Goal: Task Accomplishment & Management: Complete application form

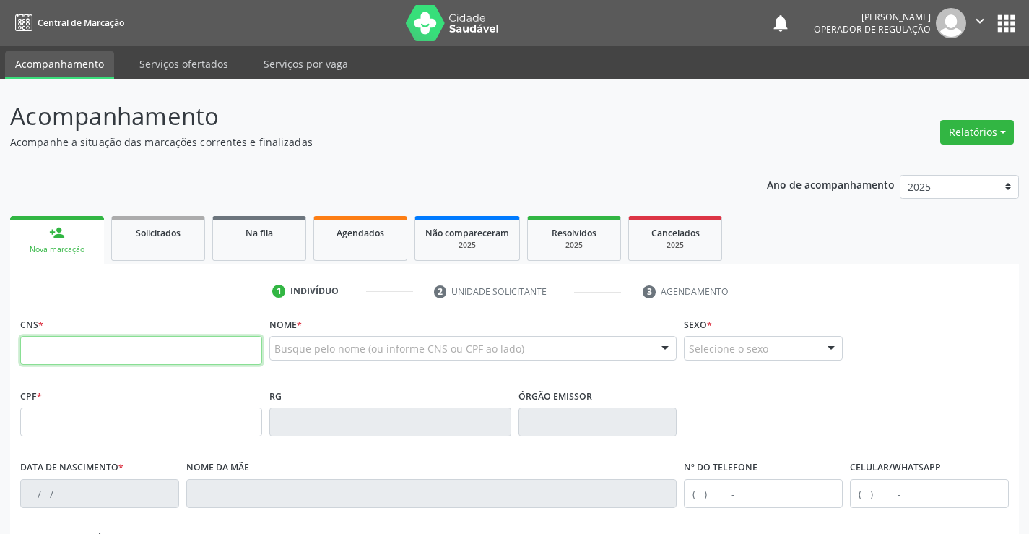
click at [124, 348] on input "text" at bounding box center [141, 350] width 242 height 29
type input "708 0083 2101 2027"
type input "1395604240"
type input "02/04/1955"
type input "(74) 99191-2848"
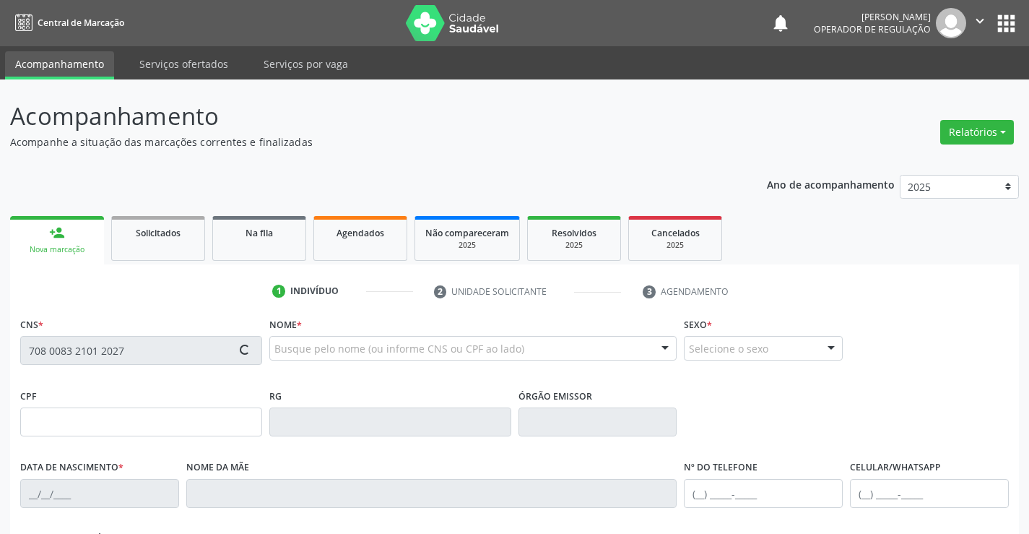
type input "SN"
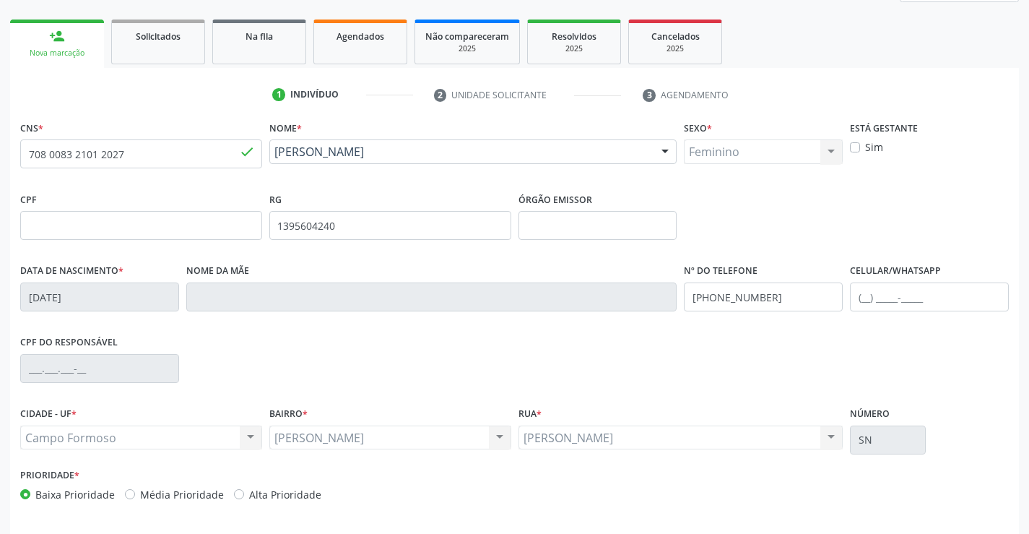
scroll to position [249, 0]
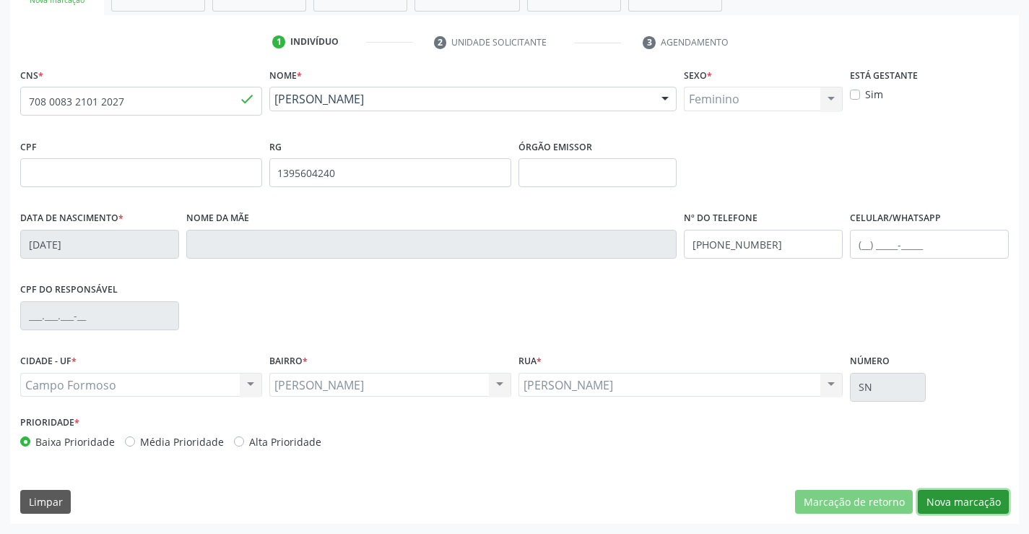
click at [953, 501] on button "Nova marcação" at bounding box center [963, 502] width 91 height 25
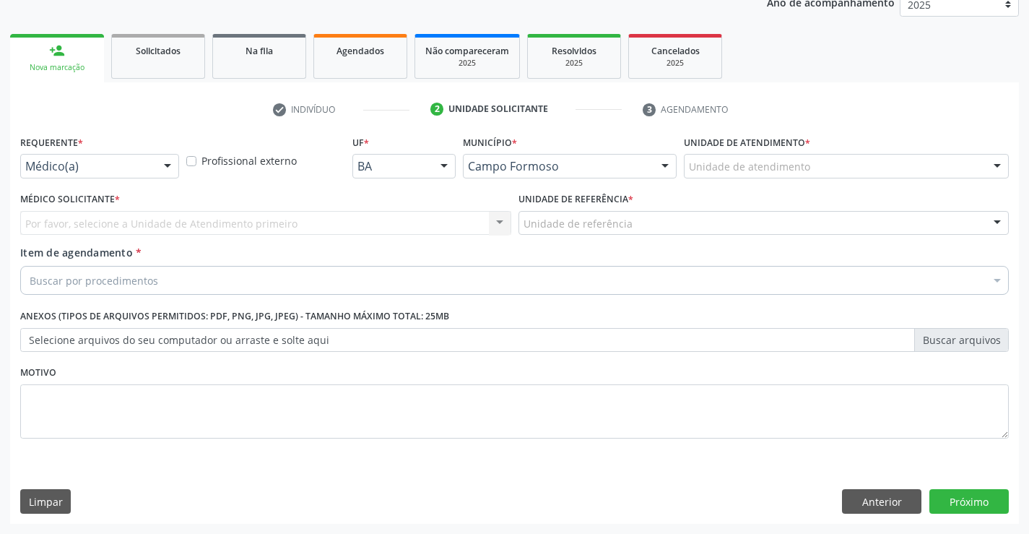
scroll to position [182, 0]
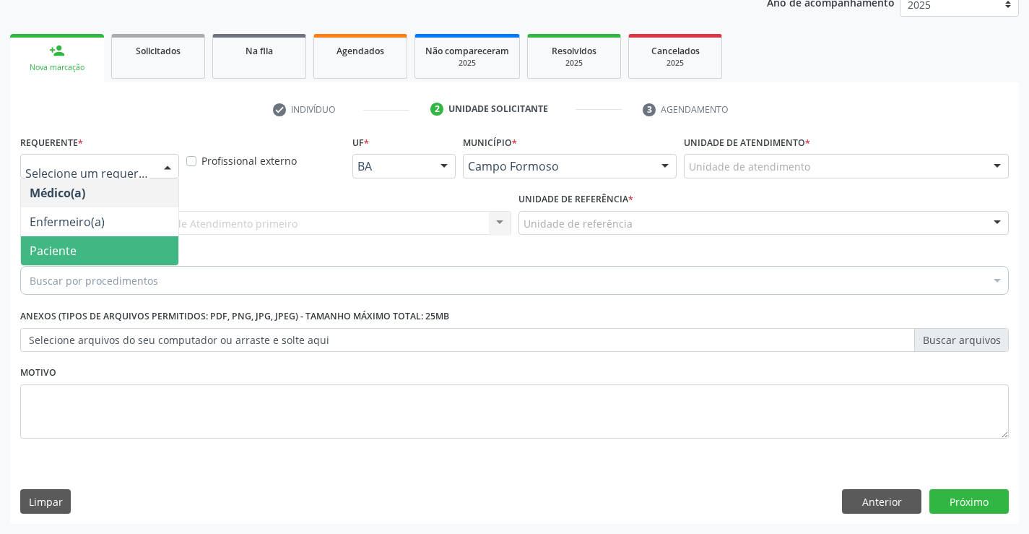
click at [84, 247] on span "Paciente" at bounding box center [99, 250] width 157 height 29
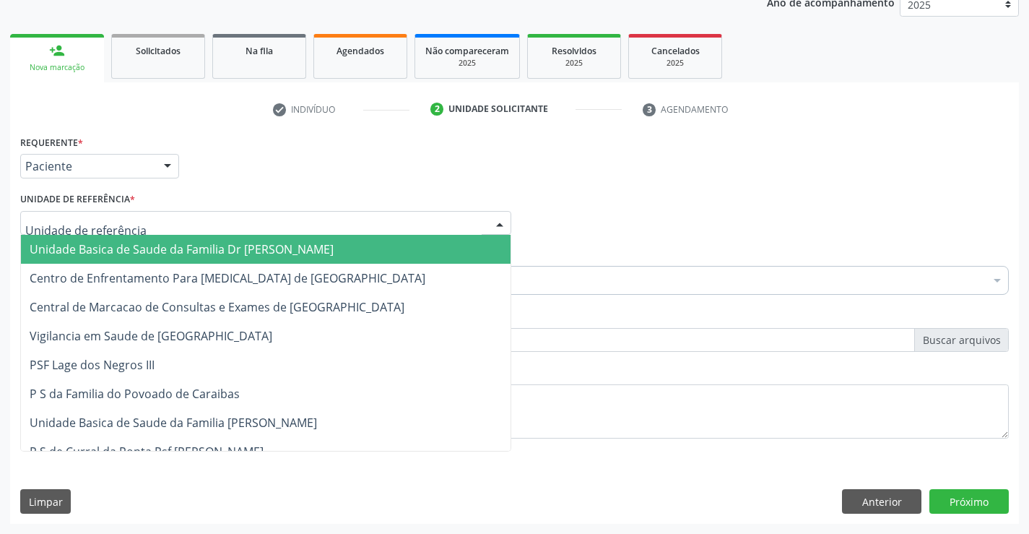
click at [111, 252] on span "Unidade Basica de Saude da Familia Dr Paulo Sudre" at bounding box center [182, 249] width 304 height 16
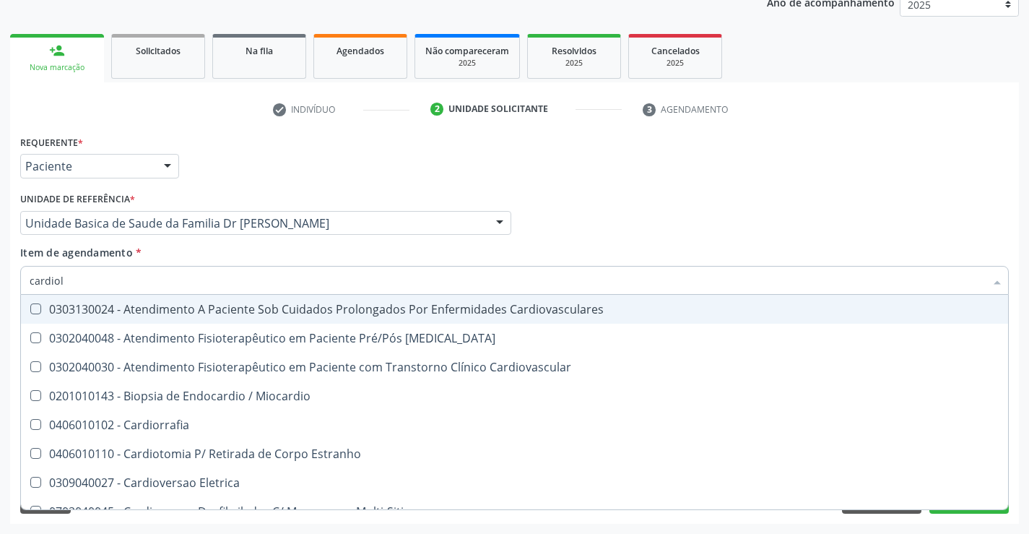
type input "cardiolo"
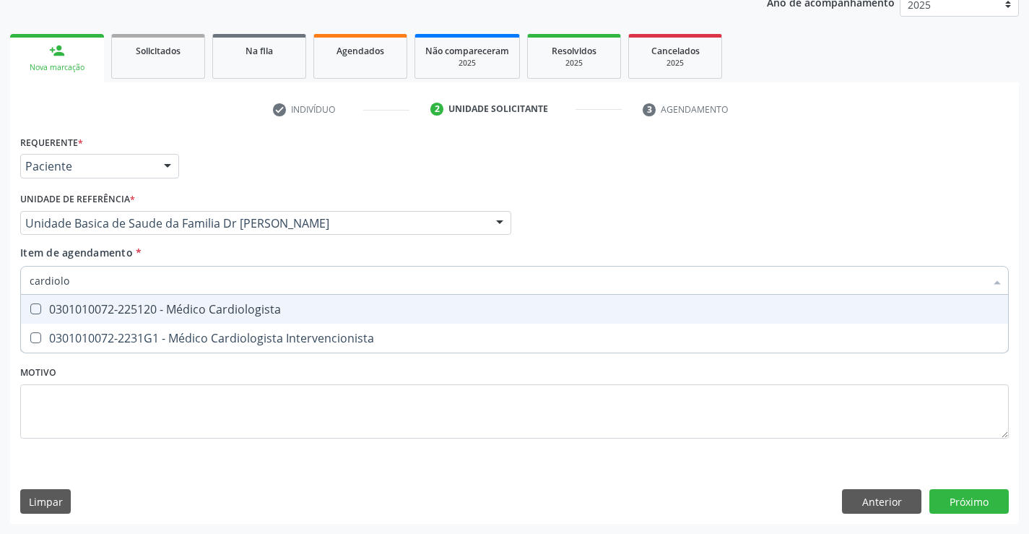
click at [253, 303] on div "0301010072-225120 - Médico Cardiologista" at bounding box center [515, 309] width 970 height 12
checkbox Cardiologista "true"
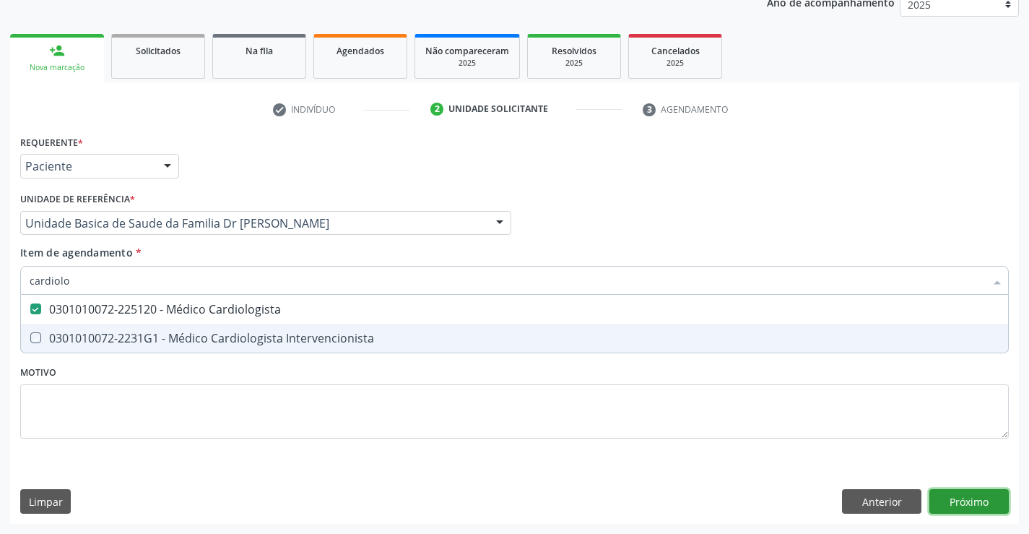
checkbox Intervencionista "true"
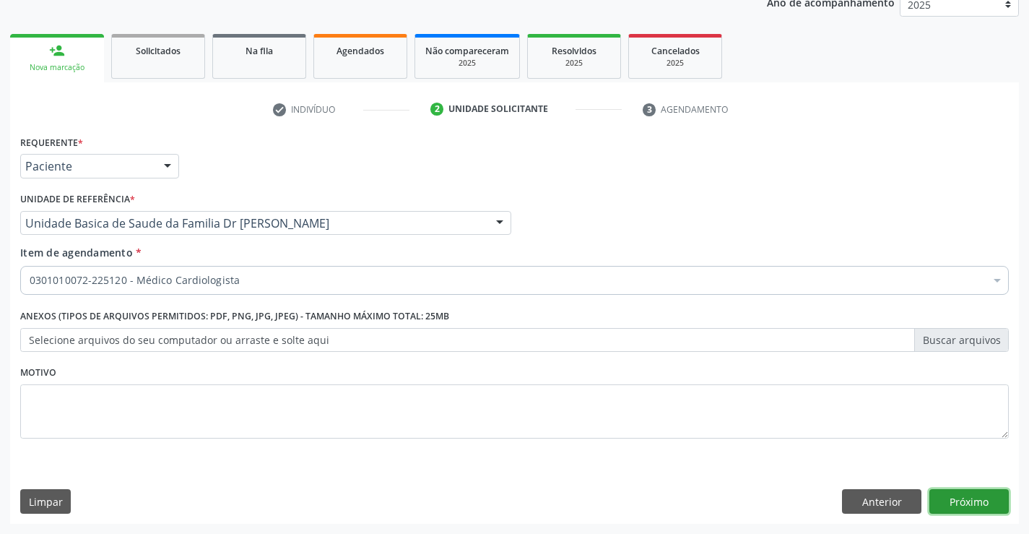
click at [966, 489] on div "Requerente * Paciente Médico(a) Enfermeiro(a) Paciente Nenhum resultado encontr…" at bounding box center [514, 327] width 1009 height 392
click at [963, 498] on button "Próximo" at bounding box center [968, 501] width 79 height 25
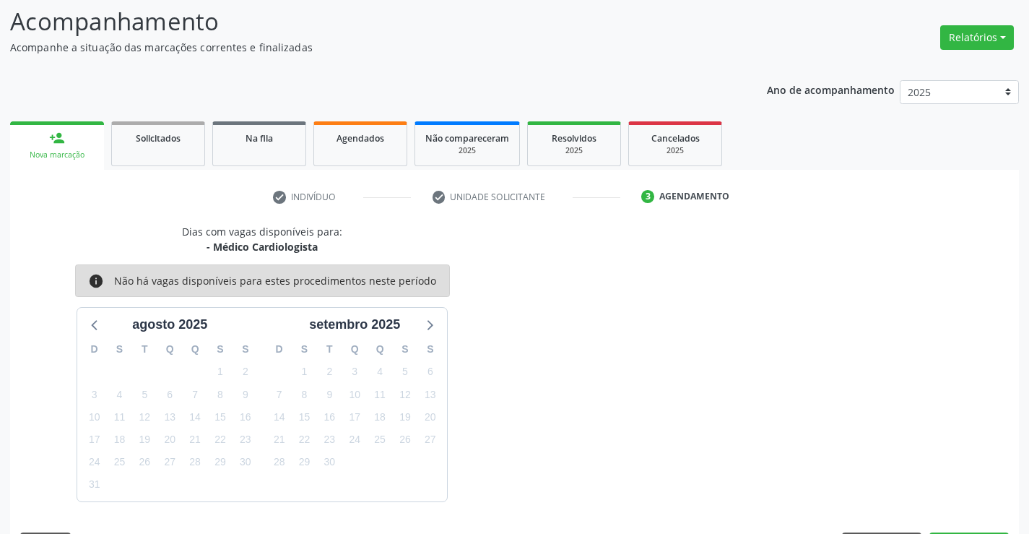
scroll to position [137, 0]
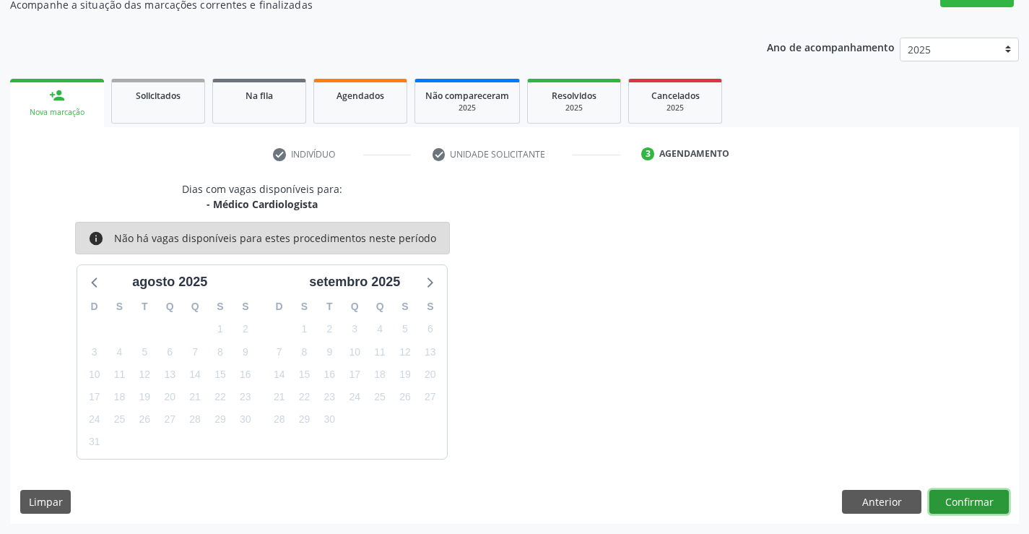
click at [967, 495] on button "Confirmar" at bounding box center [968, 502] width 79 height 25
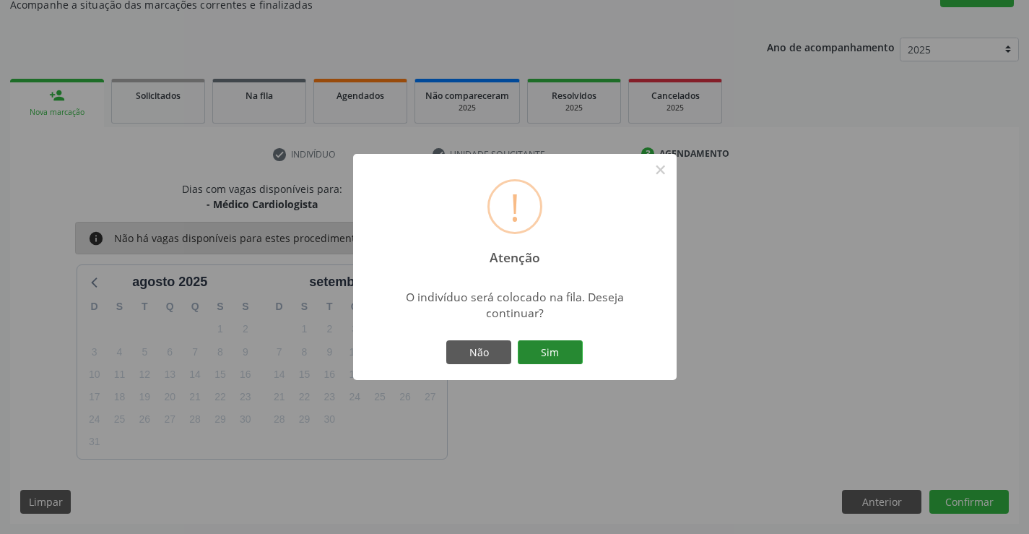
click at [543, 352] on button "Sim" at bounding box center [550, 352] width 65 height 25
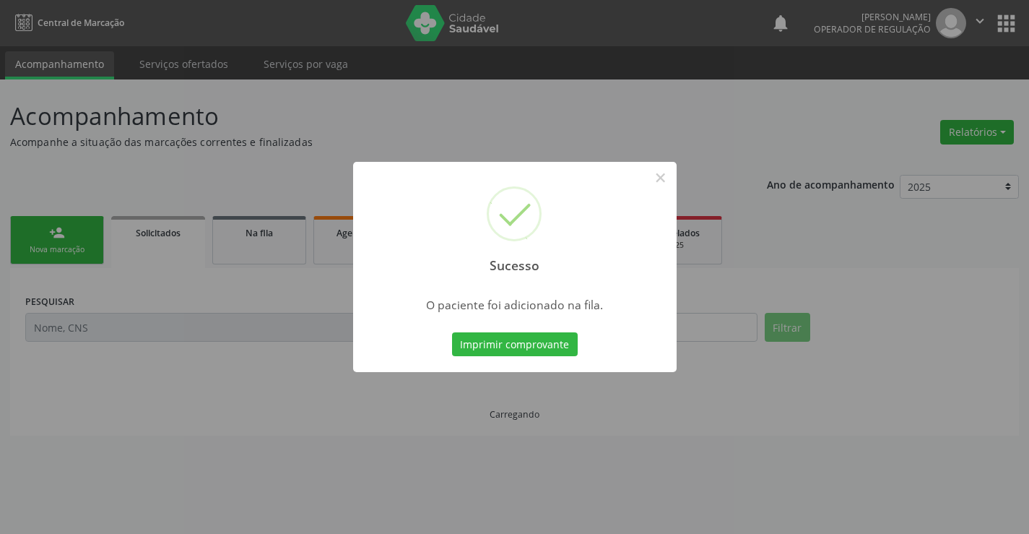
scroll to position [0, 0]
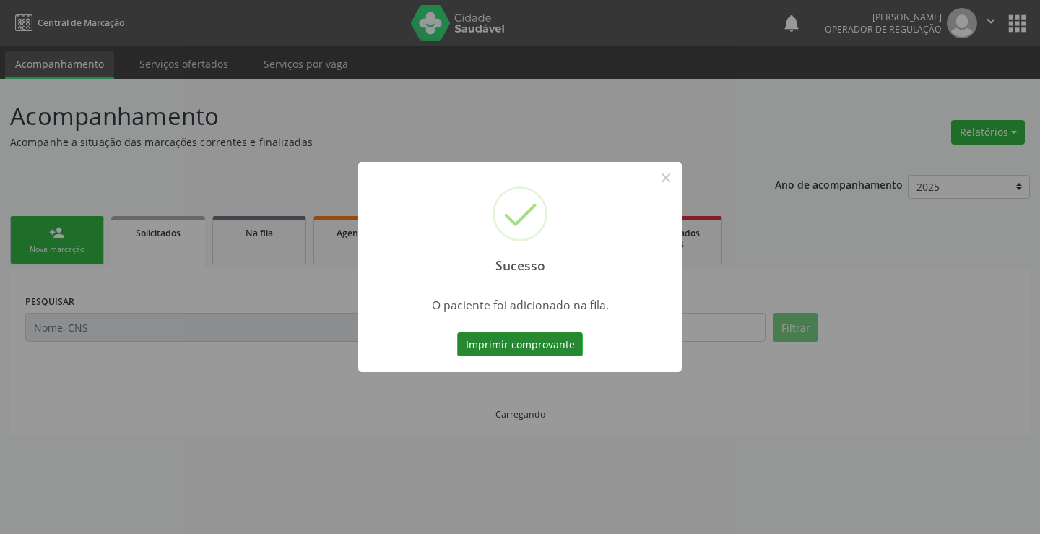
click at [515, 342] on button "Imprimir comprovante" at bounding box center [520, 344] width 126 height 25
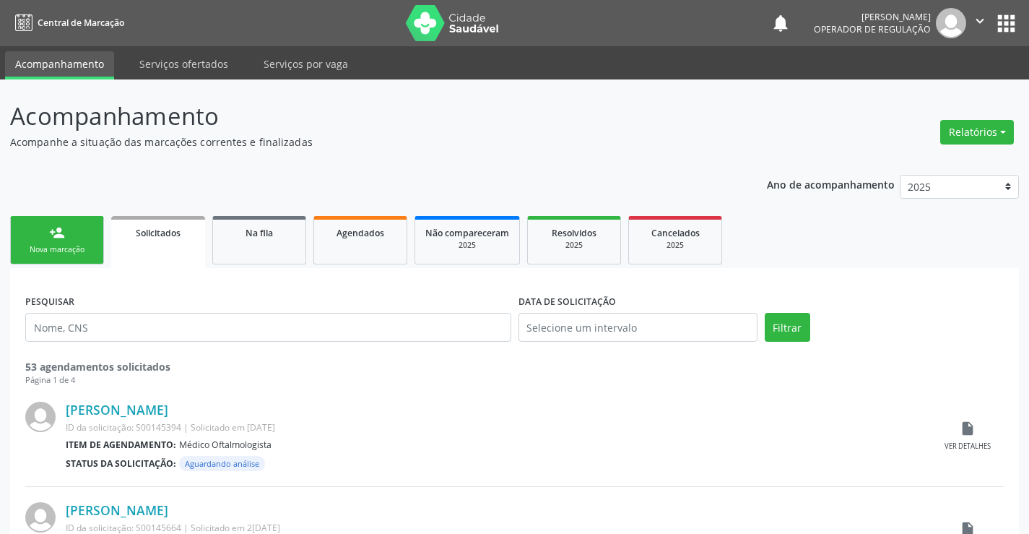
click at [84, 250] on div "Nova marcação" at bounding box center [57, 249] width 72 height 11
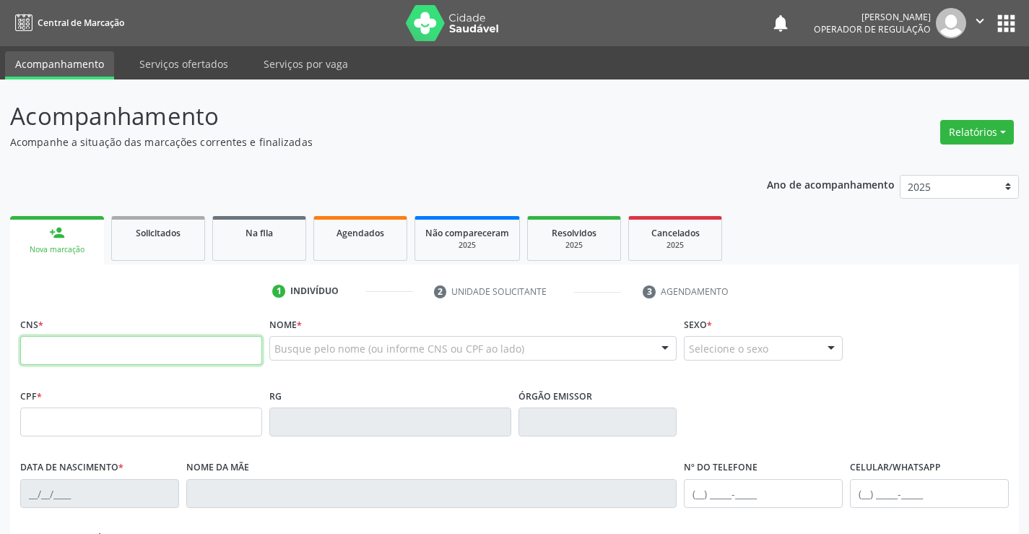
click at [108, 347] on input "text" at bounding box center [141, 350] width 242 height 29
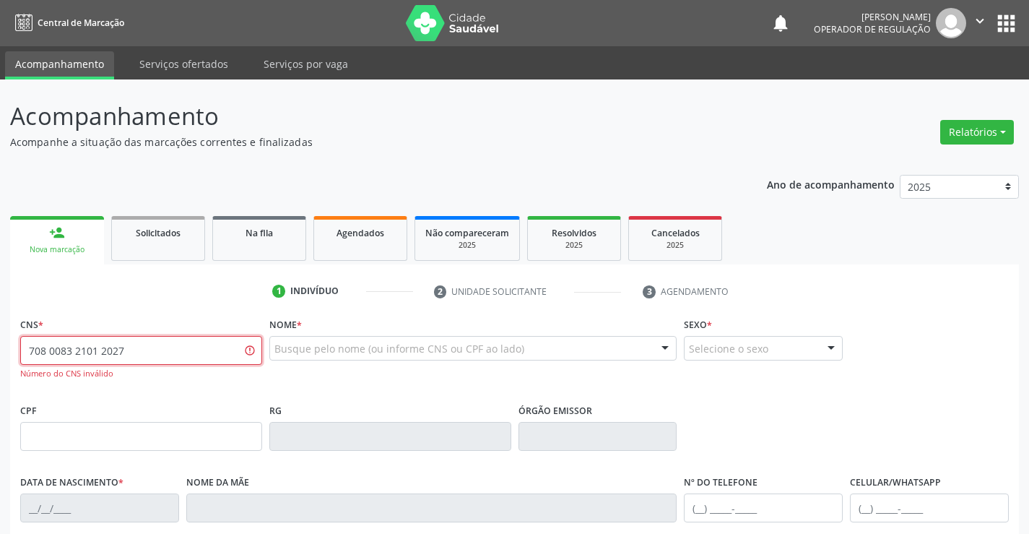
type input "708 0083 2101 2027"
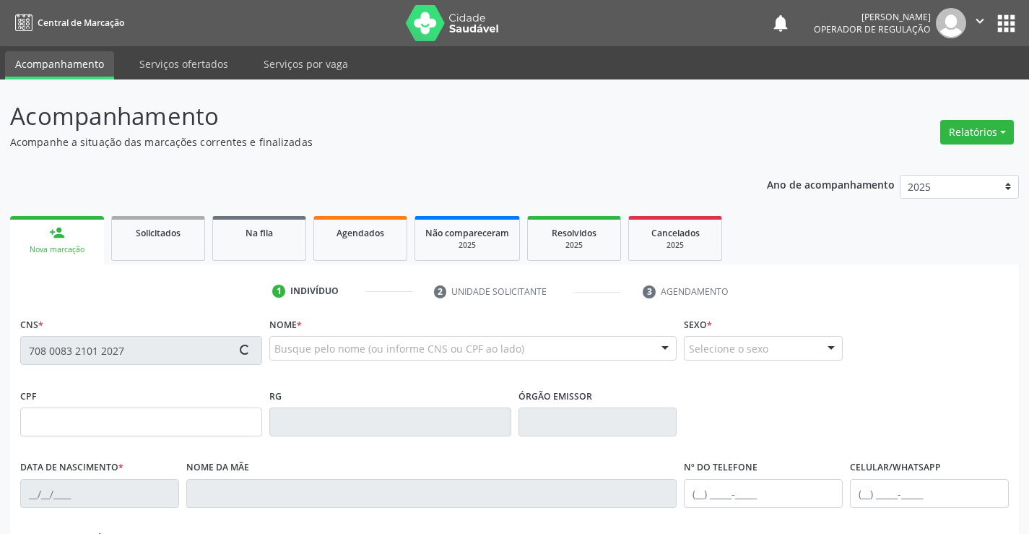
type input "1395604240"
type input "02/04/1955"
type input "(74) 99191-2848"
type input "SN"
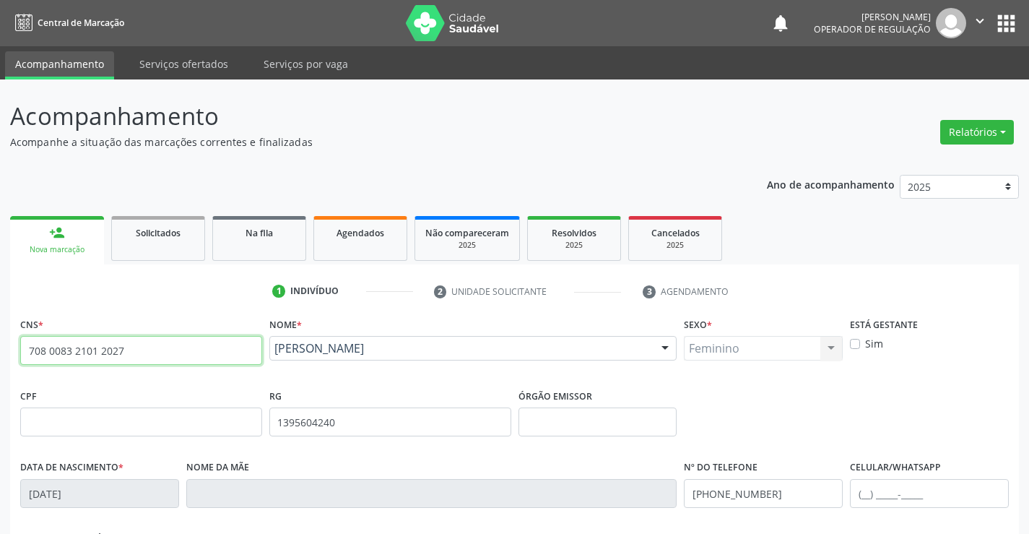
click at [139, 347] on input "708 0083 2101 2027" at bounding box center [141, 350] width 242 height 29
type input "7"
type input "701 2090 5868 5412"
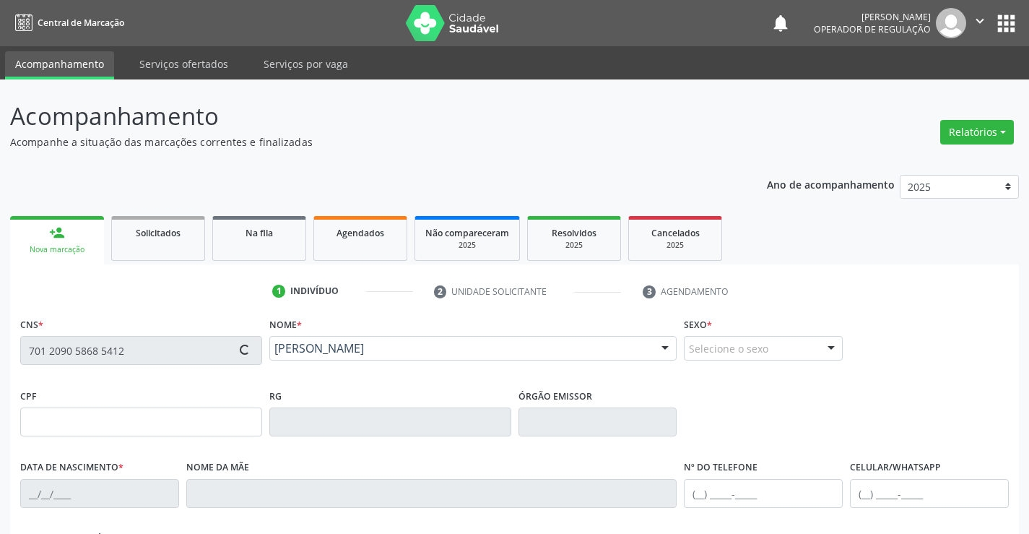
type input "2065854626"
type input "19/02/1957"
type input "09"
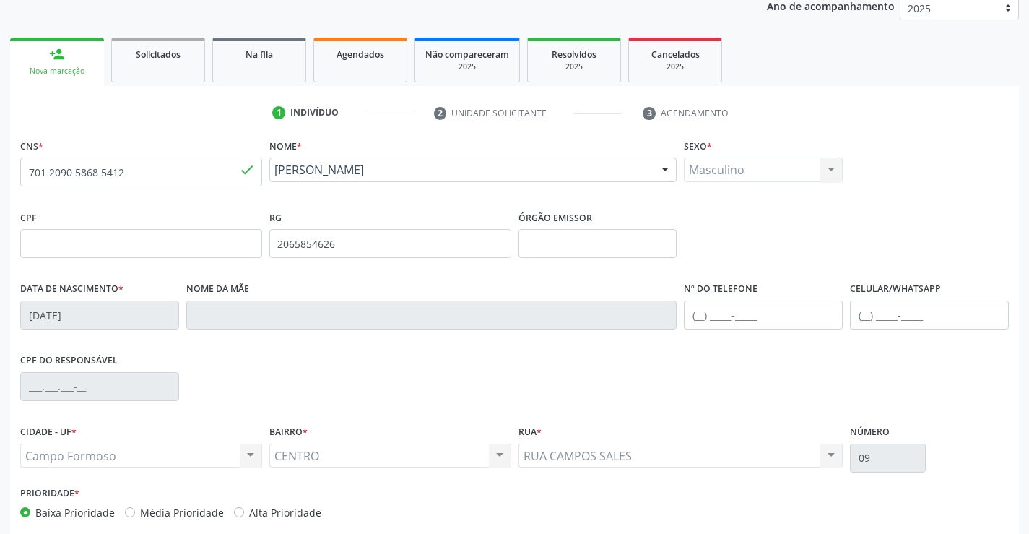
scroll to position [249, 0]
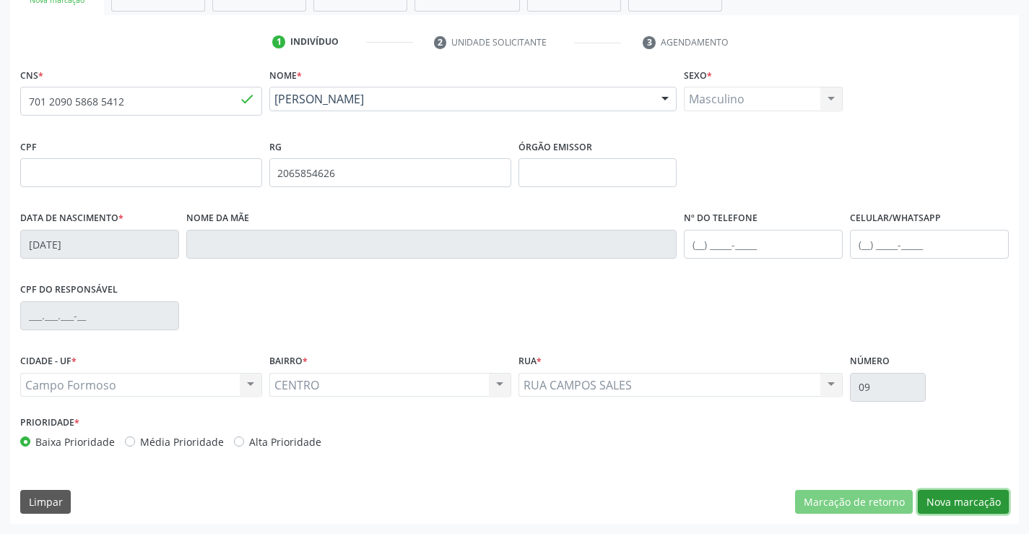
click at [966, 498] on button "Nova marcação" at bounding box center [963, 502] width 91 height 25
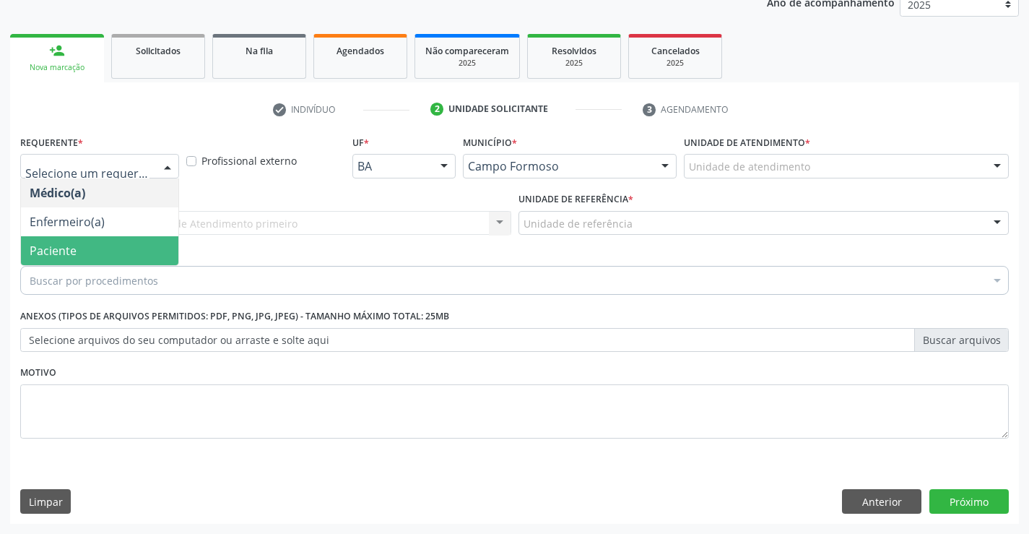
click at [77, 254] on span "Paciente" at bounding box center [99, 250] width 157 height 29
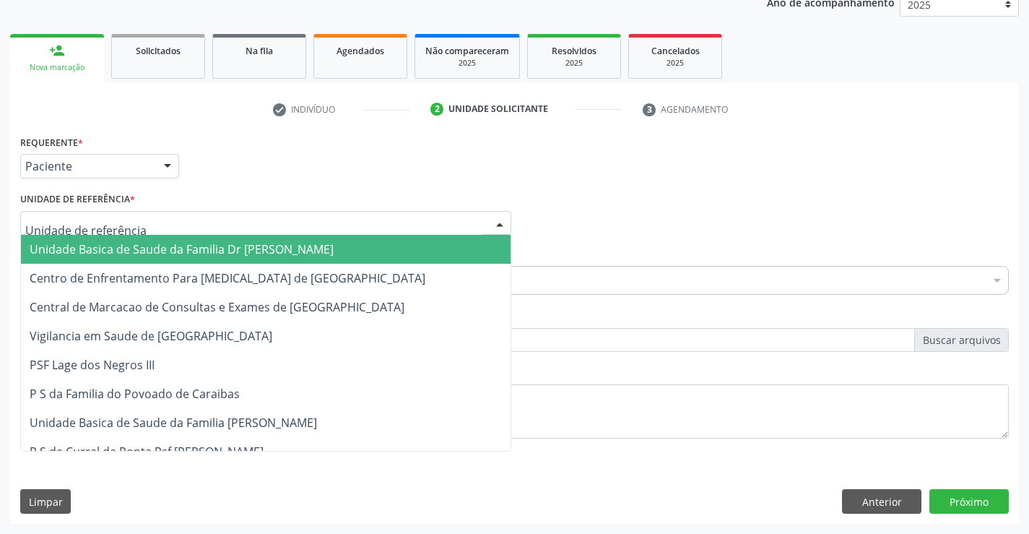
click at [148, 243] on span "Unidade Basica de Saude da Familia Dr Paulo Sudre" at bounding box center [182, 249] width 304 height 16
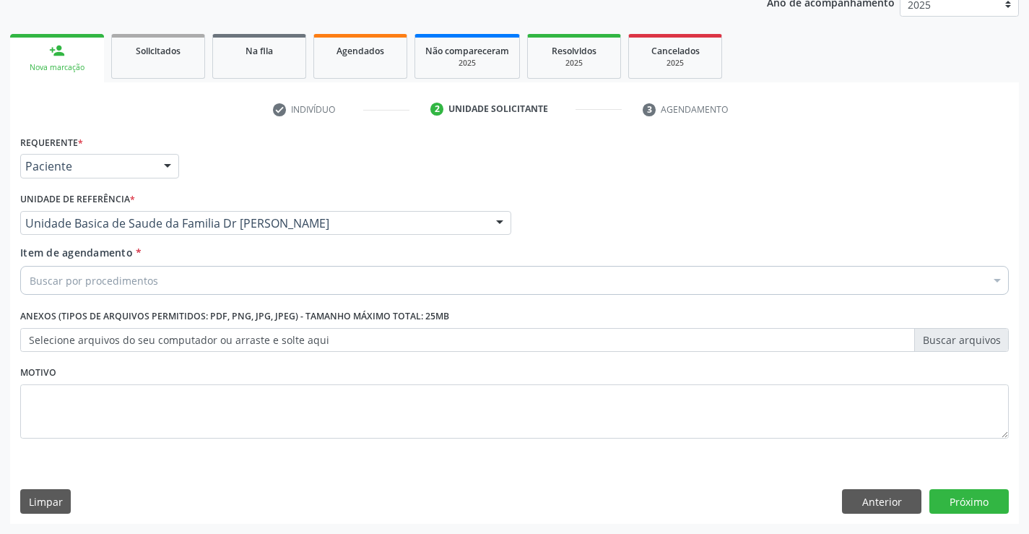
click at [163, 281] on div "Buscar por procedimentos" at bounding box center [514, 280] width 989 height 29
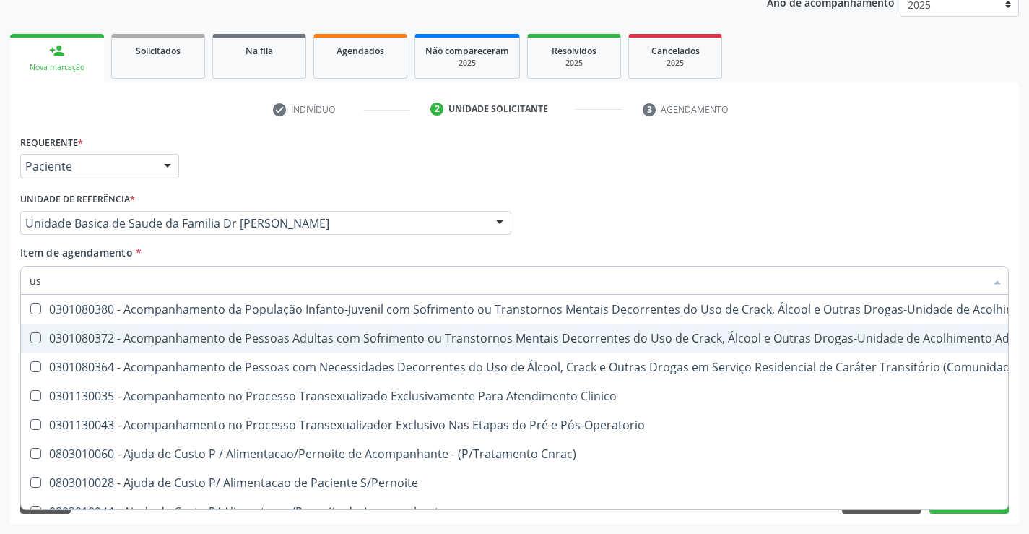
type input "u"
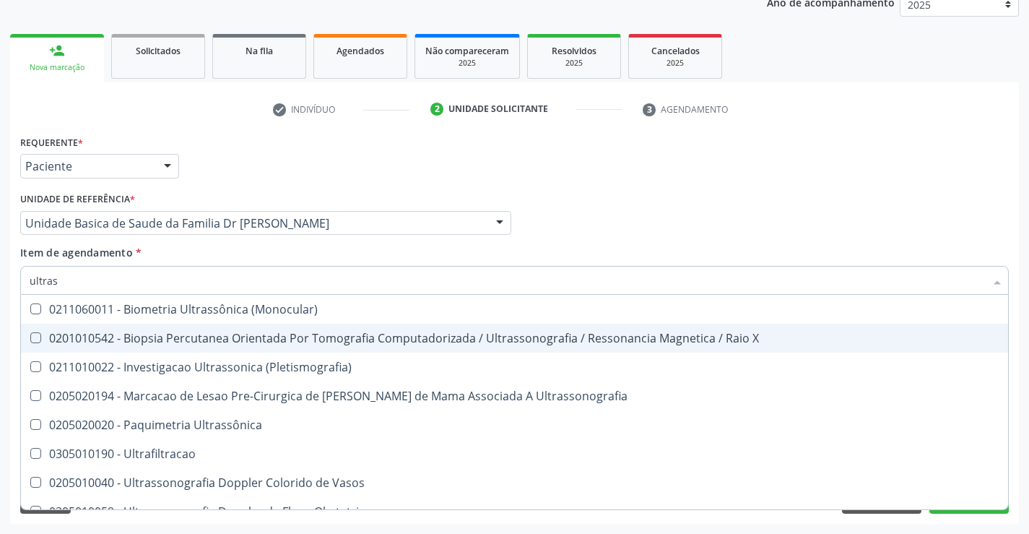
type input "ultrass"
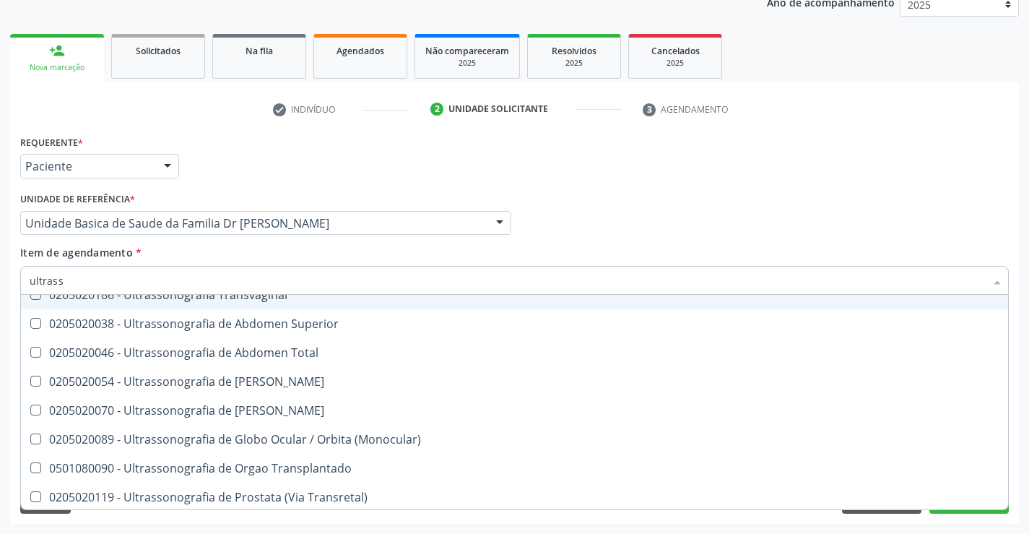
scroll to position [433, 0]
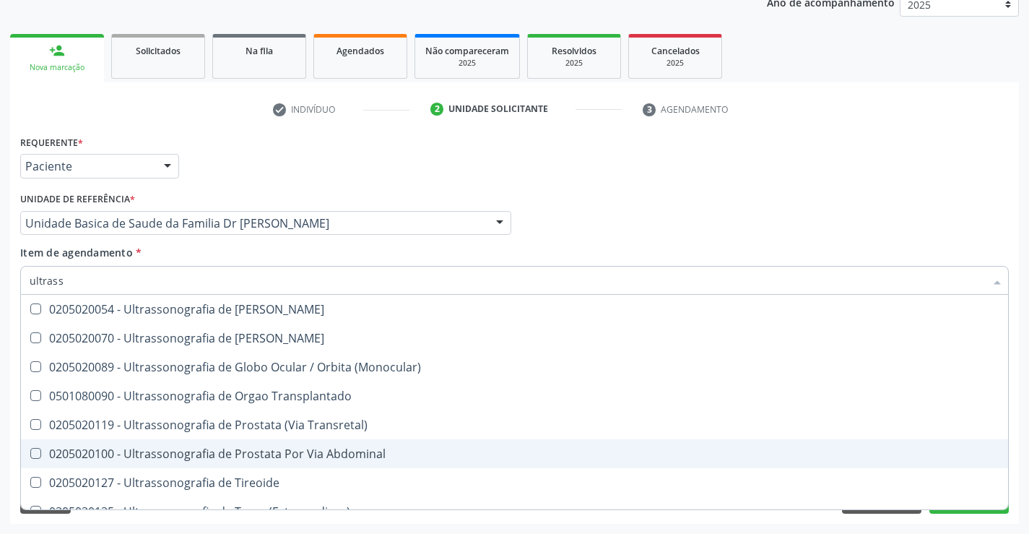
click at [376, 453] on div "0205020100 - Ultrassonografia de Prostata Por Via Abdominal" at bounding box center [515, 454] width 970 height 12
checkbox Abdominal "true"
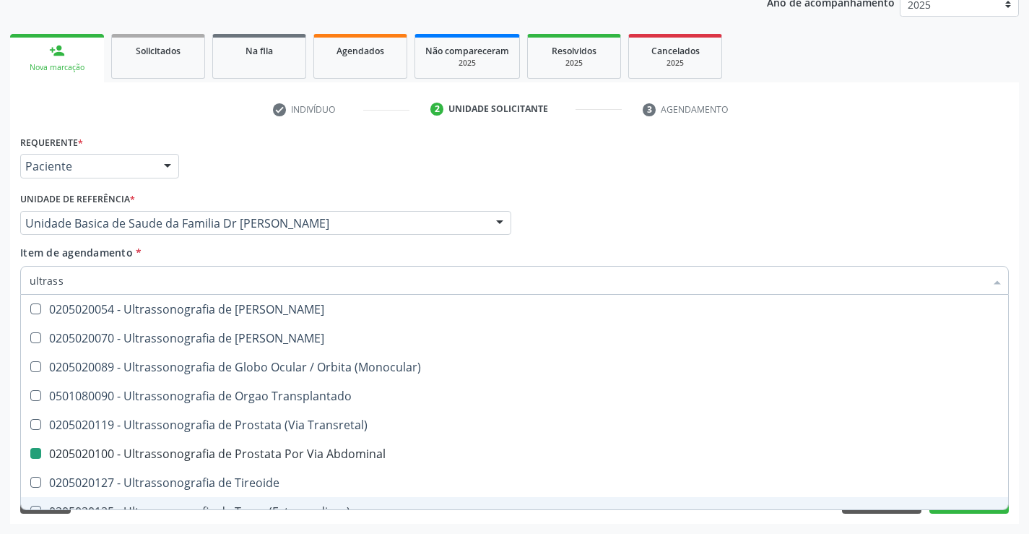
click at [397, 524] on div "Acompanhamento Acompanhe a situação das marcações correntes e finalizadas Relat…" at bounding box center [514, 215] width 1029 height 636
checkbox X "true"
checkbox Abdominal "false"
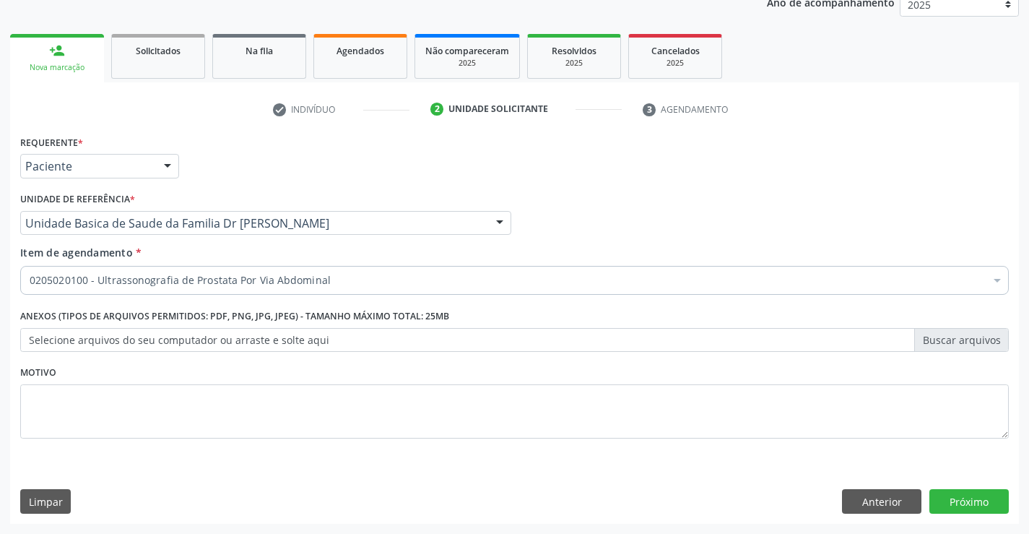
scroll to position [0, 0]
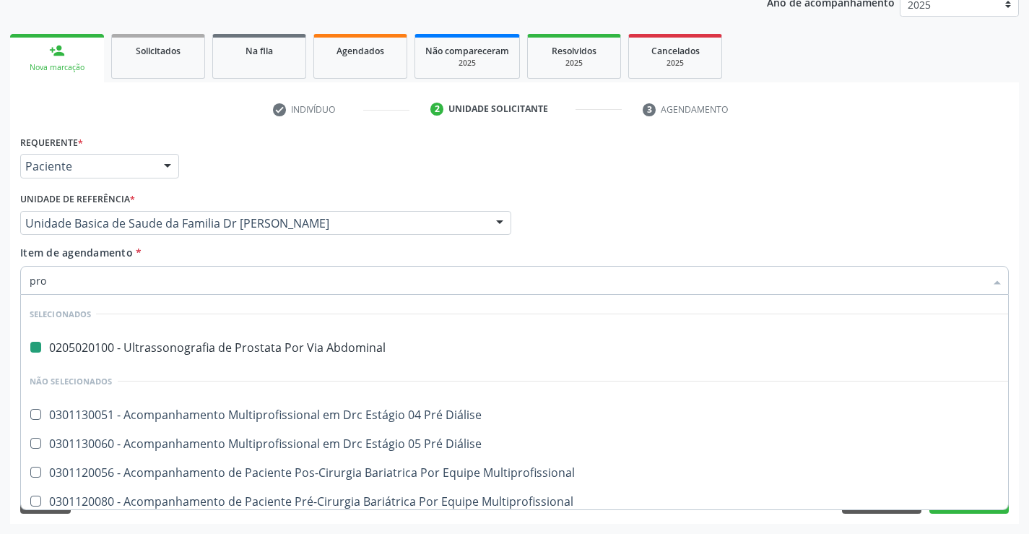
type input "proc"
checkbox Abdominal "false"
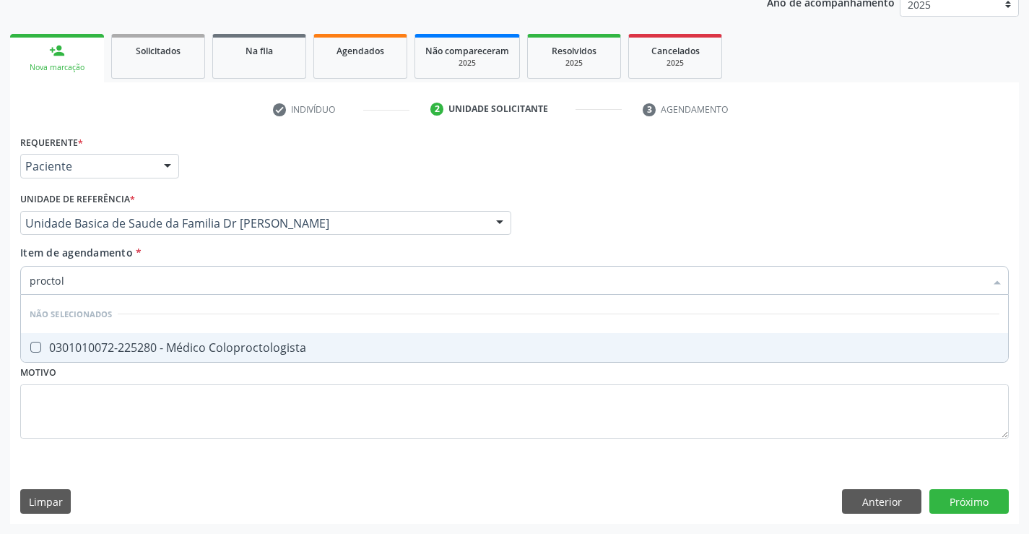
type input "proctolo"
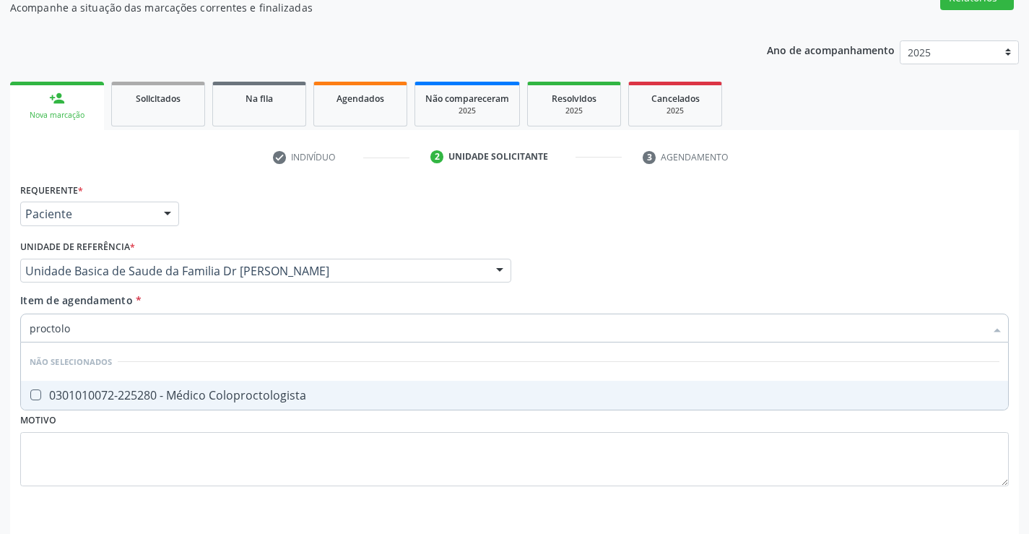
scroll to position [110, 0]
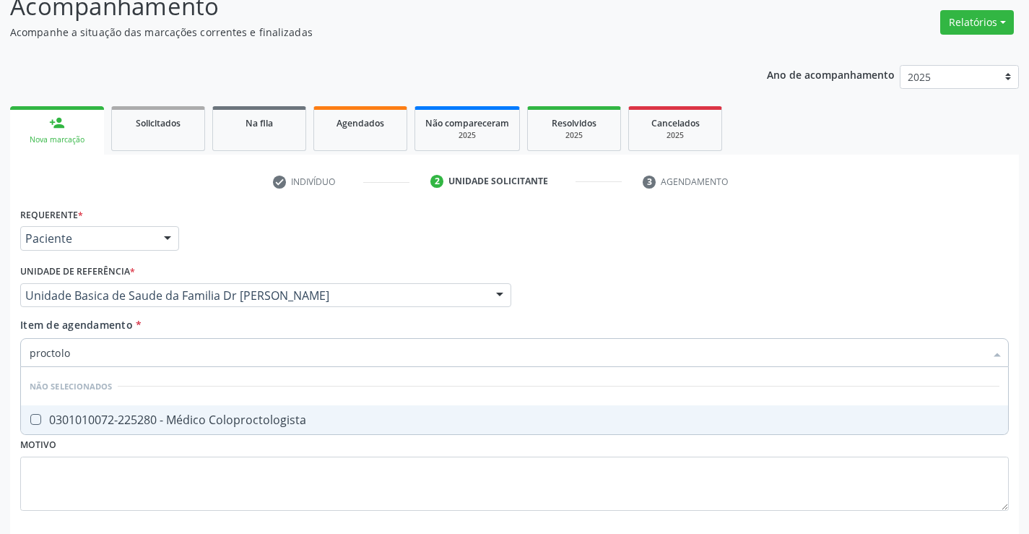
click at [292, 425] on div "0301010072-225280 - Médico Coloproctologista" at bounding box center [515, 420] width 970 height 12
checkbox Coloproctologista "true"
click at [442, 247] on div "Requerente * Paciente Médico(a) Enfermeiro(a) Paciente Nenhum resultado encontr…" at bounding box center [515, 232] width 996 height 56
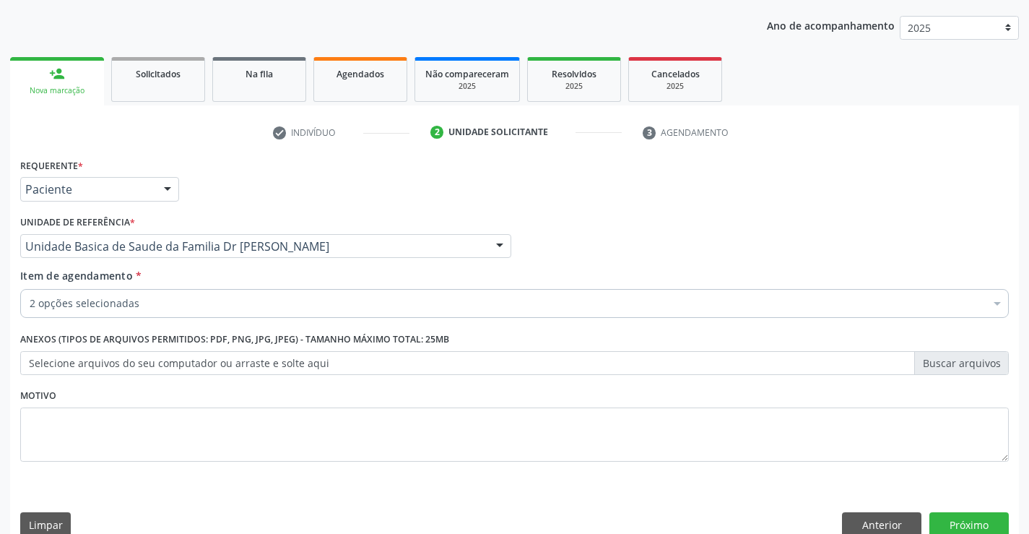
scroll to position [182, 0]
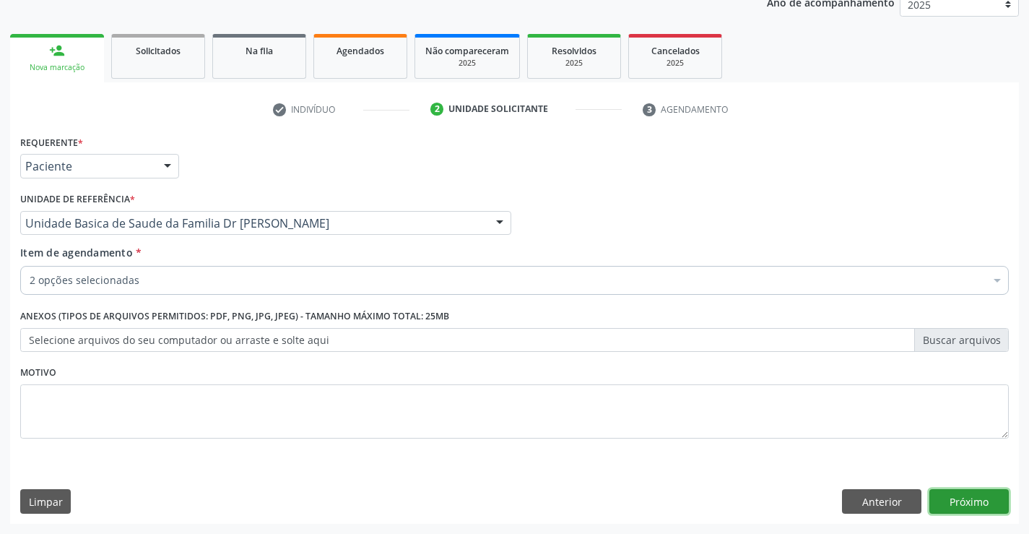
click at [954, 495] on button "Próximo" at bounding box center [968, 501] width 79 height 25
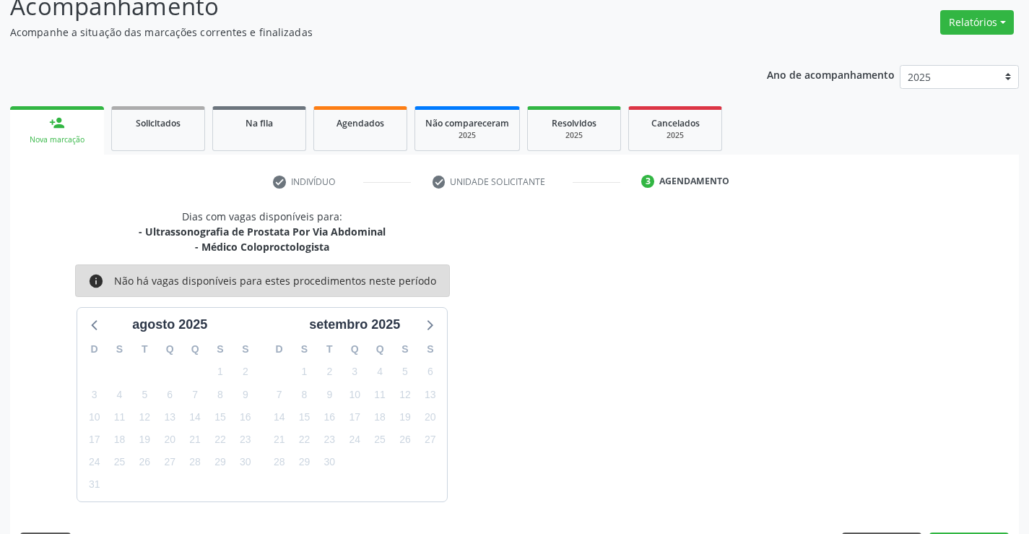
scroll to position [152, 0]
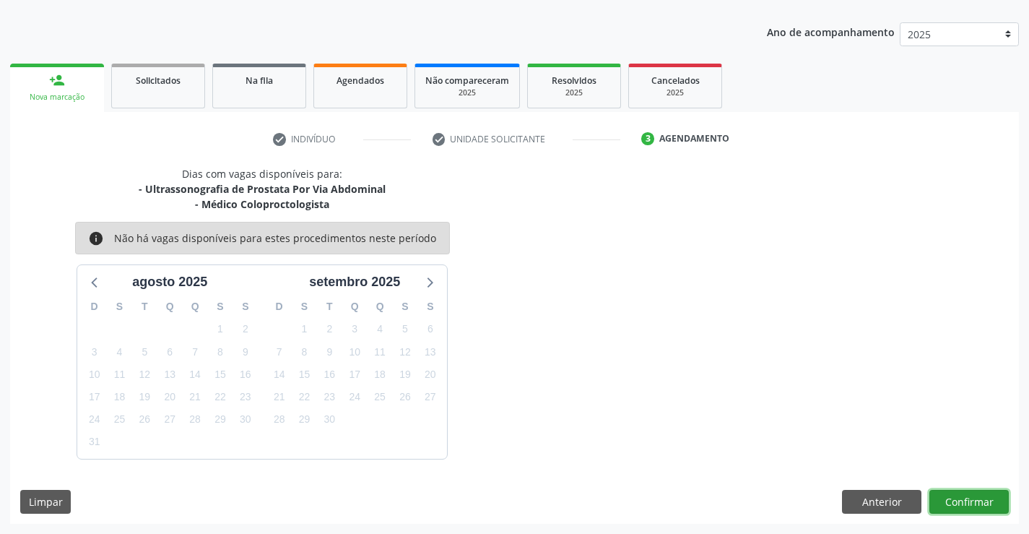
click at [952, 496] on button "Confirmar" at bounding box center [968, 502] width 79 height 25
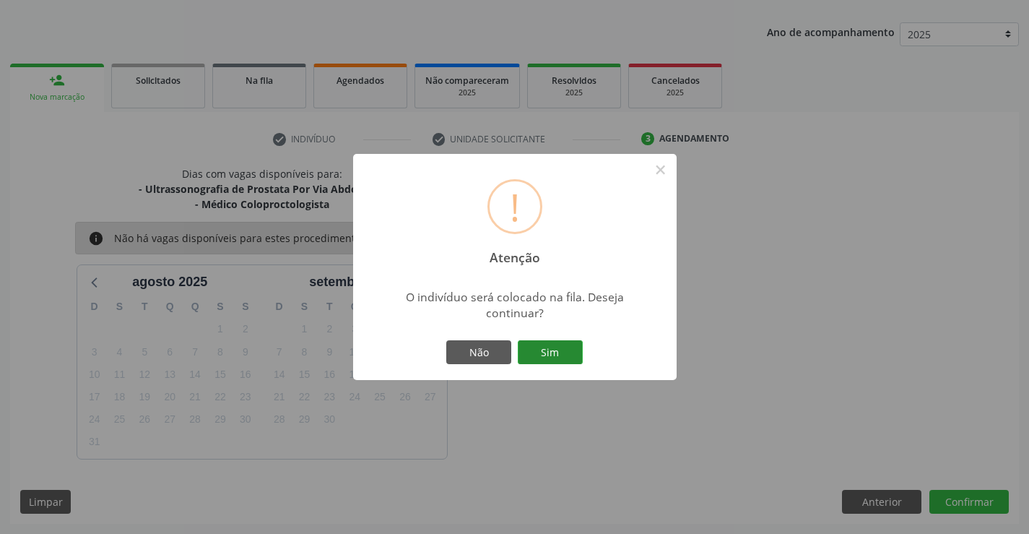
click at [533, 345] on button "Sim" at bounding box center [550, 352] width 65 height 25
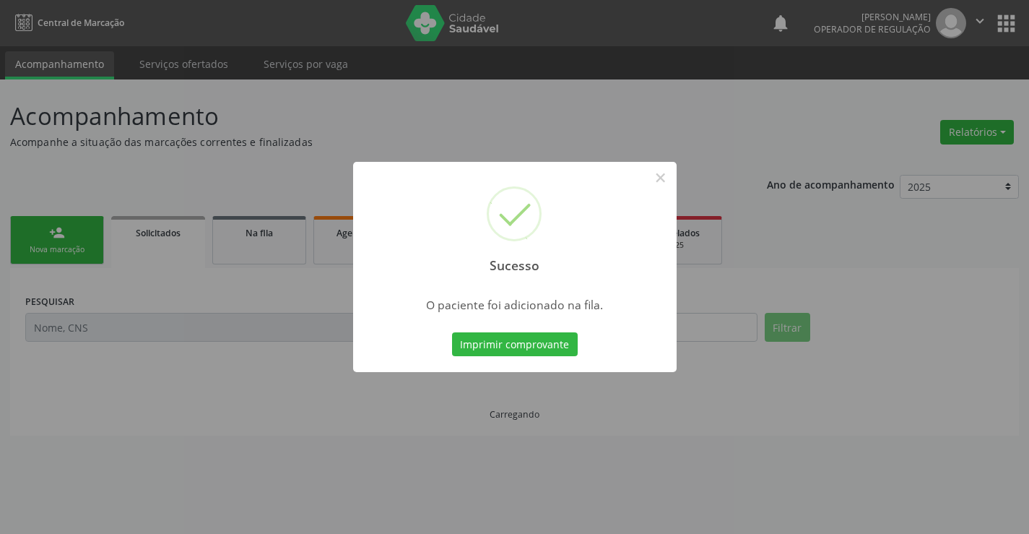
scroll to position [0, 0]
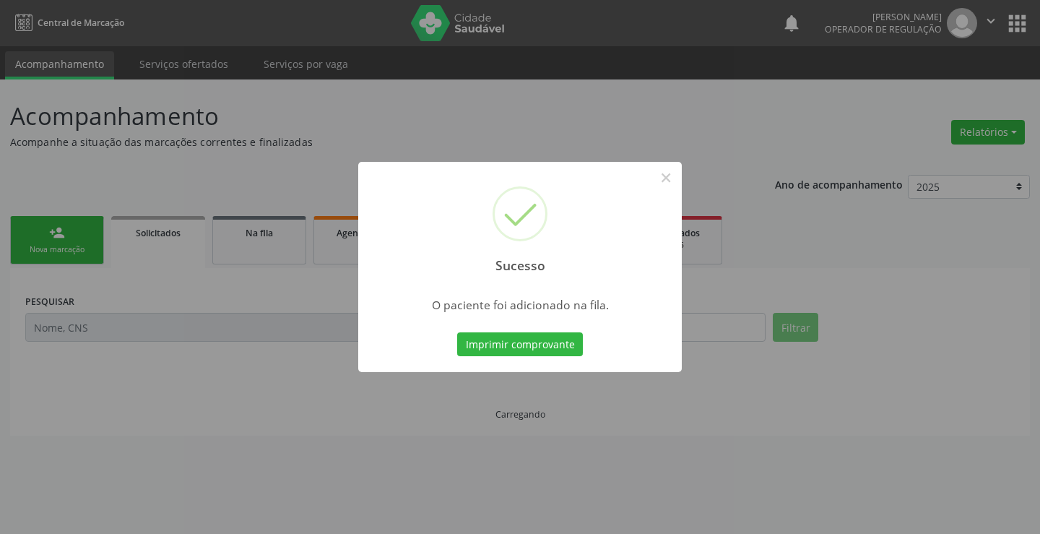
click at [533, 345] on button "Imprimir comprovante" at bounding box center [520, 344] width 126 height 25
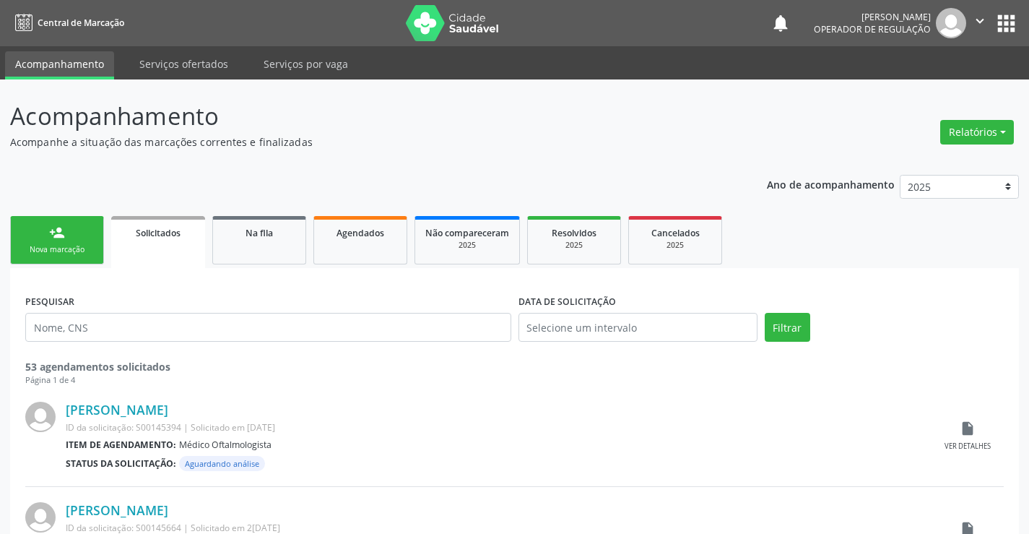
click at [48, 245] on div "Nova marcação" at bounding box center [57, 249] width 72 height 11
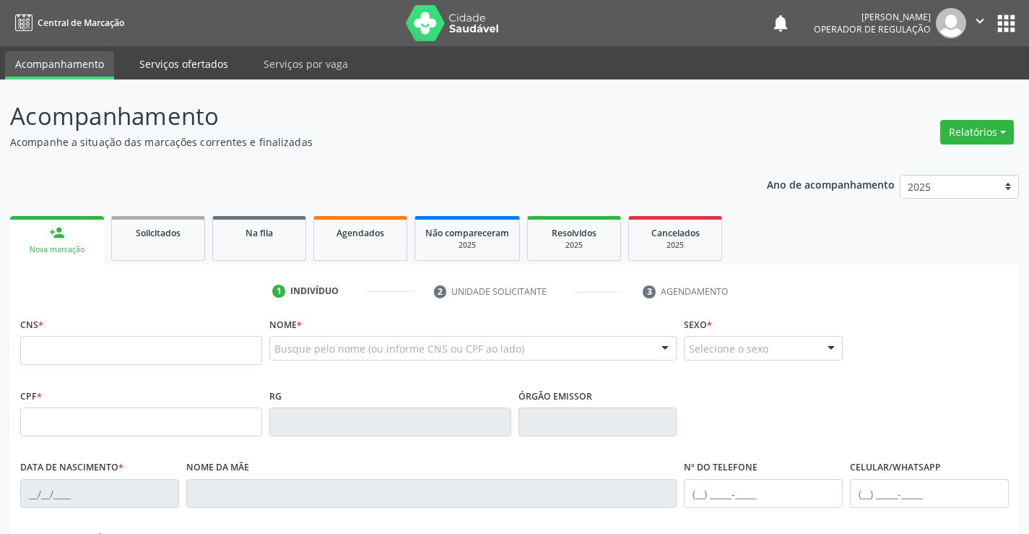
click at [186, 62] on link "Serviços ofertados" at bounding box center [183, 63] width 109 height 25
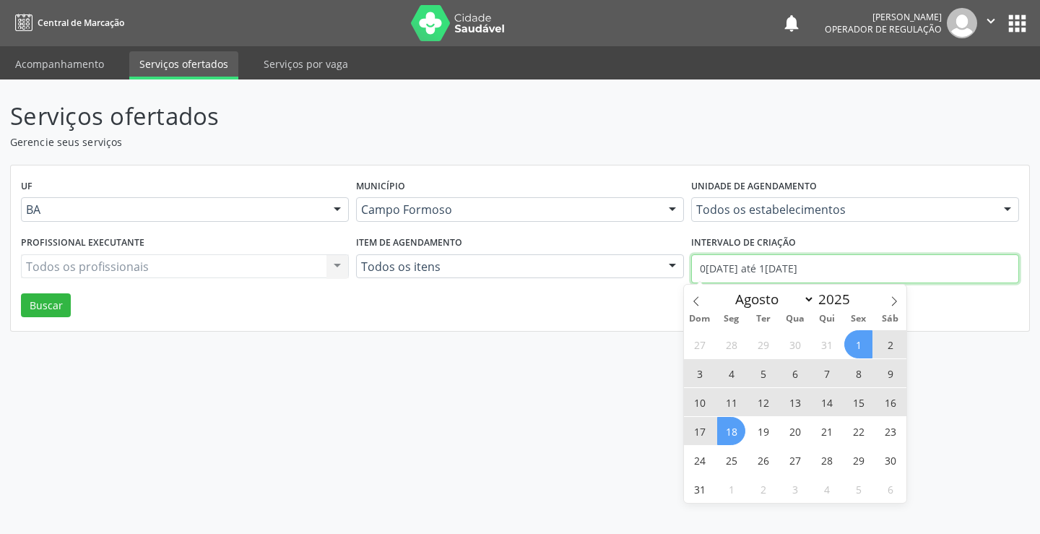
drag, startPoint x: 831, startPoint y: 267, endPoint x: 659, endPoint y: 277, distance: 171.4
click at [659, 277] on div "Profissional executante Todos os profissionais Todos os profissionais Nenhum re…" at bounding box center [519, 262] width 1005 height 61
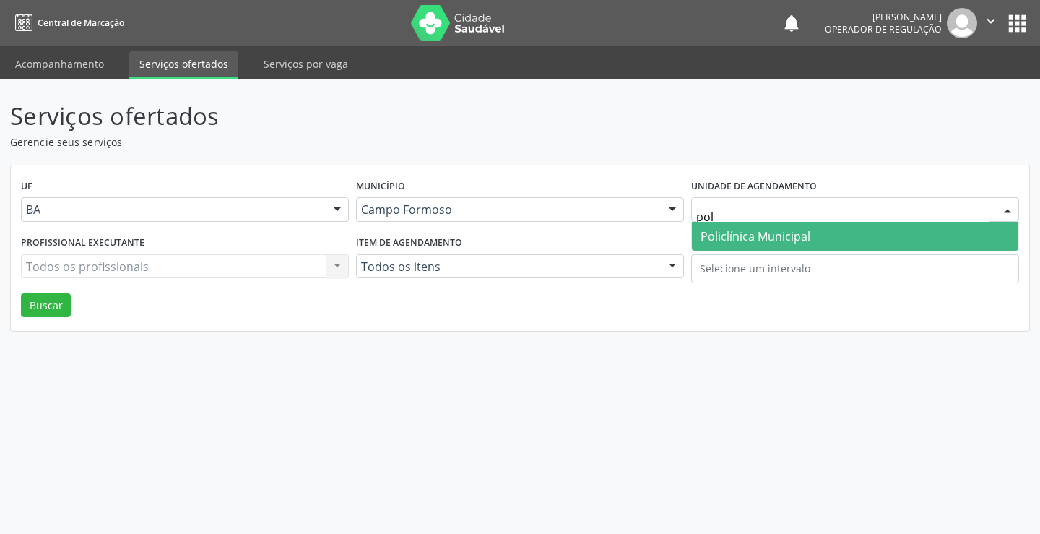
type input "poli"
click at [802, 235] on span "Policlínica Municipal" at bounding box center [756, 236] width 110 height 16
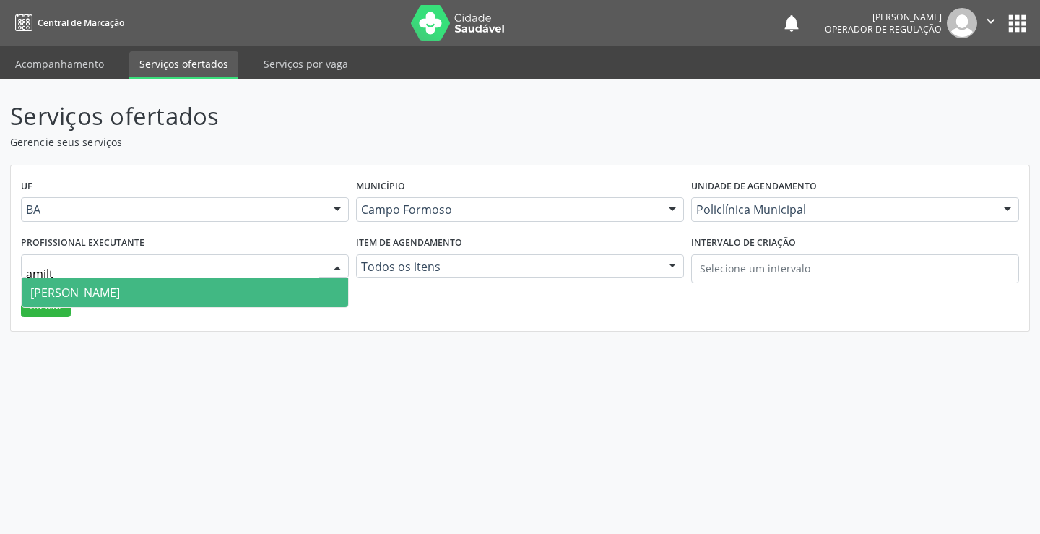
type input "amilto"
click at [151, 292] on span "Amilton Soares" at bounding box center [185, 292] width 326 height 29
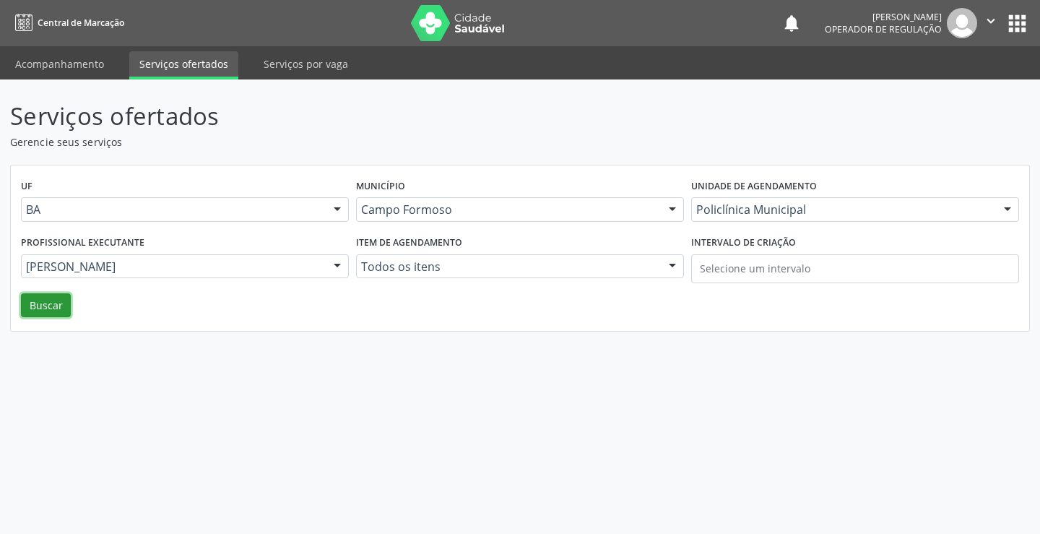
click at [39, 302] on button "Buscar" at bounding box center [46, 305] width 50 height 25
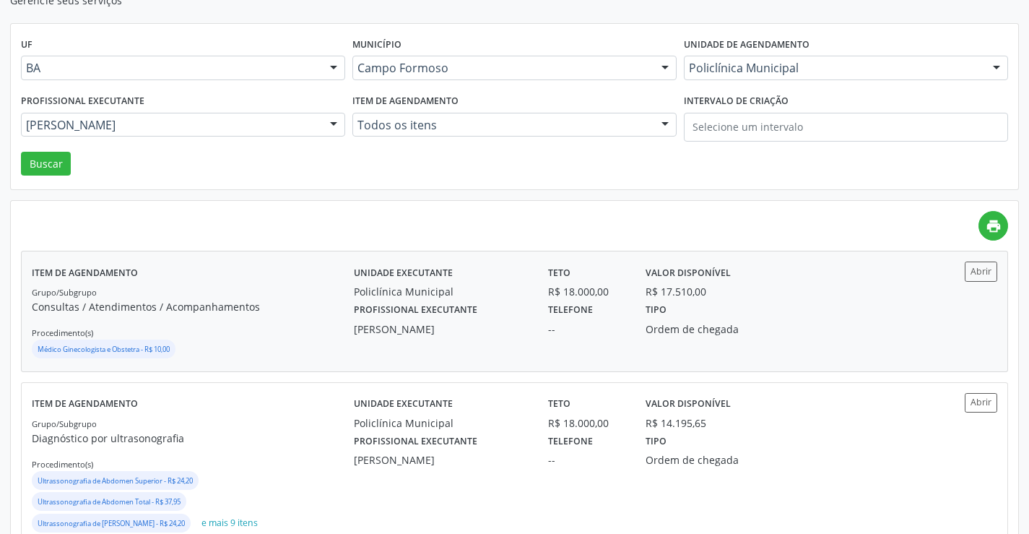
scroll to position [289, 0]
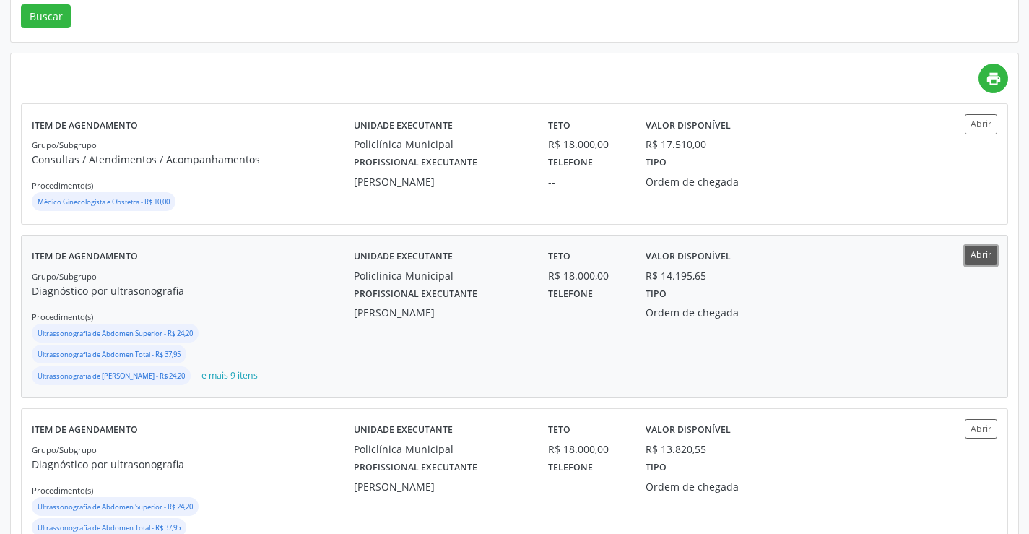
click at [985, 250] on button "Abrir" at bounding box center [981, 255] width 32 height 19
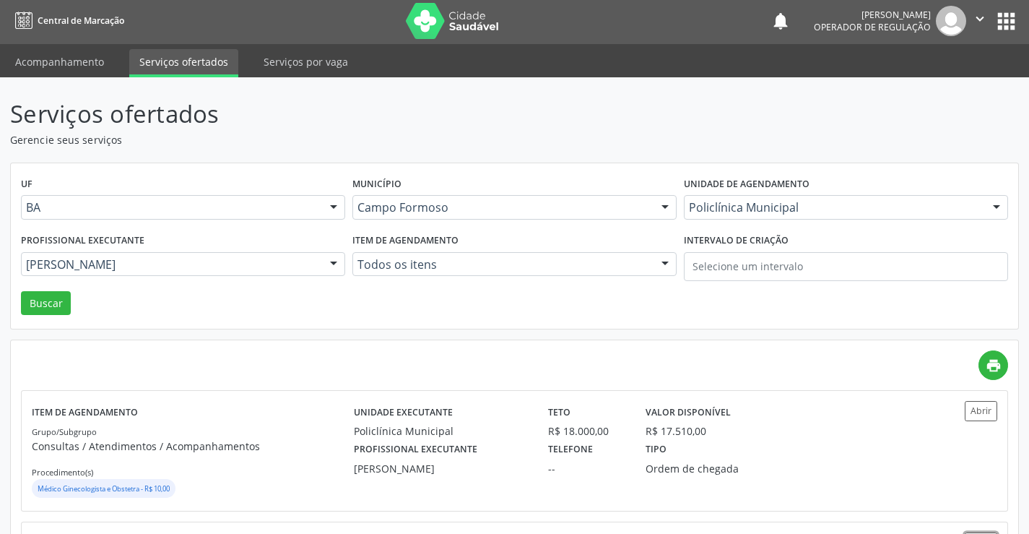
scroll to position [0, 0]
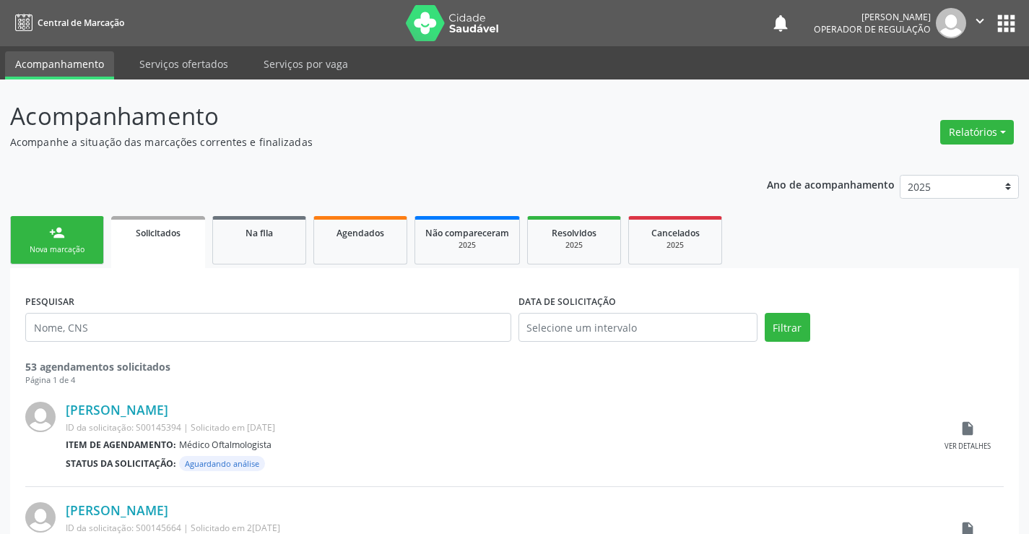
click at [57, 242] on link "person_add Nova marcação" at bounding box center [57, 240] width 94 height 48
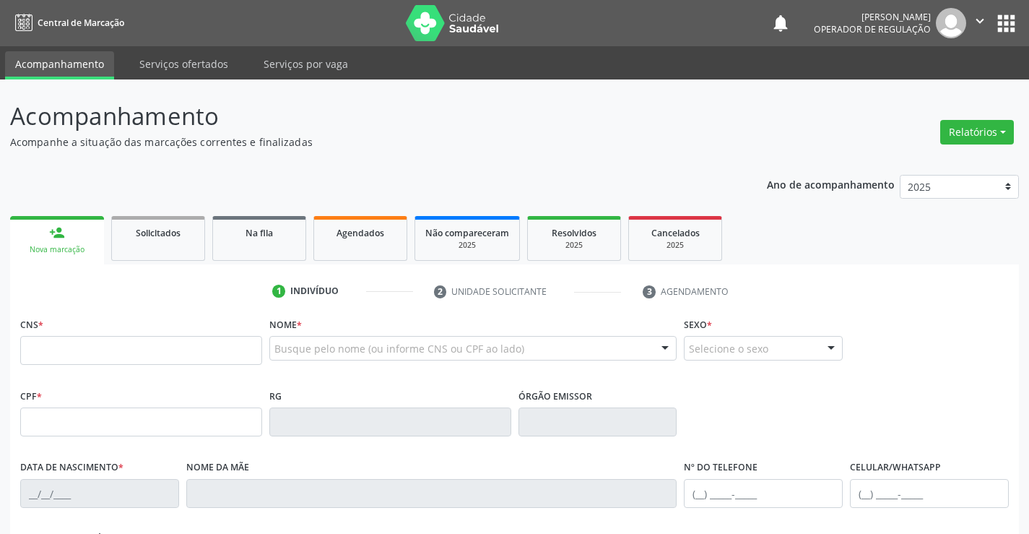
click at [126, 365] on fieldset "CNS *" at bounding box center [141, 343] width 242 height 61
click at [133, 352] on input "text" at bounding box center [141, 350] width 242 height 29
click at [135, 358] on input "text" at bounding box center [141, 350] width 242 height 29
type input "701 4046 6389 6633"
type input "0913001341"
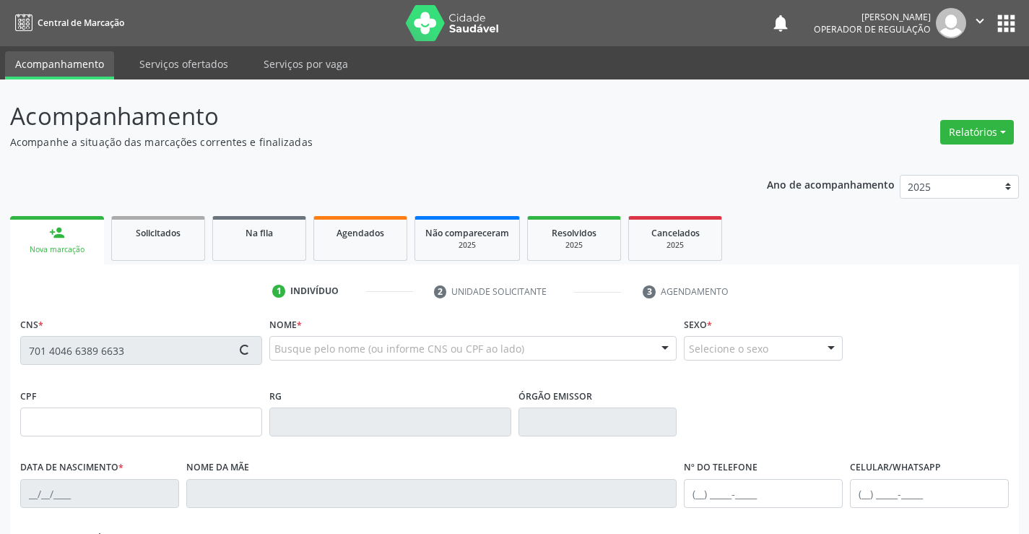
type input "29/08/1972"
type input "(74) 9107-6964"
type input "290"
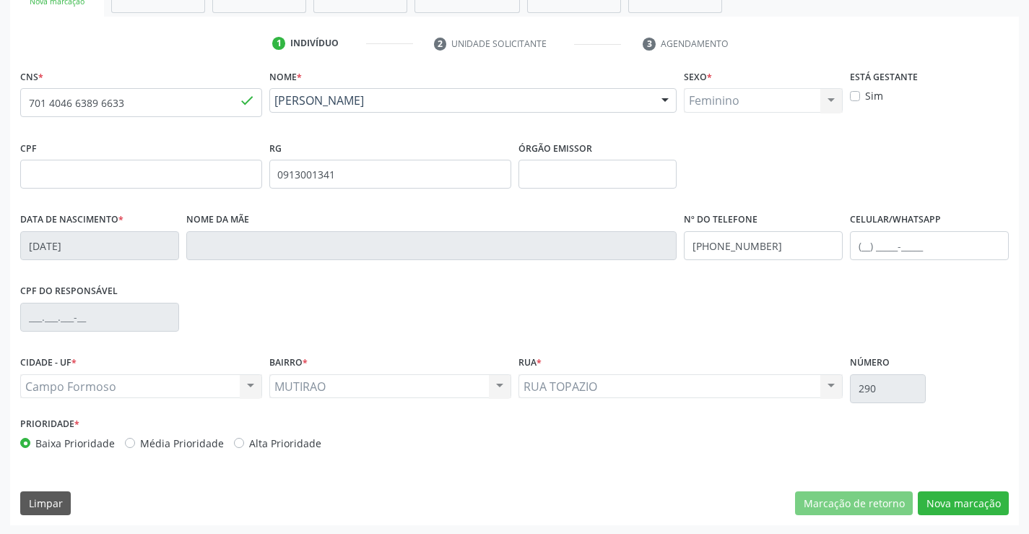
scroll to position [249, 0]
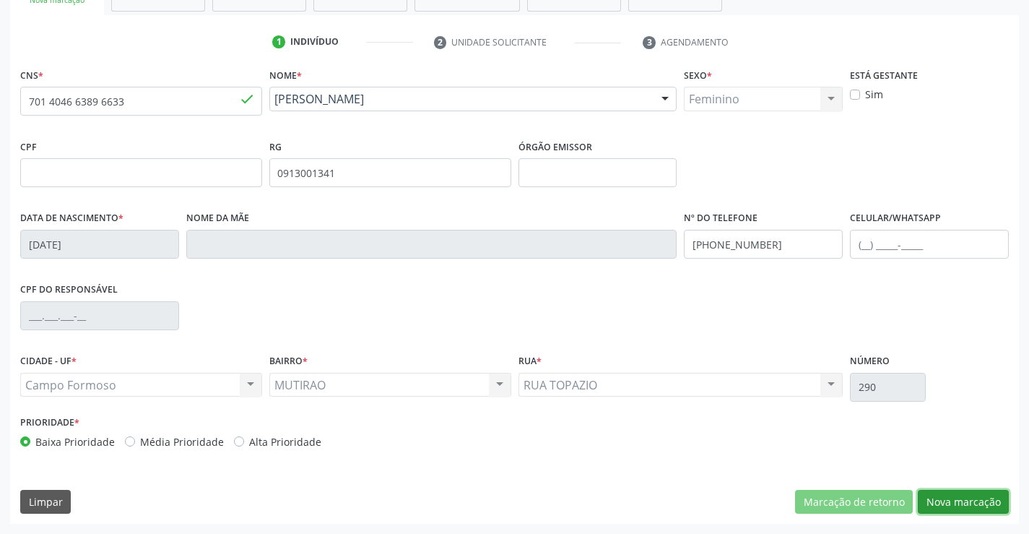
click at [979, 500] on button "Nova marcação" at bounding box center [963, 502] width 91 height 25
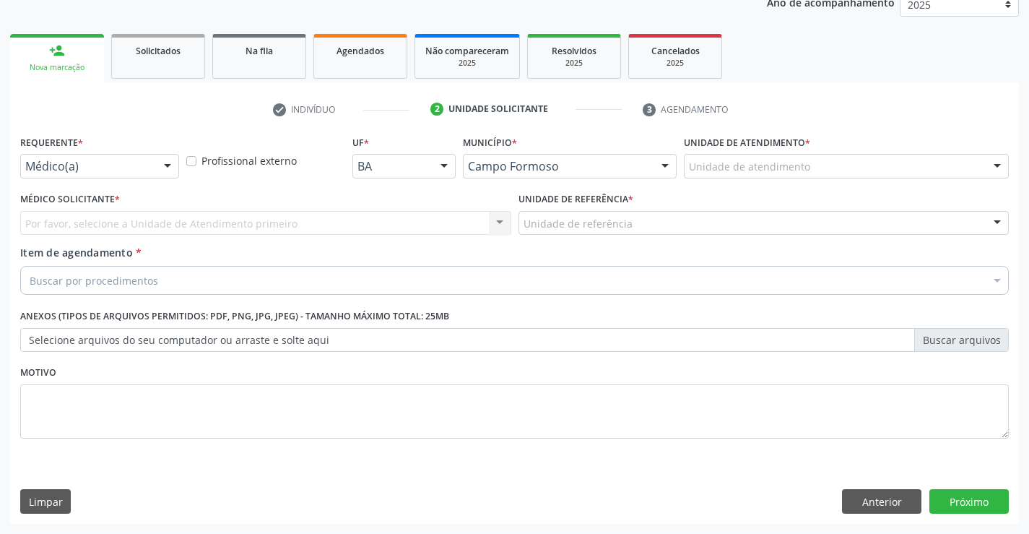
scroll to position [182, 0]
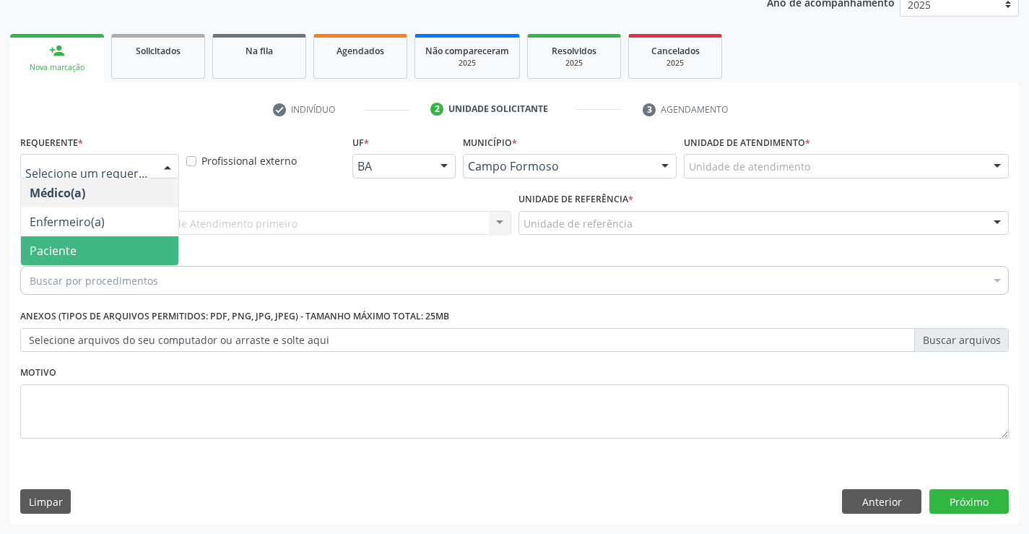
click at [82, 245] on span "Paciente" at bounding box center [99, 250] width 157 height 29
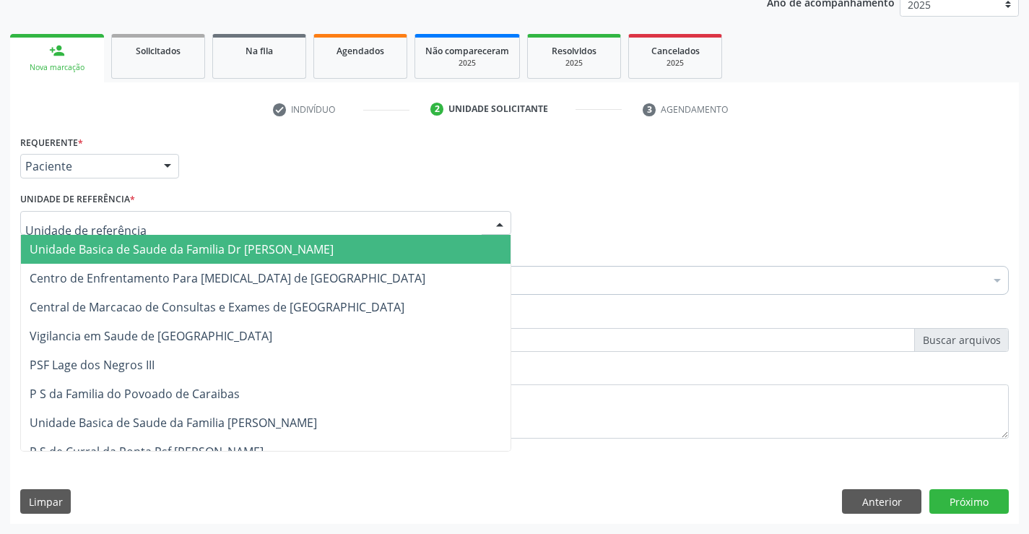
click at [144, 251] on span "Unidade Basica de Saude da Familia Dr [PERSON_NAME]" at bounding box center [182, 249] width 304 height 16
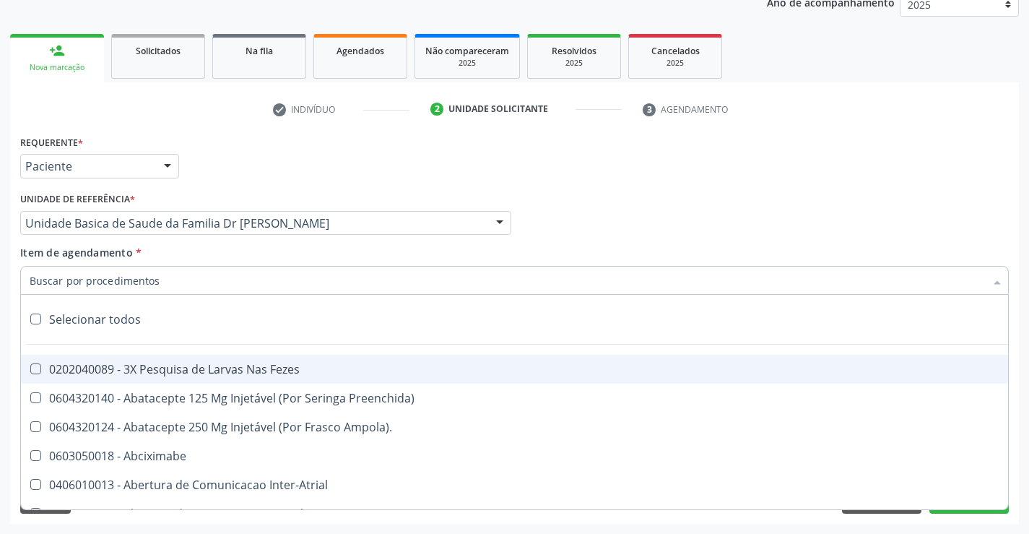
click at [161, 282] on div at bounding box center [514, 280] width 989 height 29
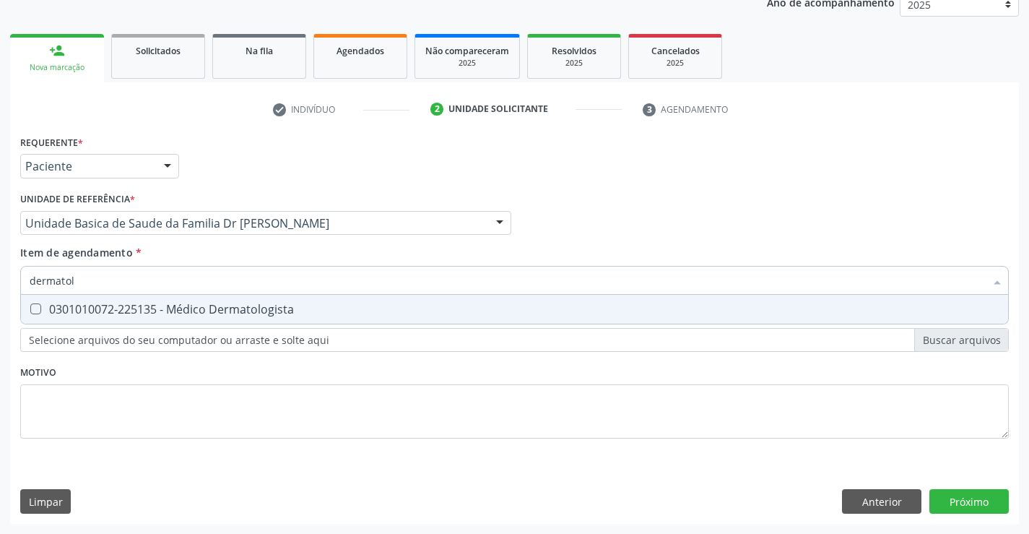
type input "dermatolo"
click at [268, 315] on div "0301010072-225135 - Médico Dermatologista" at bounding box center [515, 309] width 970 height 12
checkbox Dermatologista "true"
click at [959, 498] on div "Requerente * Paciente Médico(a) Enfermeiro(a) Paciente Nenhum resultado encontr…" at bounding box center [514, 327] width 1009 height 392
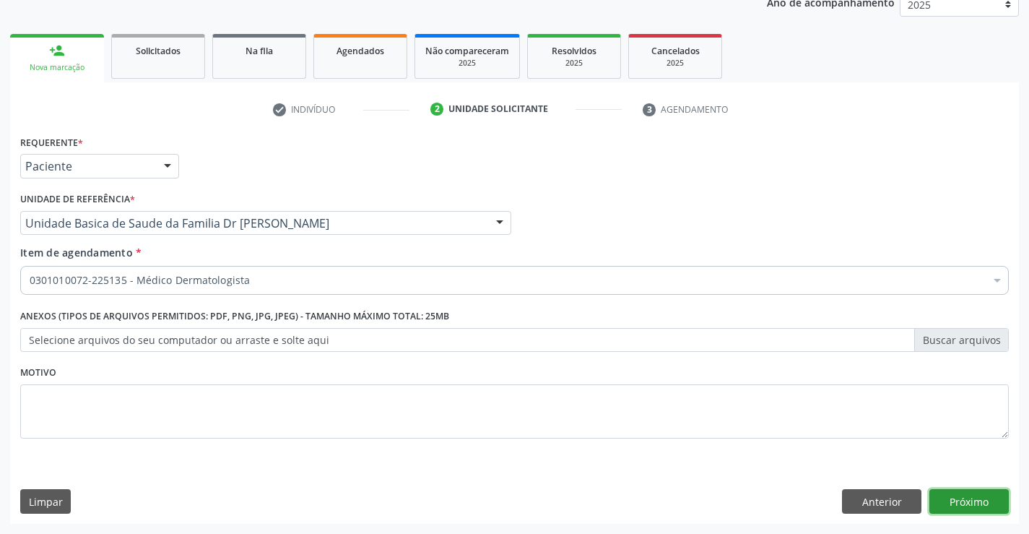
click at [959, 498] on button "Próximo" at bounding box center [968, 501] width 79 height 25
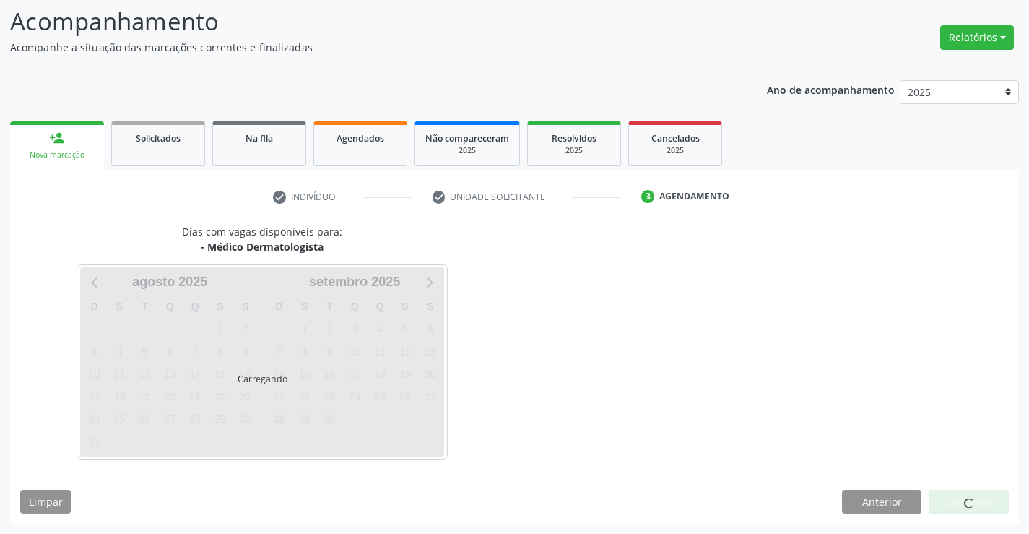
scroll to position [95, 0]
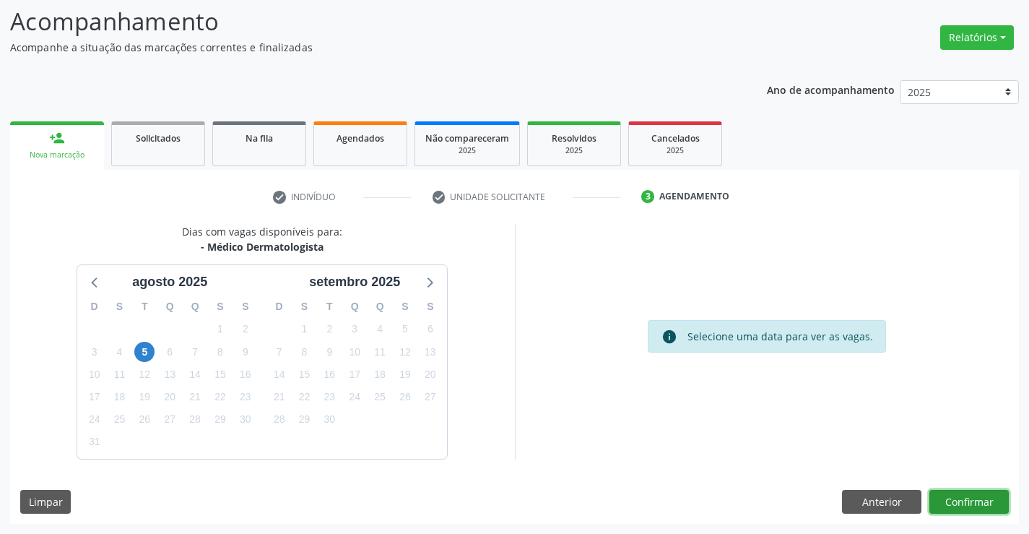
click at [959, 498] on button "Confirmar" at bounding box center [968, 502] width 79 height 25
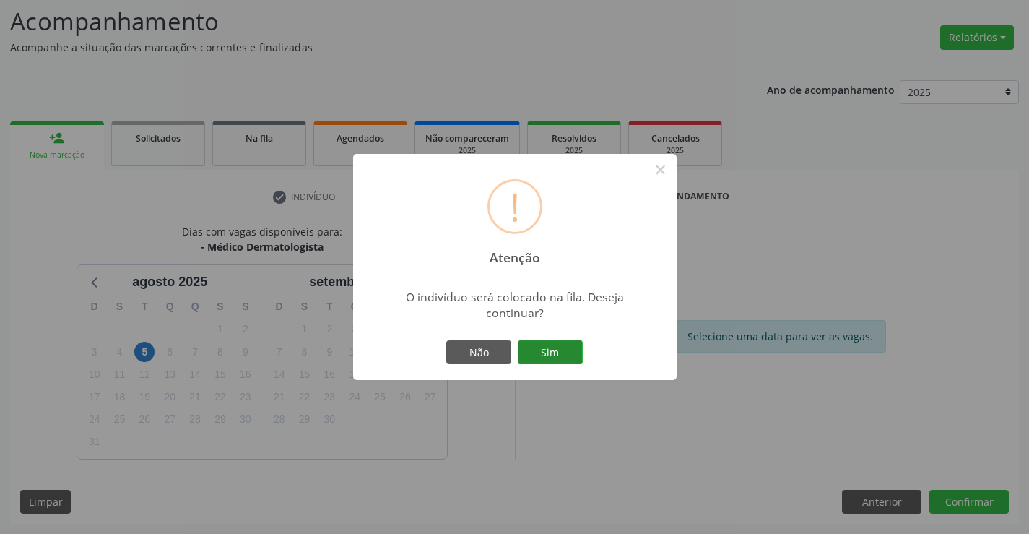
click at [542, 348] on button "Sim" at bounding box center [550, 352] width 65 height 25
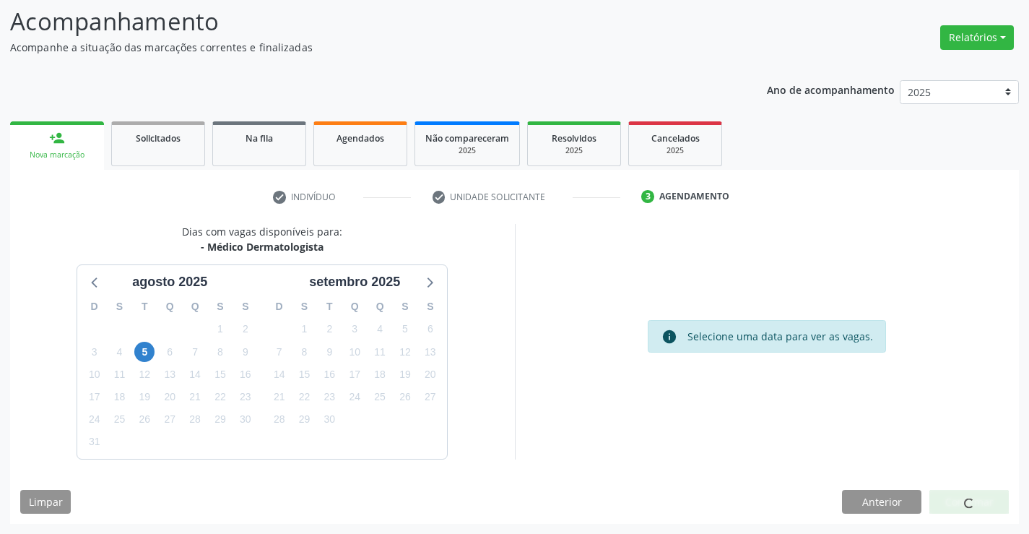
scroll to position [0, 0]
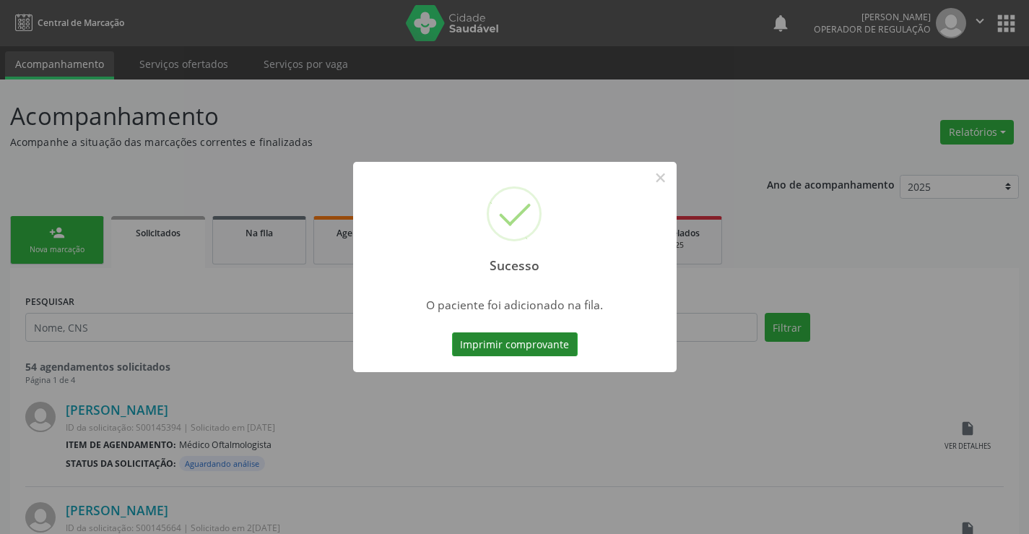
click at [521, 341] on button "Imprimir comprovante" at bounding box center [515, 344] width 126 height 25
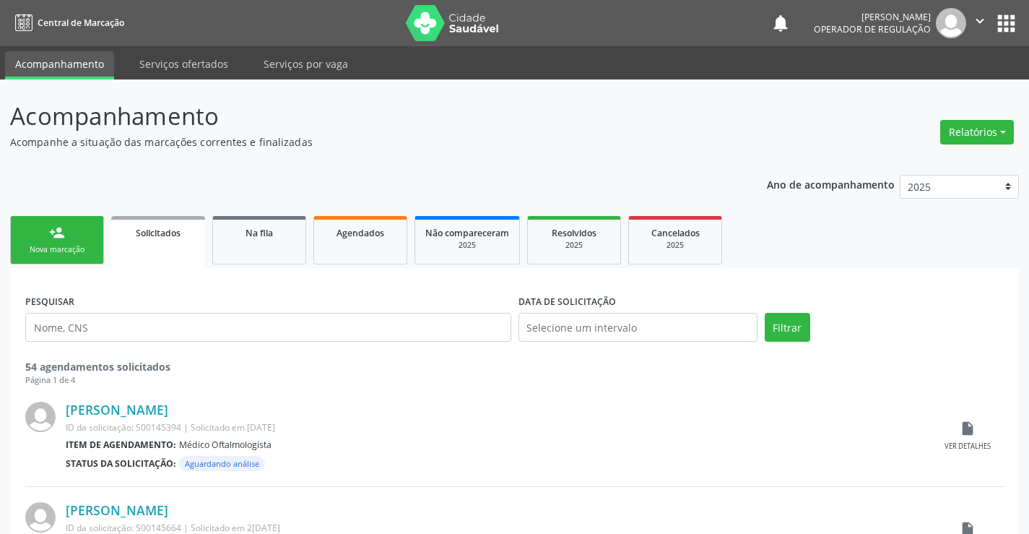
click at [58, 240] on div "person_add" at bounding box center [57, 233] width 16 height 16
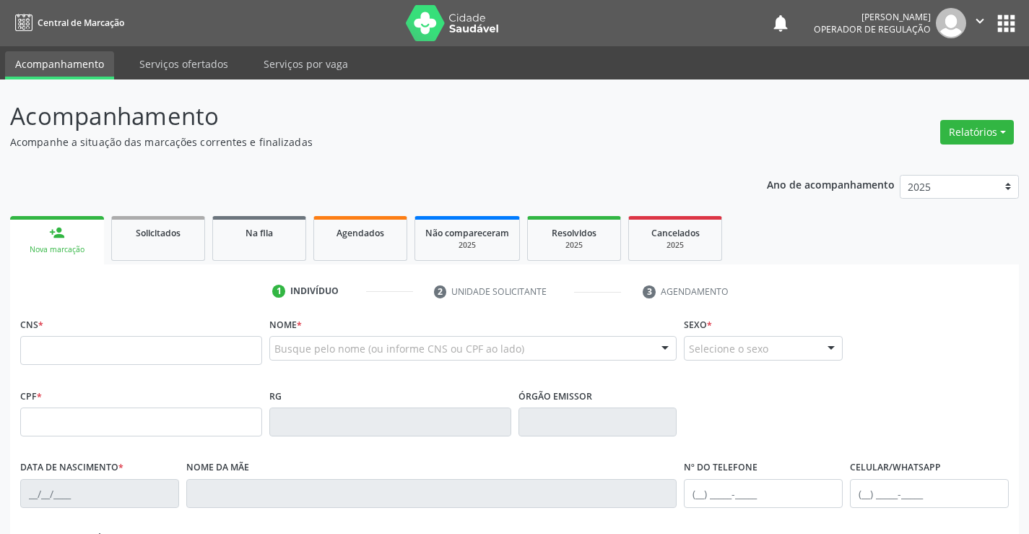
click at [980, 17] on icon "" at bounding box center [980, 21] width 16 height 16
click at [918, 87] on link "Sair" at bounding box center [943, 88] width 100 height 20
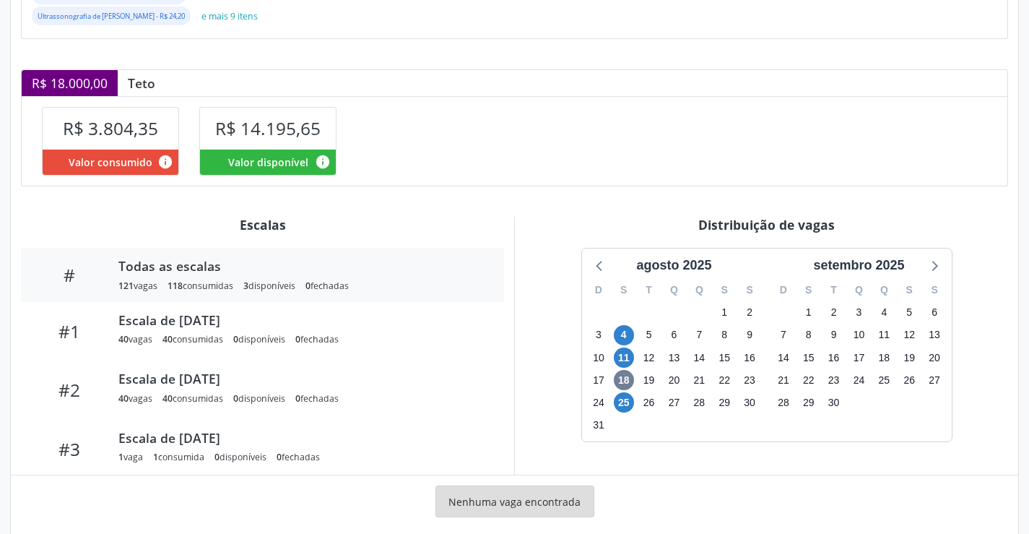
scroll to position [324, 0]
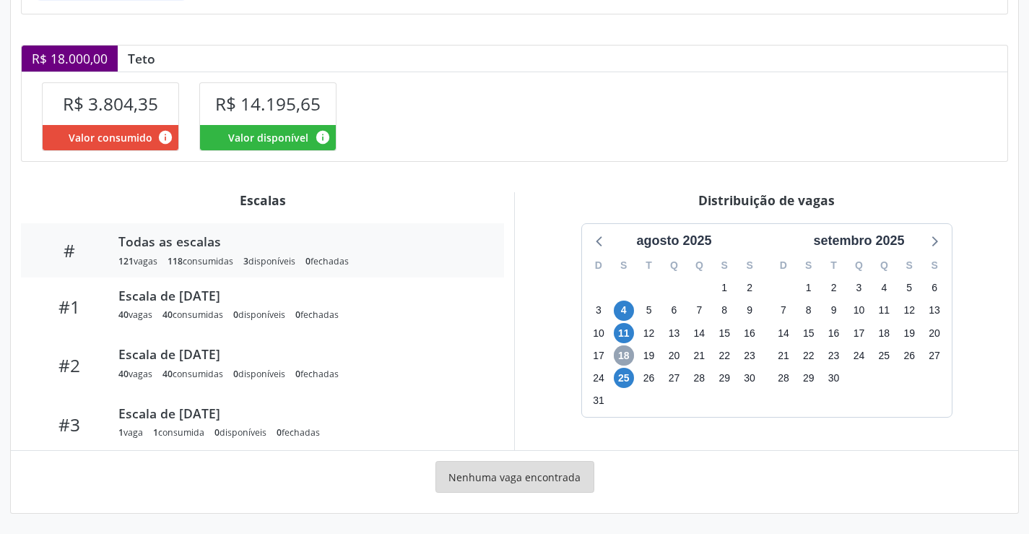
click at [622, 352] on span "18" at bounding box center [624, 355] width 20 height 20
click at [622, 379] on span "25" at bounding box center [624, 378] width 20 height 20
click at [622, 378] on span "25" at bounding box center [624, 378] width 20 height 20
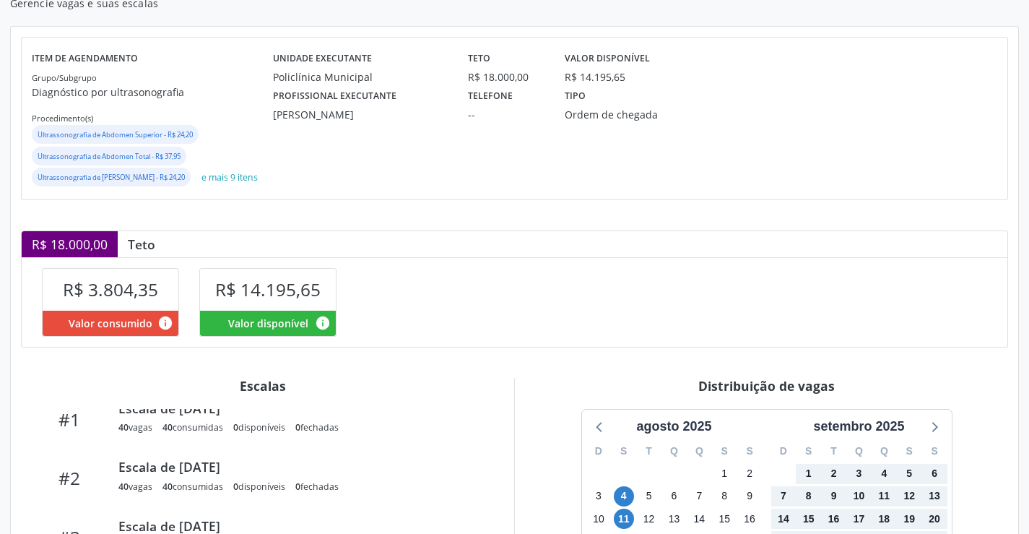
scroll to position [0, 0]
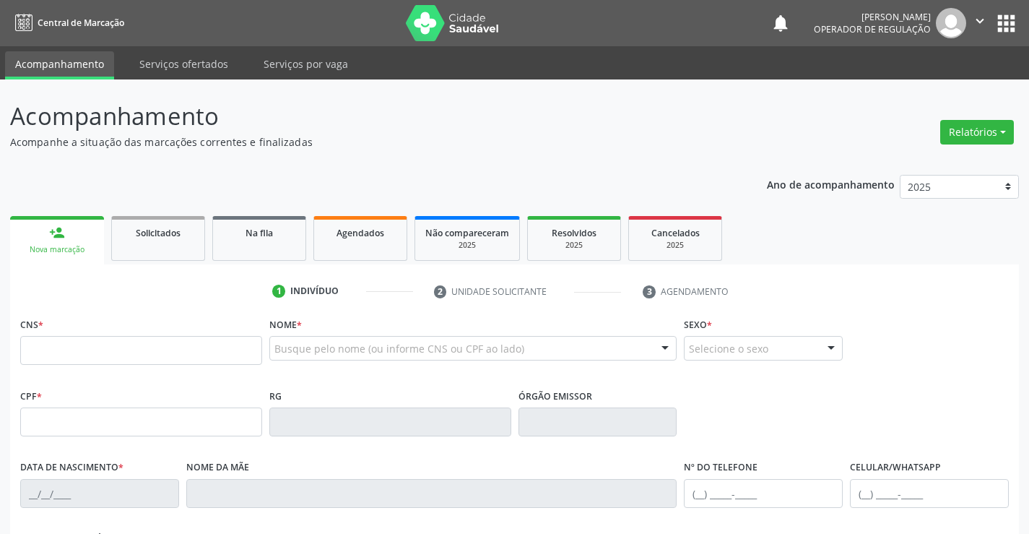
click at [170, 353] on input "text" at bounding box center [141, 350] width 242 height 29
type input "702 8016 1828 9369"
type input "1525367079"
type input "23/07/1985"
type input "(74) 99192-4364"
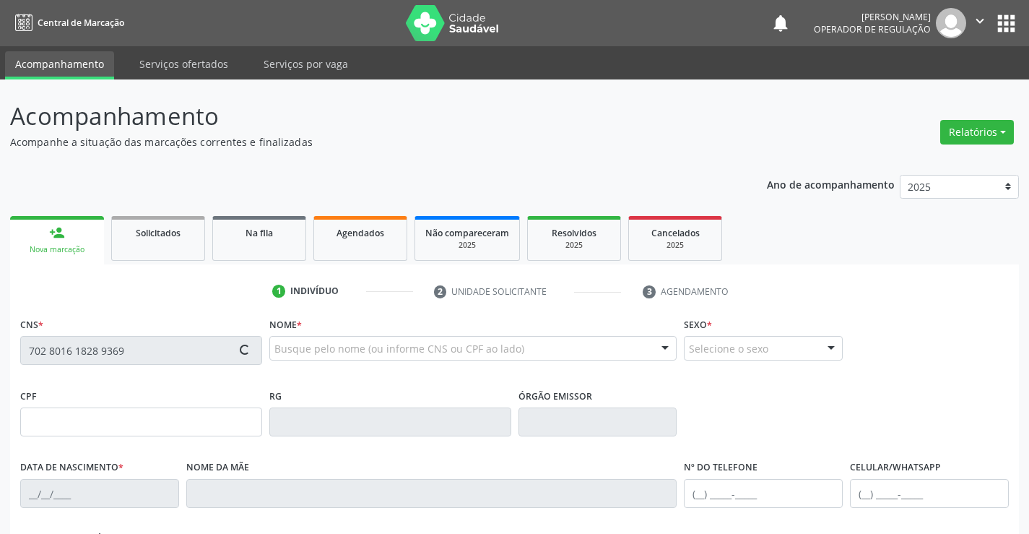
type input "S/N"
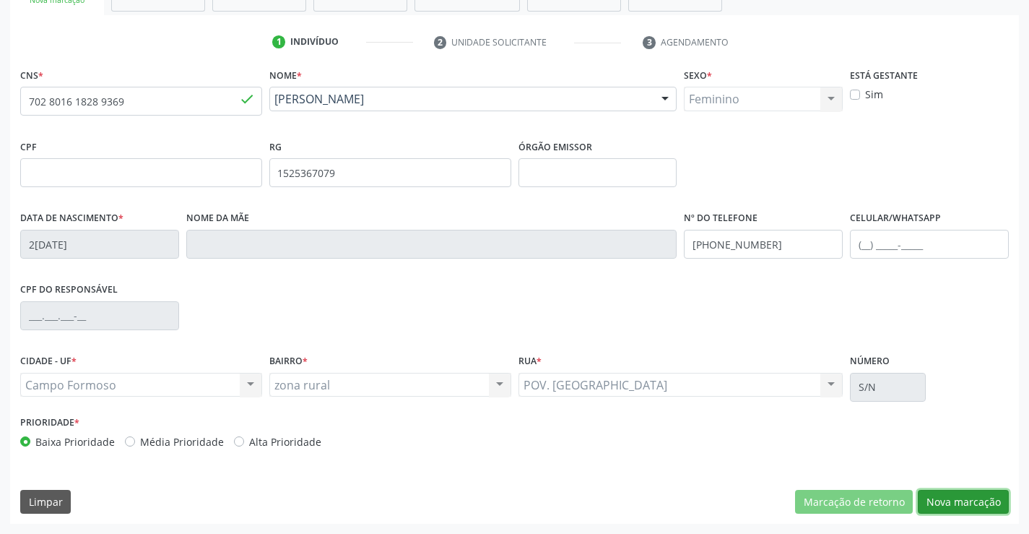
click at [962, 496] on button "Nova marcação" at bounding box center [963, 502] width 91 height 25
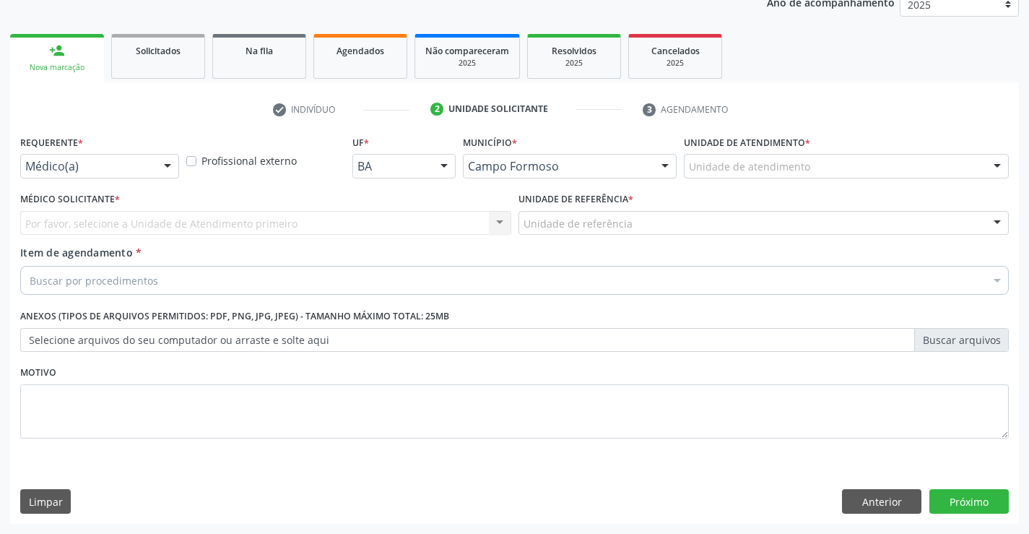
scroll to position [182, 0]
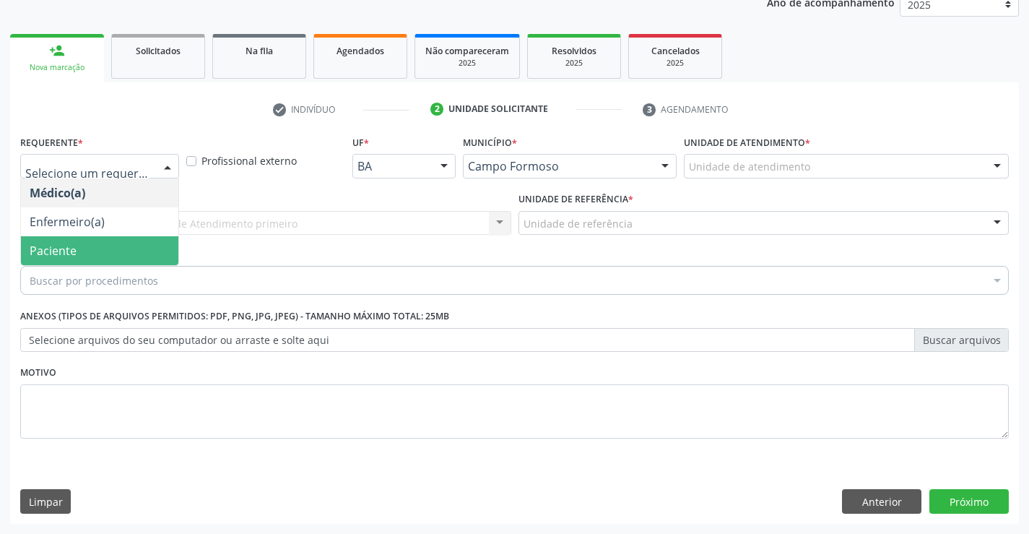
click at [89, 250] on span "Paciente" at bounding box center [99, 250] width 157 height 29
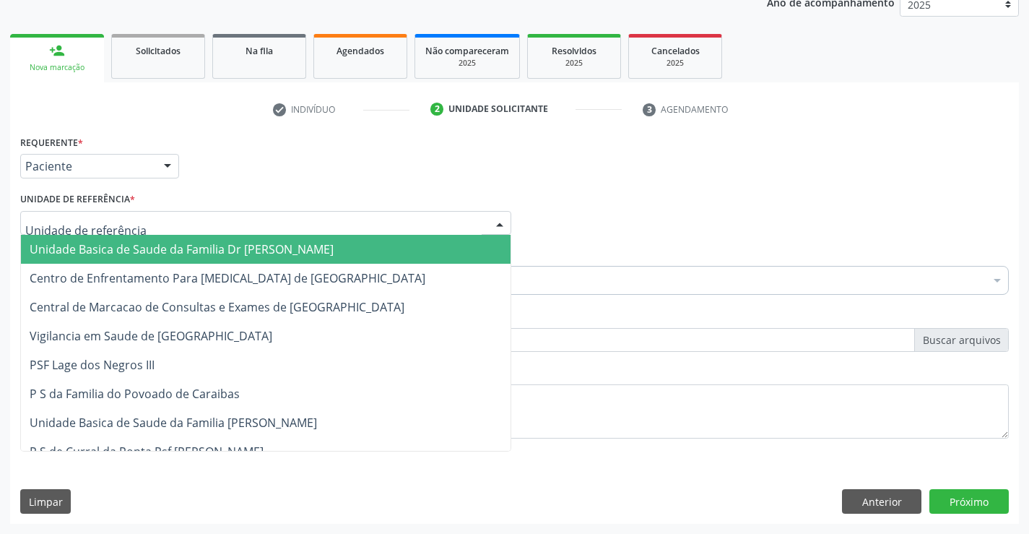
click at [119, 239] on span "Unidade Basica de Saude da Familia Dr [PERSON_NAME]" at bounding box center [266, 249] width 490 height 29
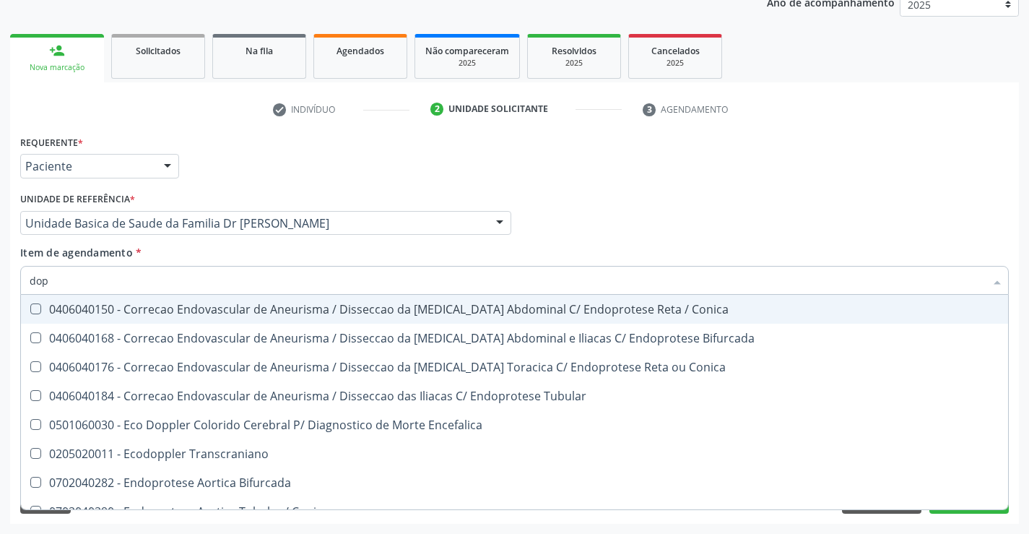
type input "dopp"
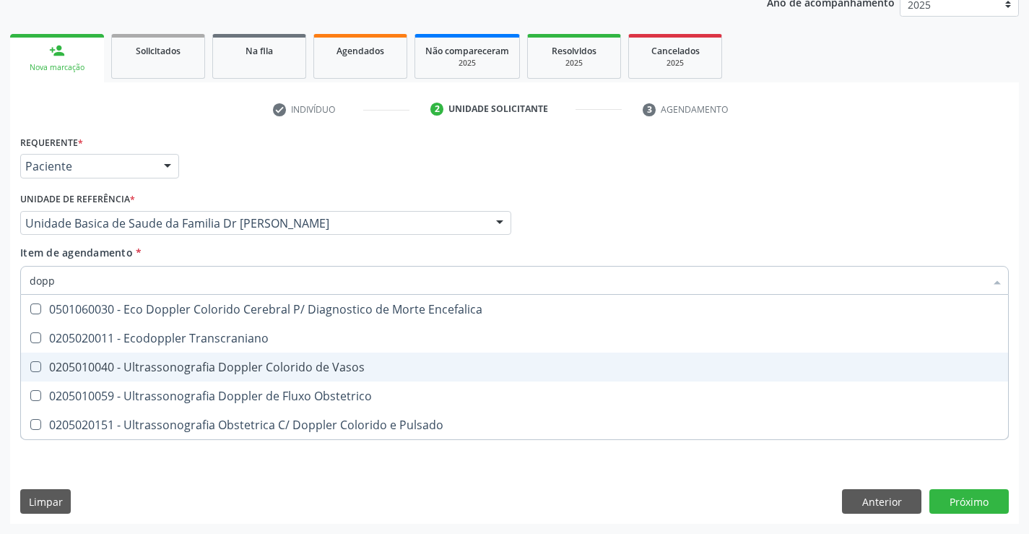
click at [255, 363] on div "0205010040 - Ultrassonografia Doppler Colorido de Vasos" at bounding box center [515, 367] width 970 height 12
checkbox Vasos "true"
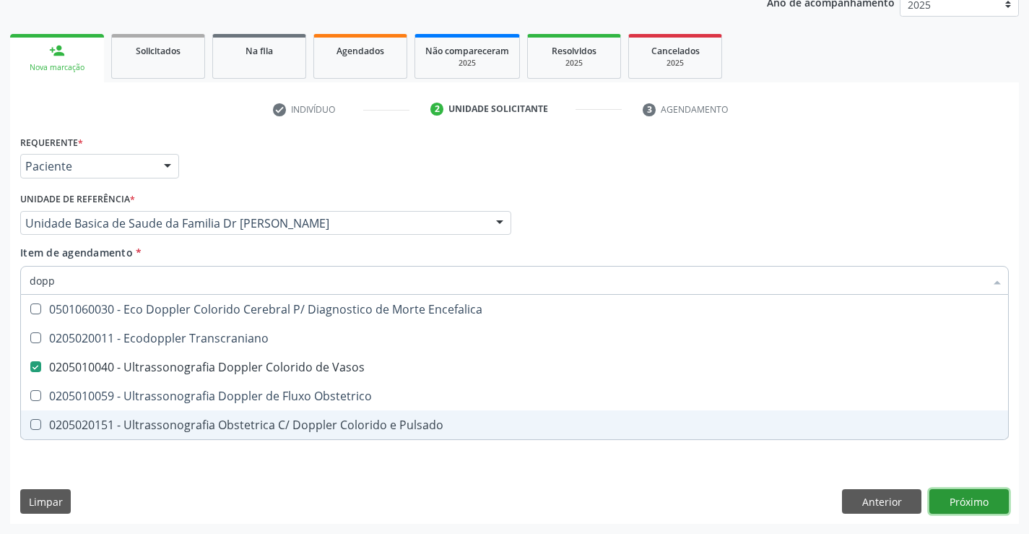
click at [976, 498] on div "Requerente * Paciente Médico(a) Enfermeiro(a) Paciente Nenhum resultado encontr…" at bounding box center [514, 327] width 1009 height 392
checkbox Transcraniano "true"
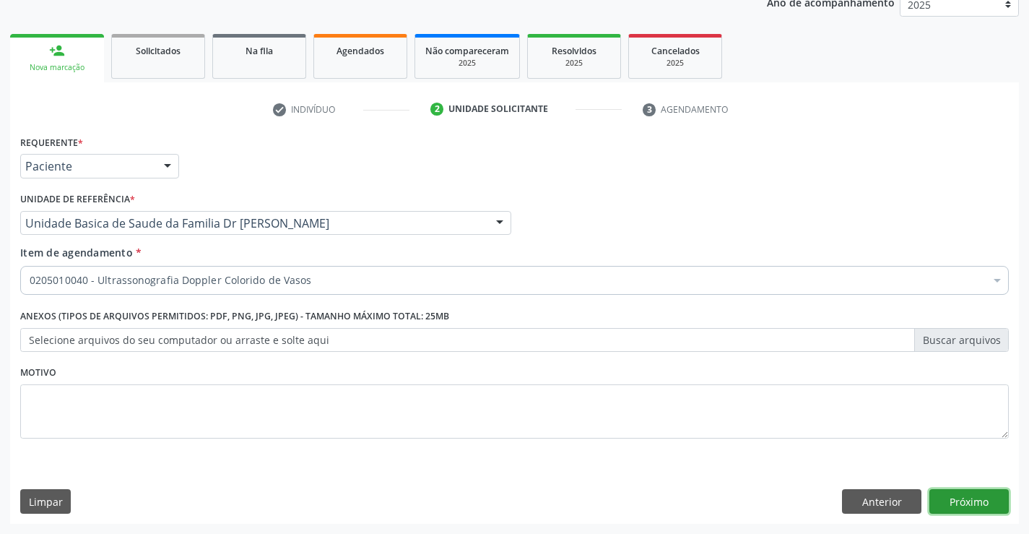
click at [976, 498] on button "Próximo" at bounding box center [968, 501] width 79 height 25
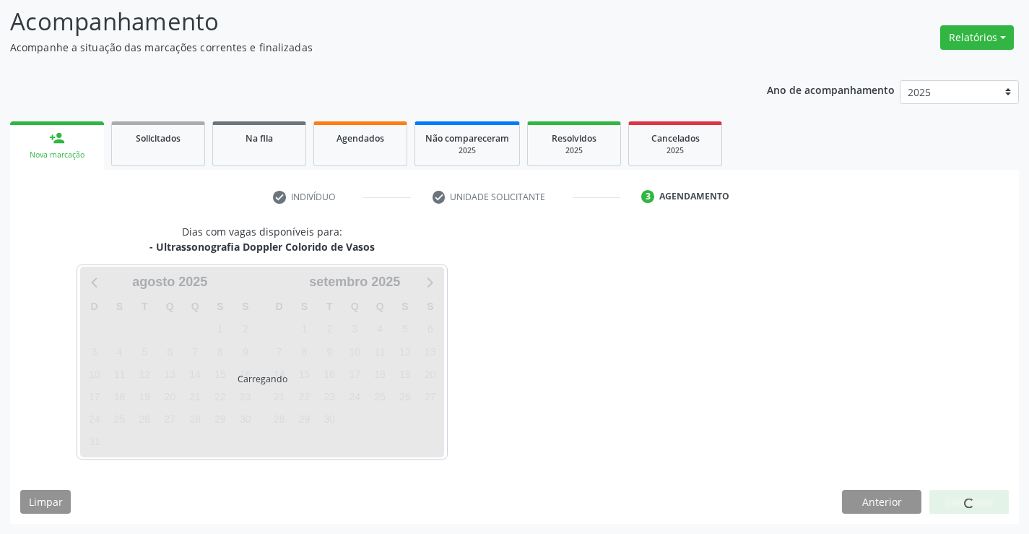
scroll to position [137, 0]
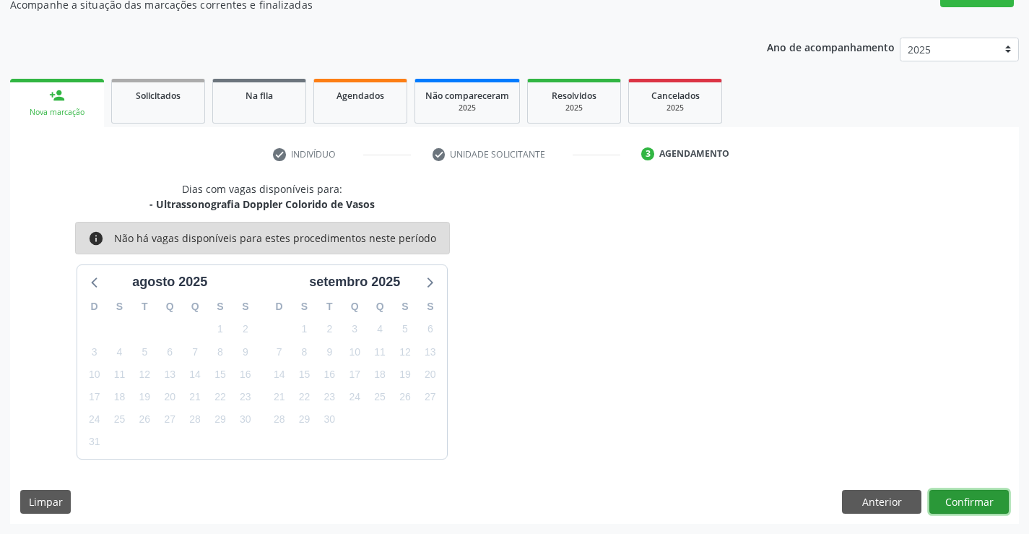
click at [976, 498] on button "Confirmar" at bounding box center [968, 502] width 79 height 25
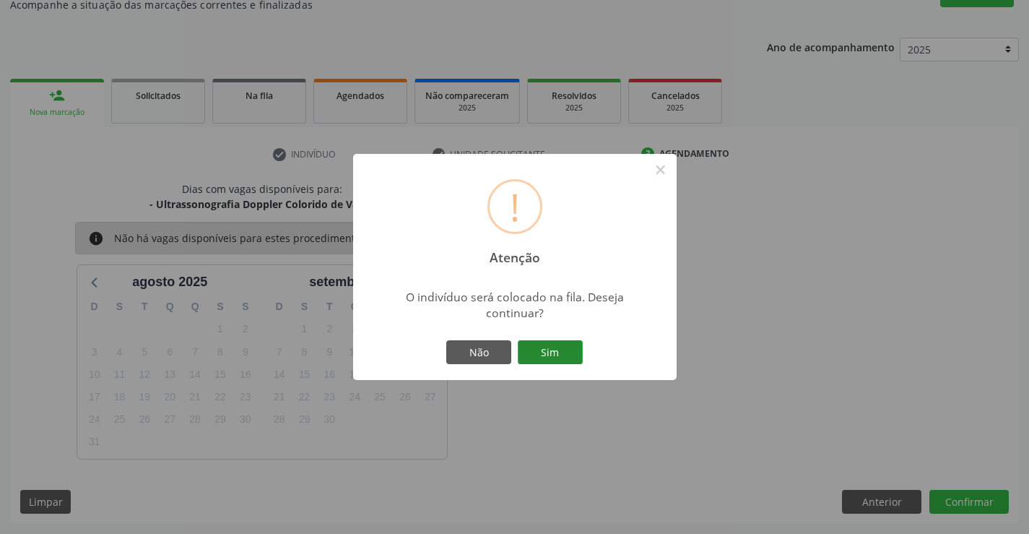
click at [558, 345] on button "Sim" at bounding box center [550, 352] width 65 height 25
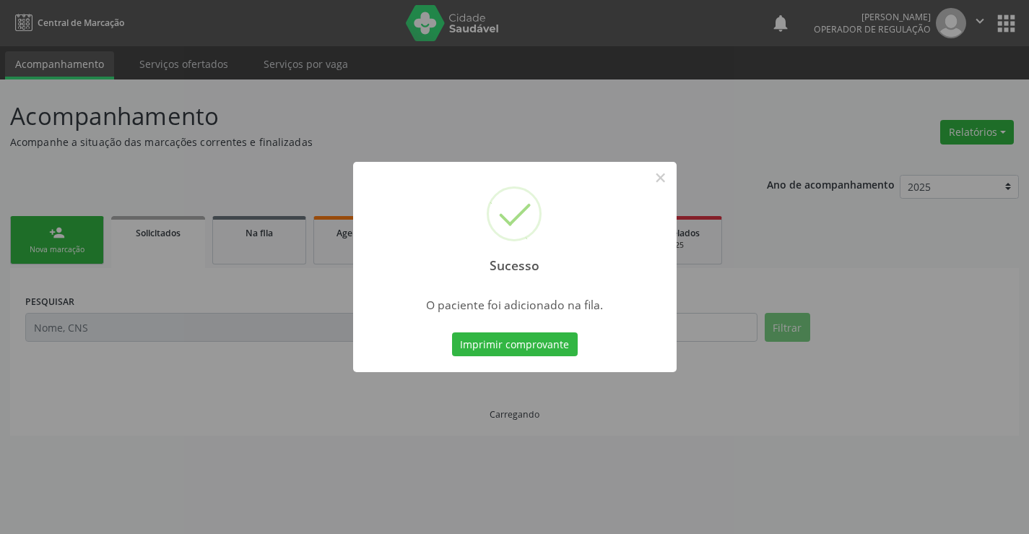
scroll to position [0, 0]
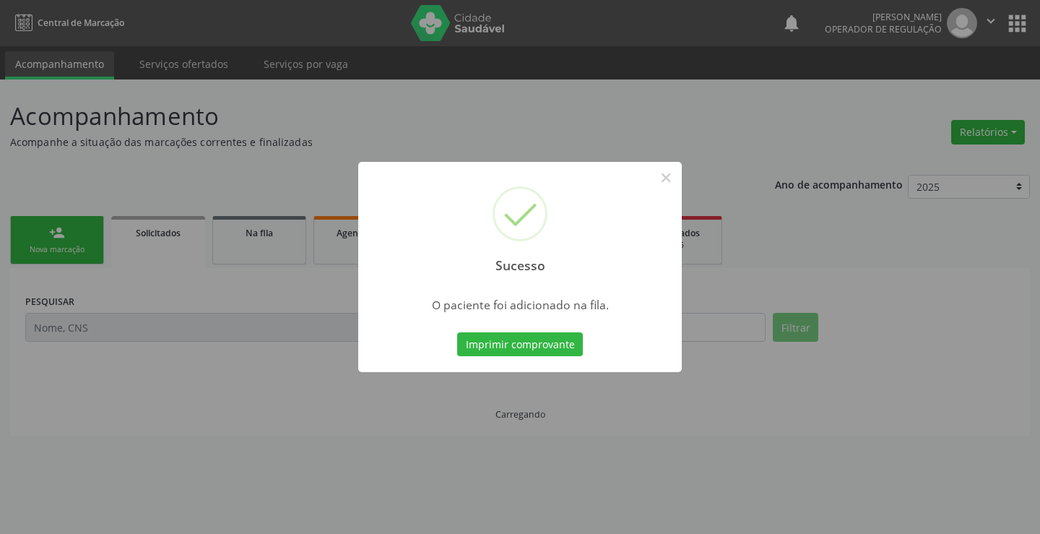
click at [558, 345] on button "Imprimir comprovante" at bounding box center [520, 344] width 126 height 25
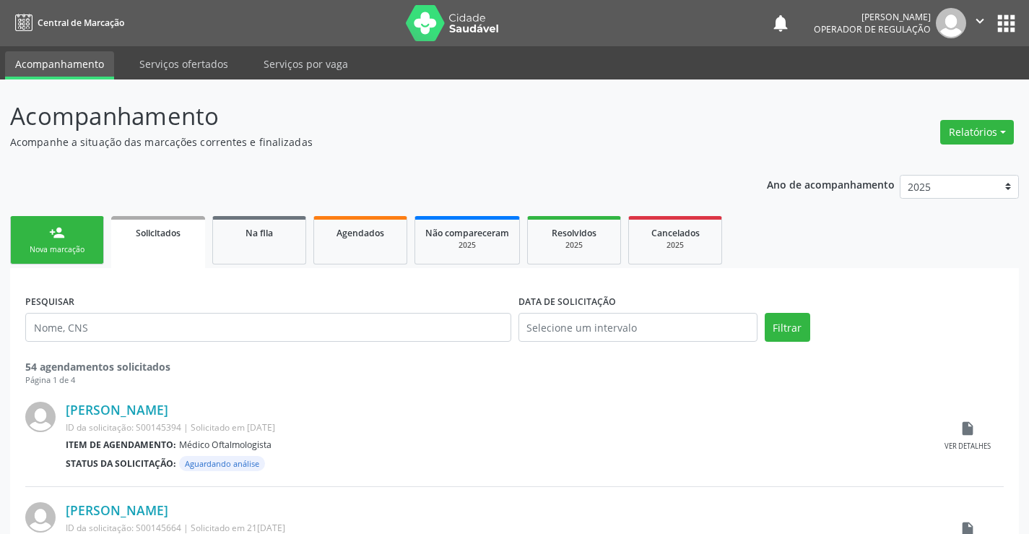
click at [53, 237] on div "person_add" at bounding box center [57, 233] width 16 height 16
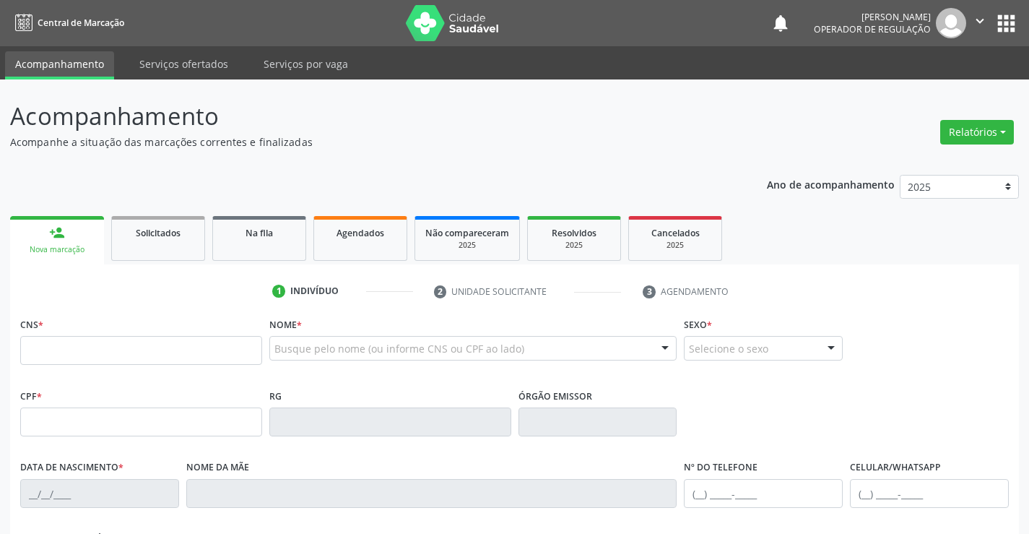
click at [988, 19] on button "" at bounding box center [979, 23] width 27 height 30
click at [963, 83] on link "Sair" at bounding box center [943, 88] width 100 height 20
click at [86, 349] on input "text" at bounding box center [141, 350] width 242 height 29
type input "708 1045 4420 1739"
type input "1573190837"
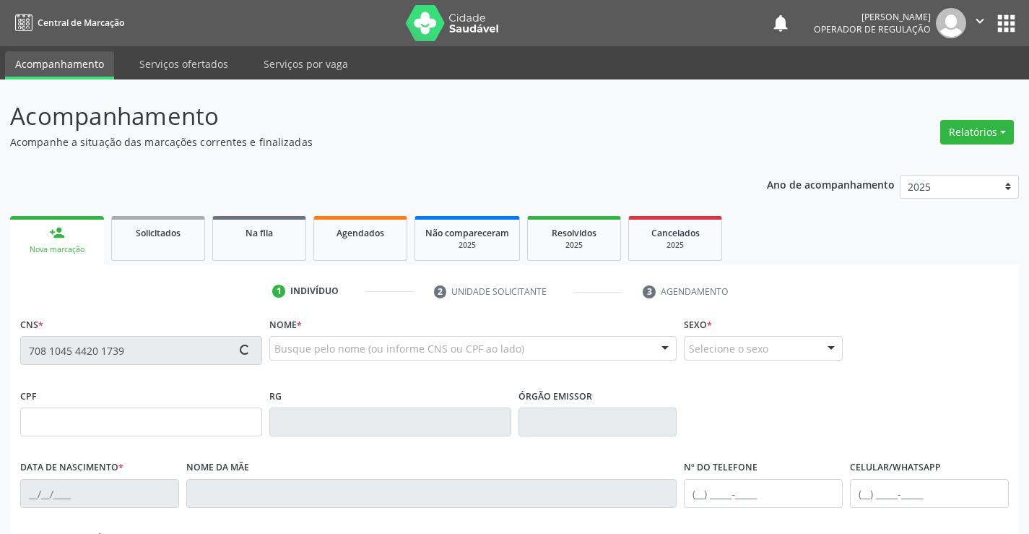
type input "14[DATE]"
type input "(74) 9190-8651"
type input "(74) 99190-8651"
type input "S/N"
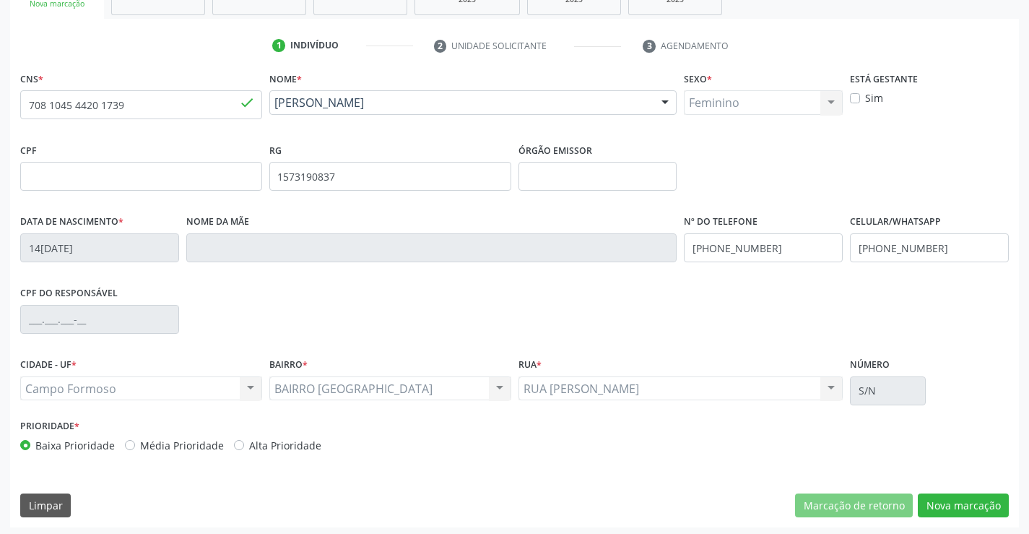
scroll to position [249, 0]
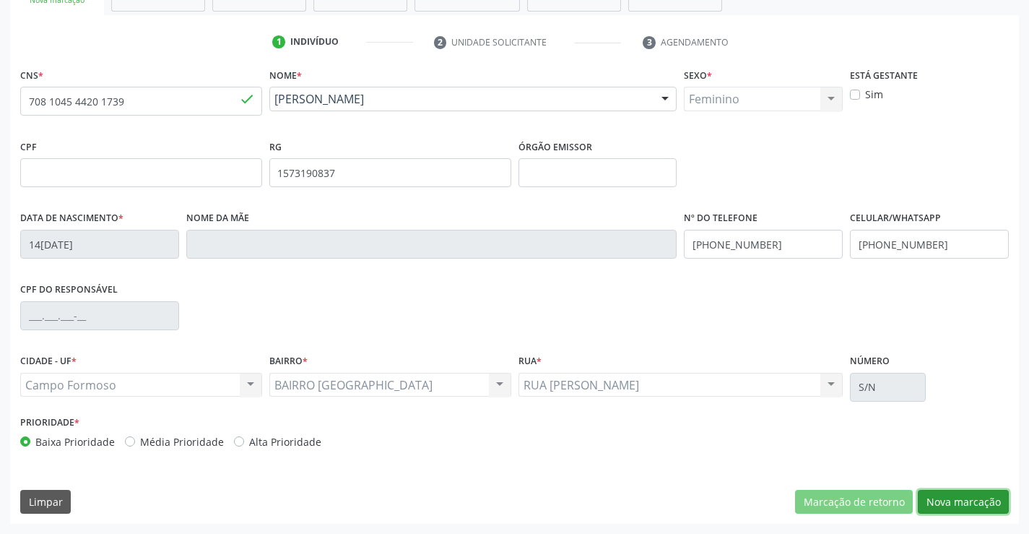
click at [963, 496] on button "Nova marcação" at bounding box center [963, 502] width 91 height 25
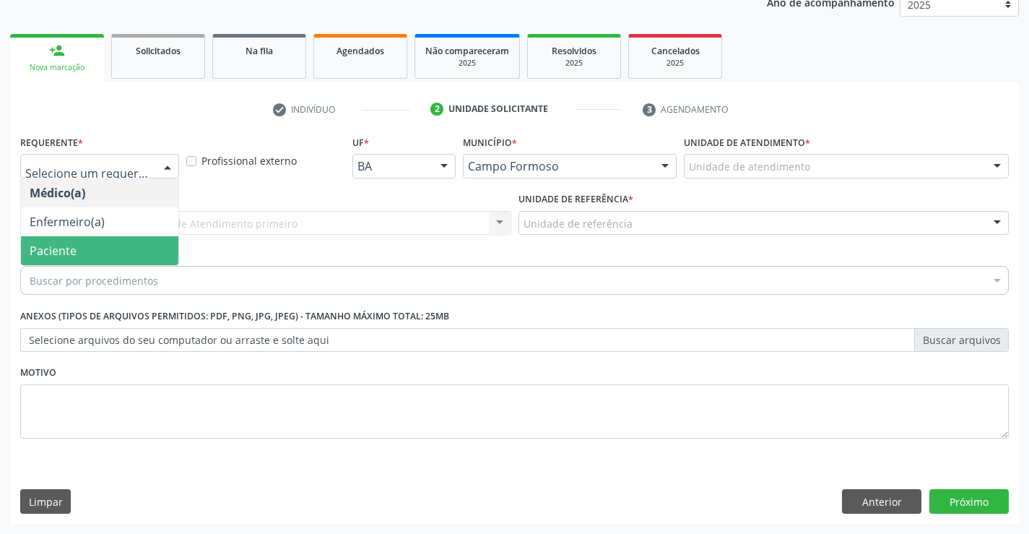
click at [79, 247] on span "Paciente" at bounding box center [99, 250] width 157 height 29
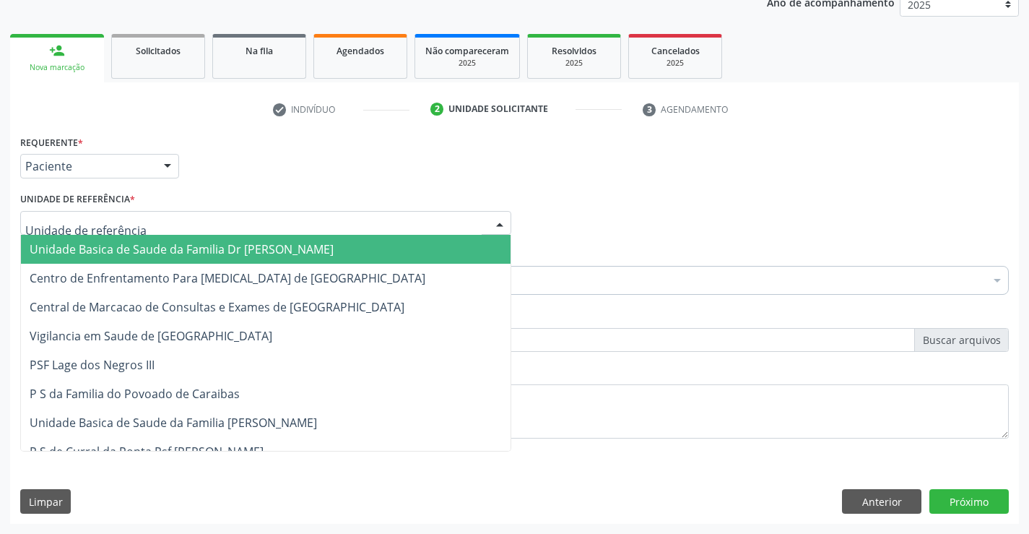
click at [118, 251] on span "Unidade Basica de Saude da Familia Dr Paulo Sudre" at bounding box center [182, 249] width 304 height 16
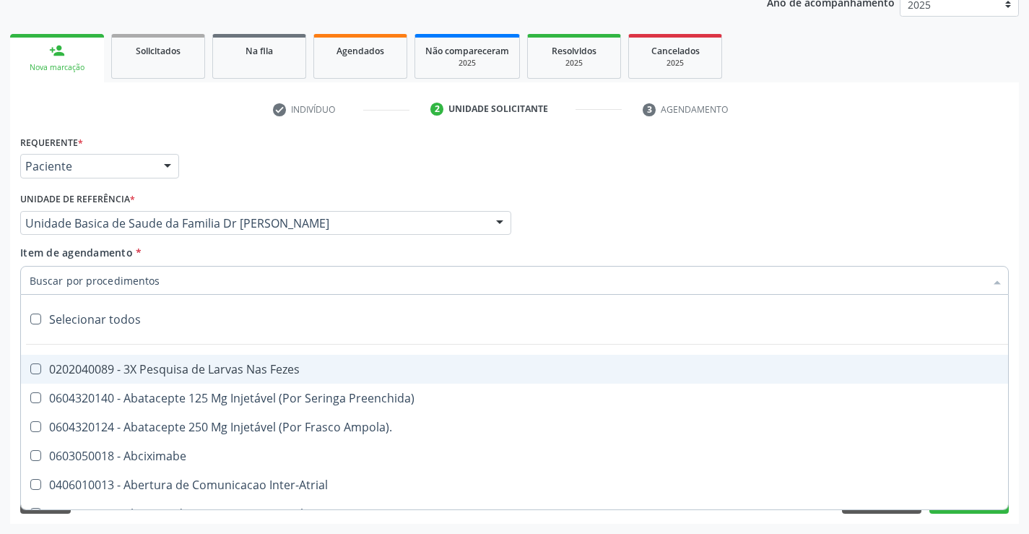
drag, startPoint x: 144, startPoint y: 287, endPoint x: 155, endPoint y: 275, distance: 16.9
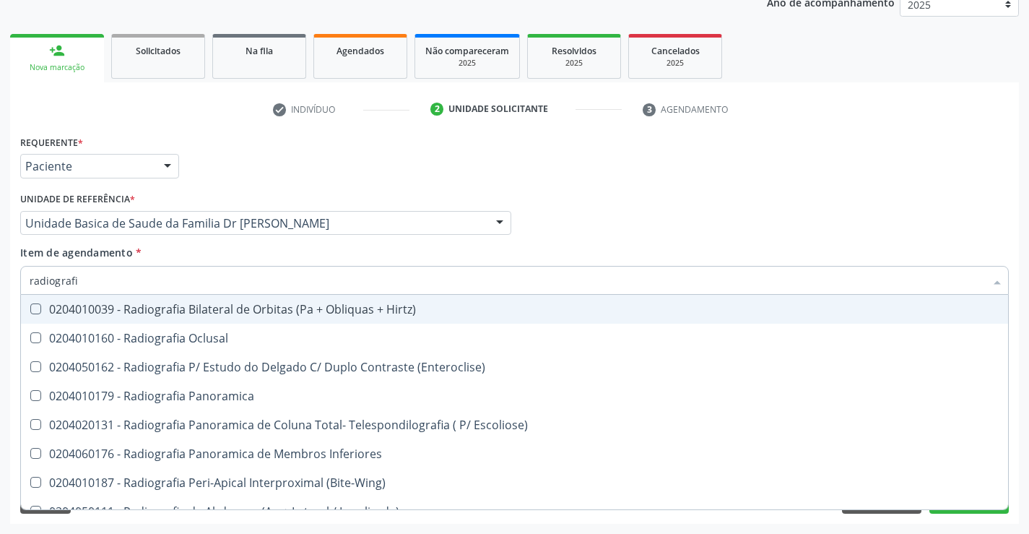
type input "radiografia"
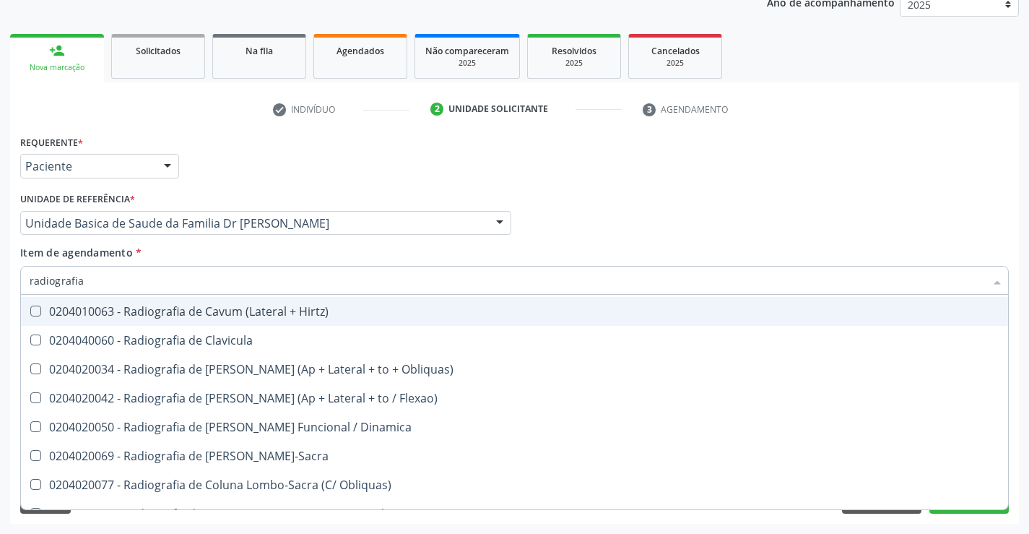
scroll to position [650, 0]
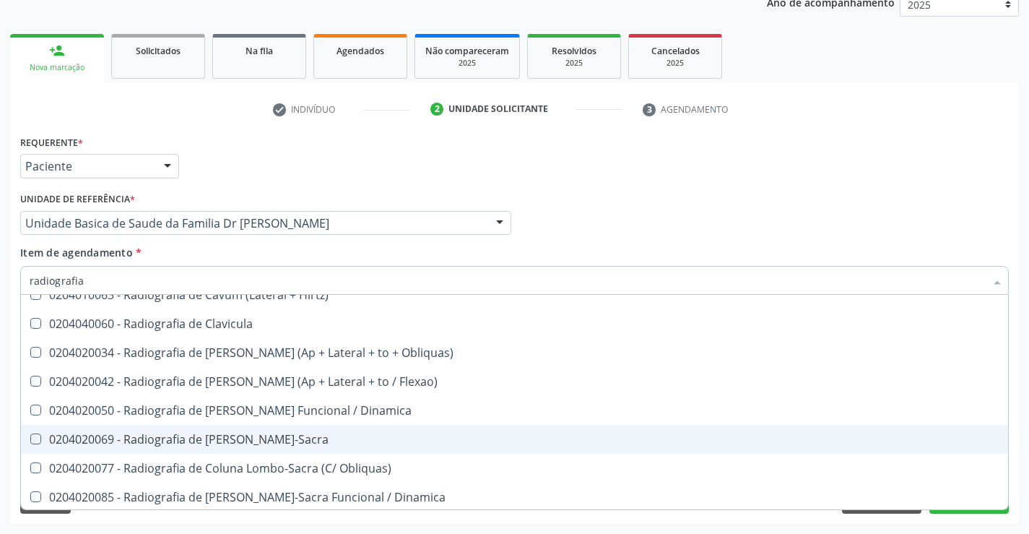
click at [340, 441] on div "0204020069 - Radiografia de Coluna Lombo-Sacra" at bounding box center [515, 439] width 970 height 12
checkbox Lombo-Sacra "true"
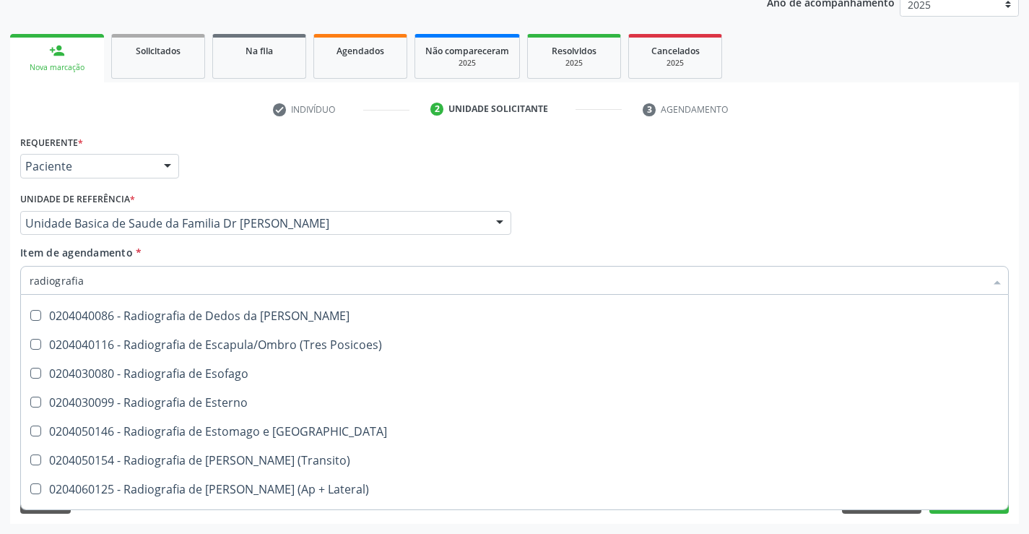
scroll to position [1156, 0]
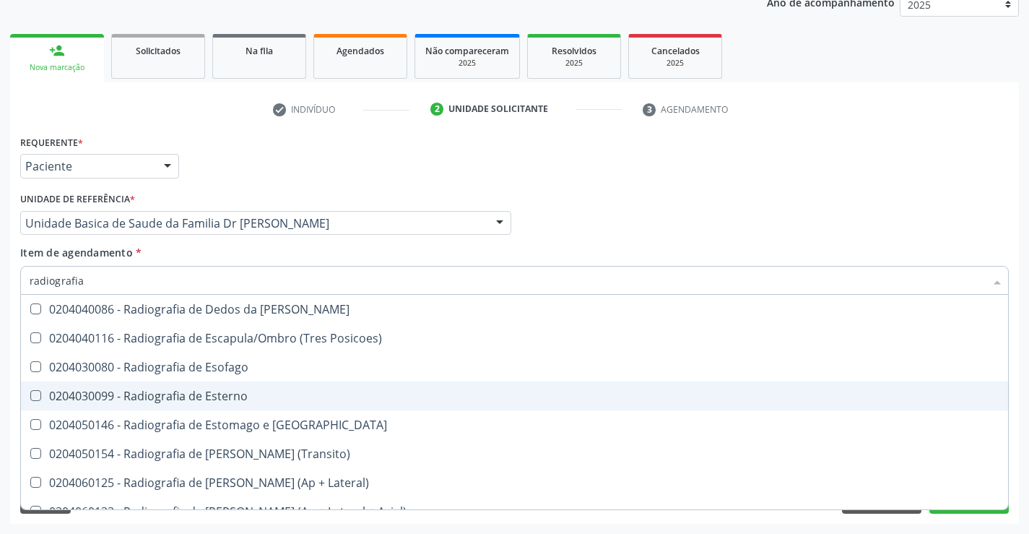
click at [1010, 240] on div "Médico Solicitante Por favor, selecione a Unidade de Atendimento primeiro Nenhu…" at bounding box center [515, 216] width 996 height 56
checkbox Oclusal "true"
checkbox Lombo-Sacra "false"
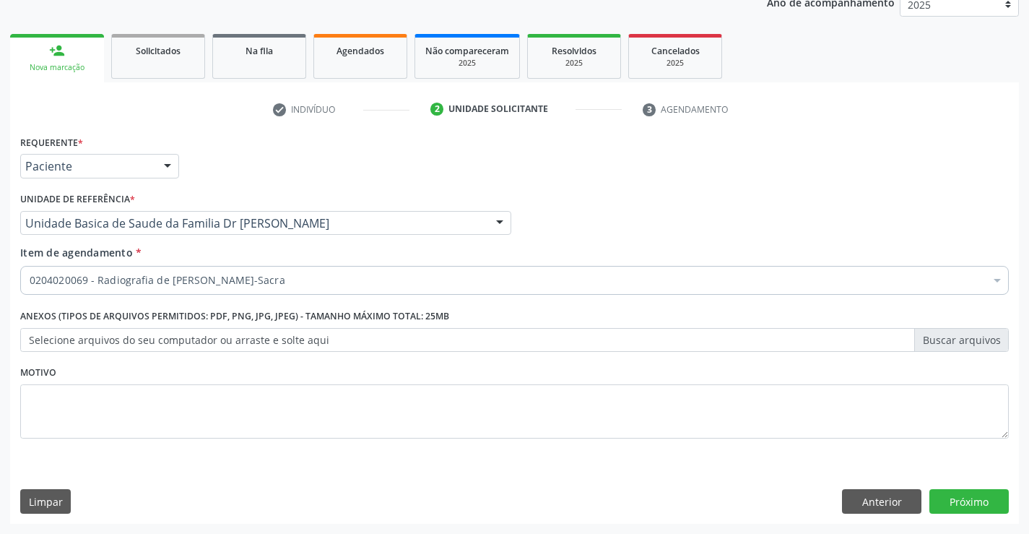
scroll to position [0, 0]
click at [968, 501] on button "Próximo" at bounding box center [968, 501] width 79 height 25
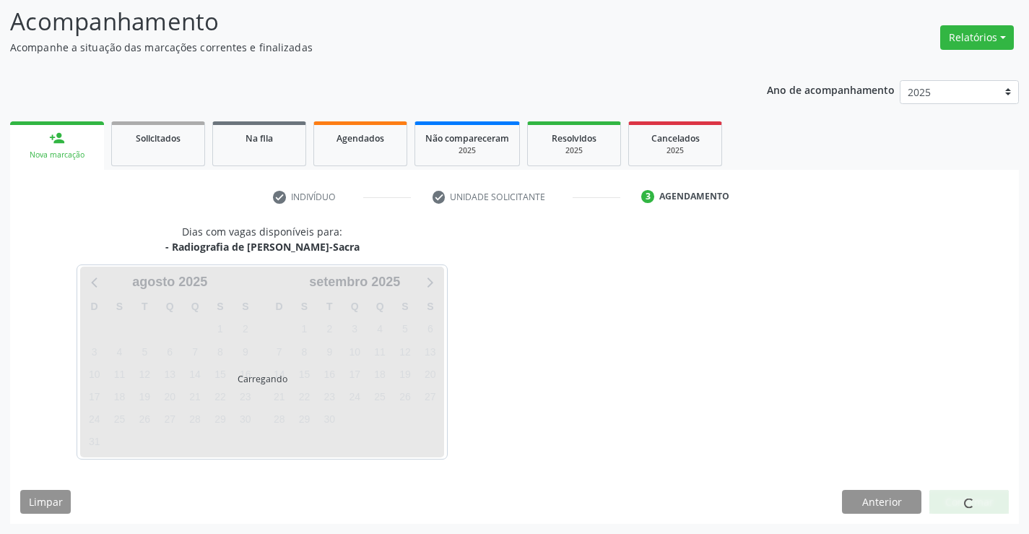
scroll to position [95, 0]
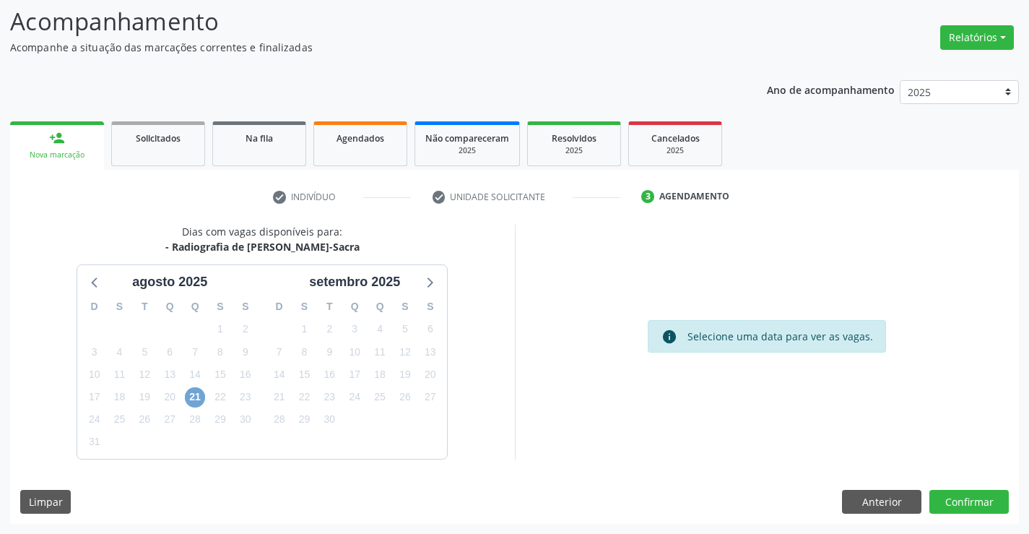
click at [191, 399] on span "21" at bounding box center [195, 397] width 20 height 20
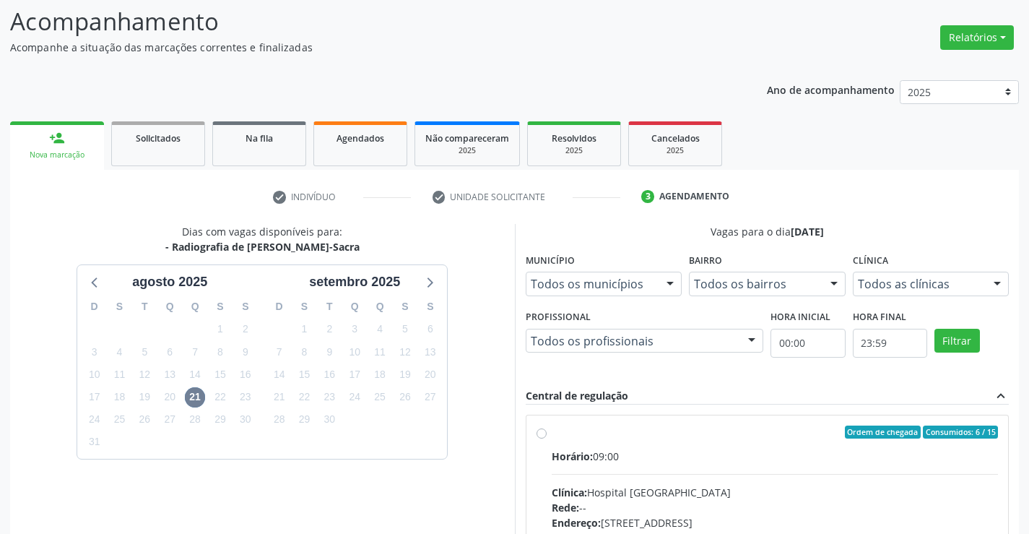
click at [720, 444] on label "Ordem de chegada Consumidos: 6 / 15 Horário: 09:00 Clínica: Hospital Sao Franci…" at bounding box center [775, 536] width 447 height 222
click at [547, 438] on input "Ordem de chegada Consumidos: 6 / 15 Horário: 09:00 Clínica: Hospital Sao Franci…" at bounding box center [542, 431] width 10 height 13
radio input "true"
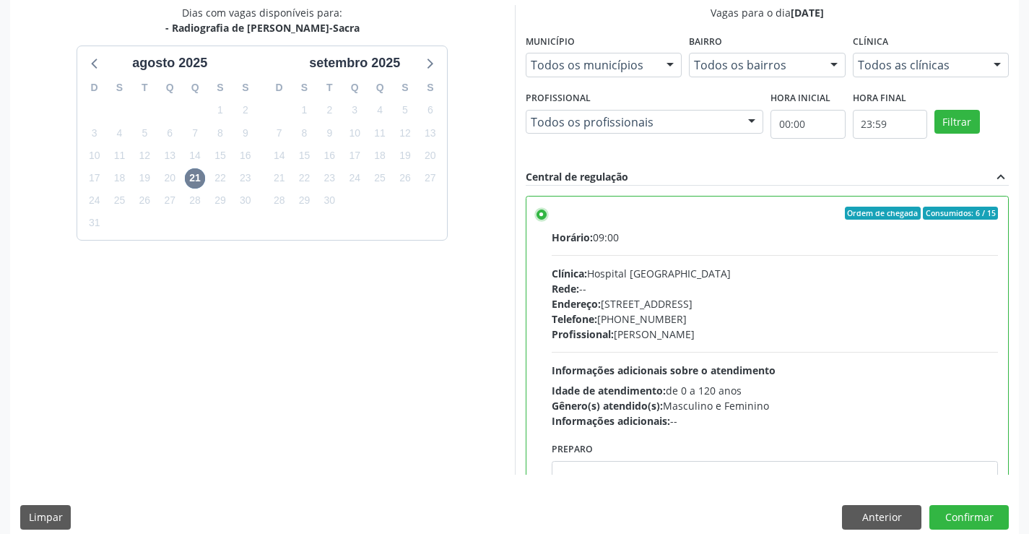
scroll to position [329, 0]
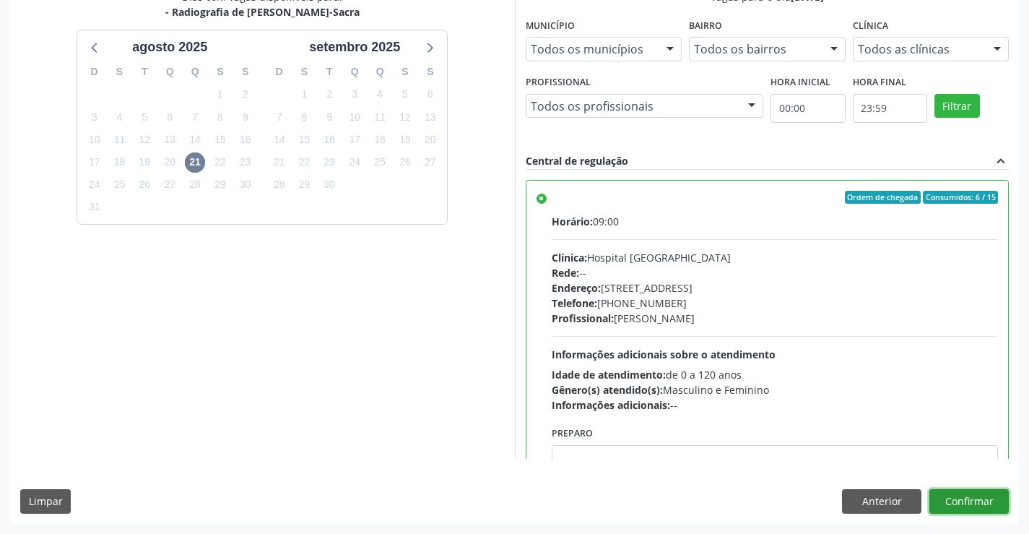
click at [966, 494] on button "Confirmar" at bounding box center [968, 501] width 79 height 25
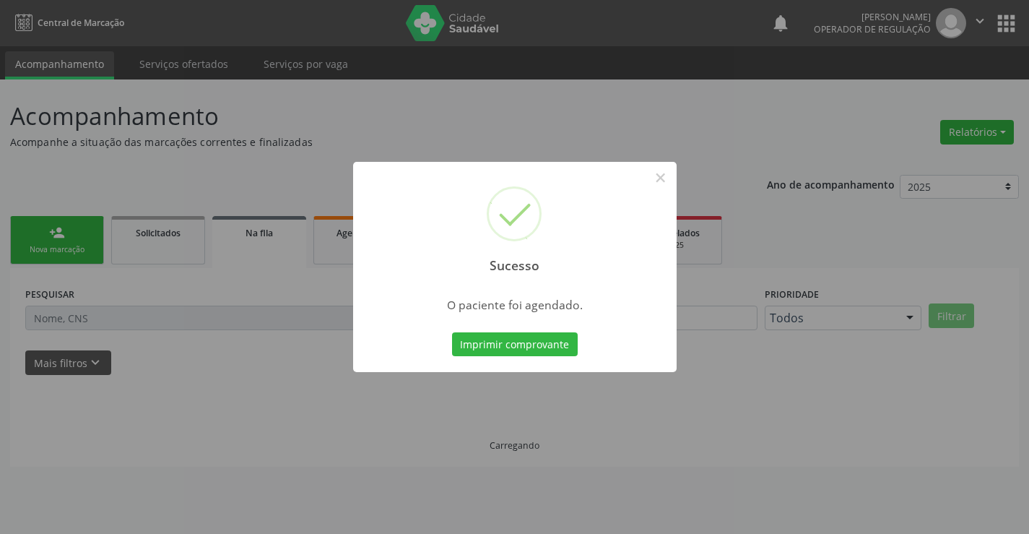
scroll to position [0, 0]
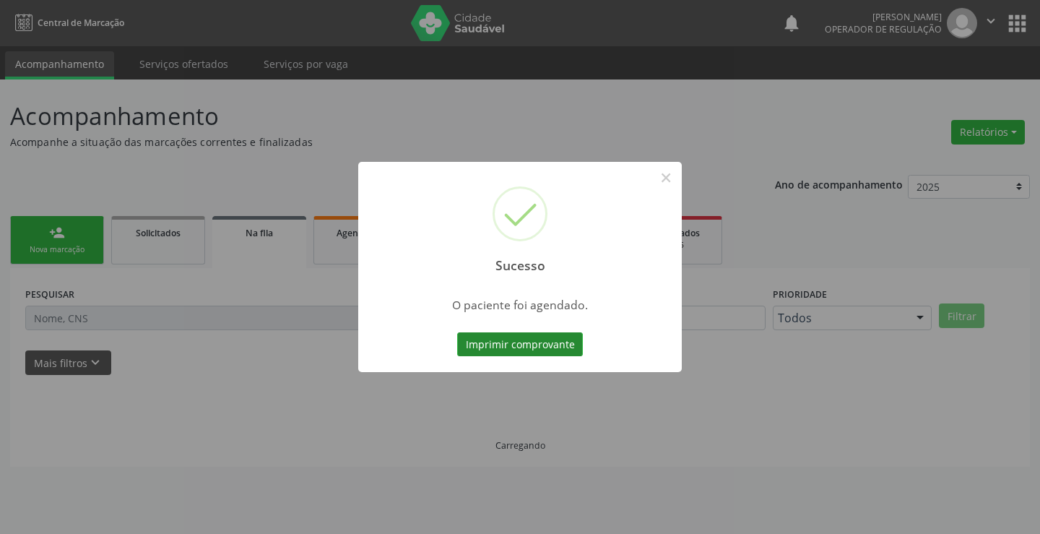
click at [504, 342] on button "Imprimir comprovante" at bounding box center [520, 344] width 126 height 25
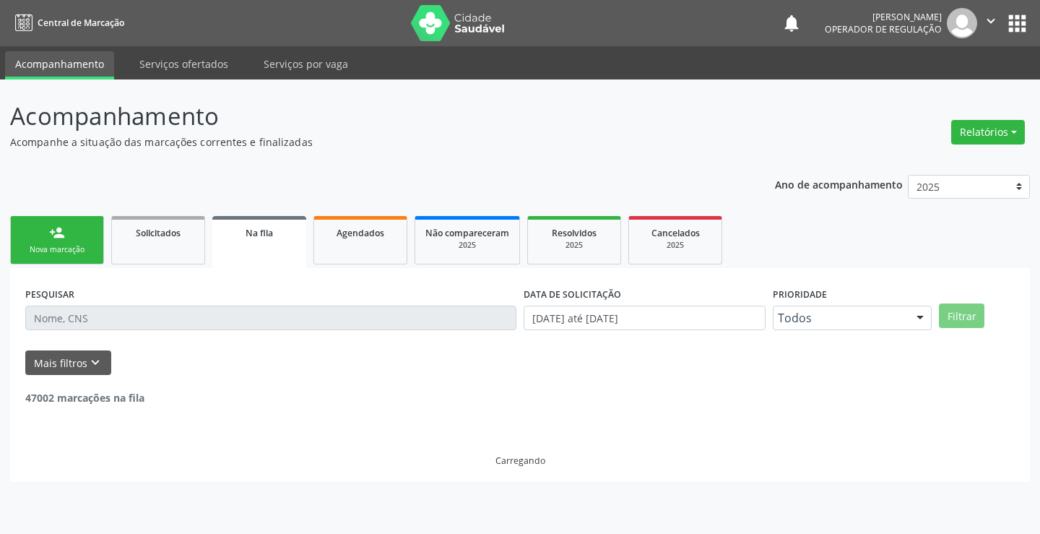
click at [64, 233] on div "person_add" at bounding box center [57, 233] width 16 height 16
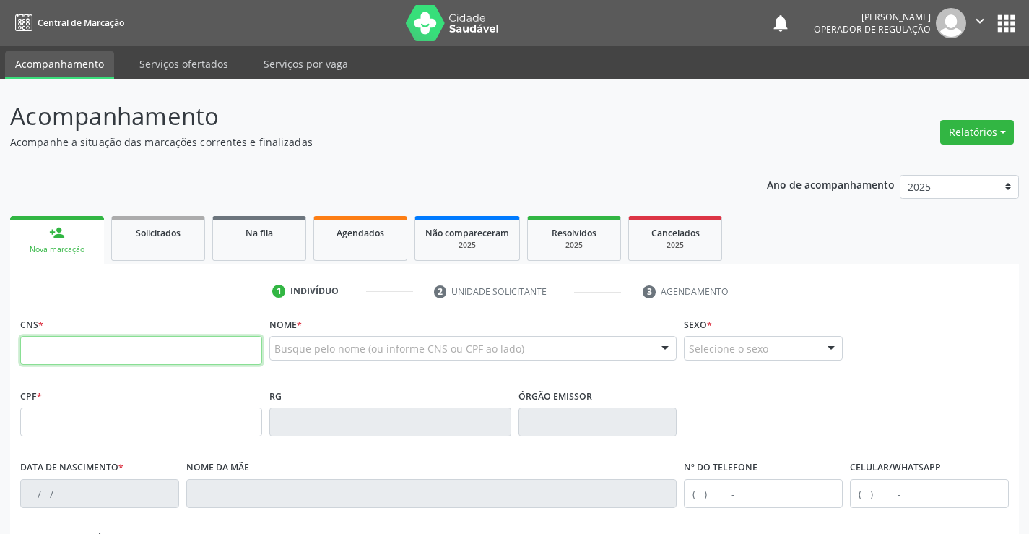
click at [152, 355] on input "text" at bounding box center [141, 350] width 242 height 29
type input "708 1045 4420 1739"
type input "1573190837"
type input "14/01/1992"
type input "(74) 9190-8651"
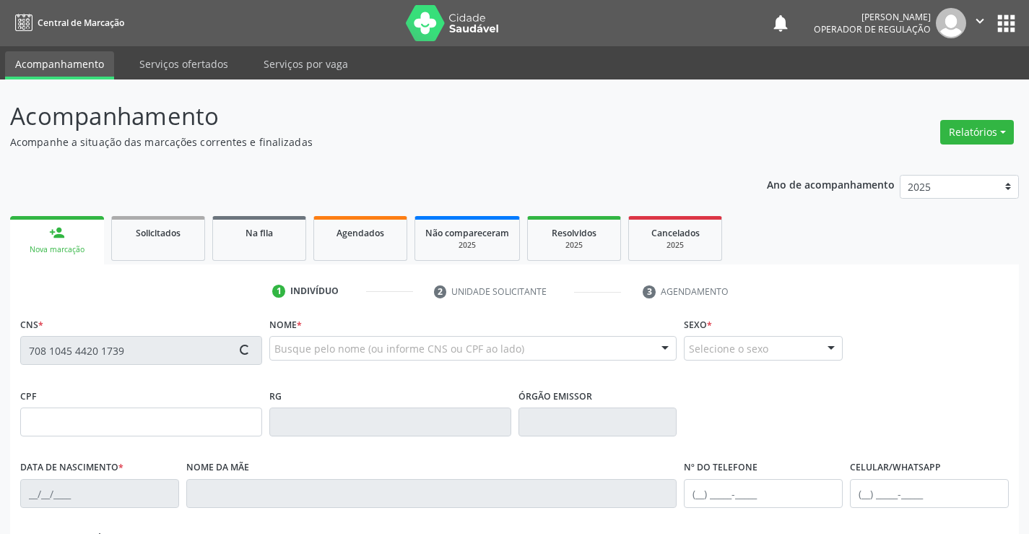
type input "(74) 99190-8651"
type input "062.068.735-52"
type input "S/N"
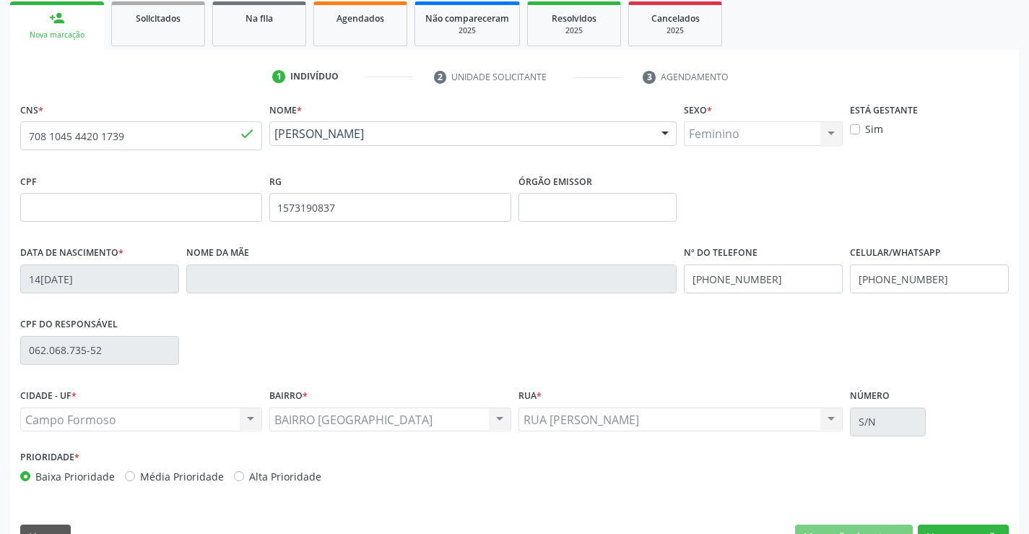
scroll to position [249, 0]
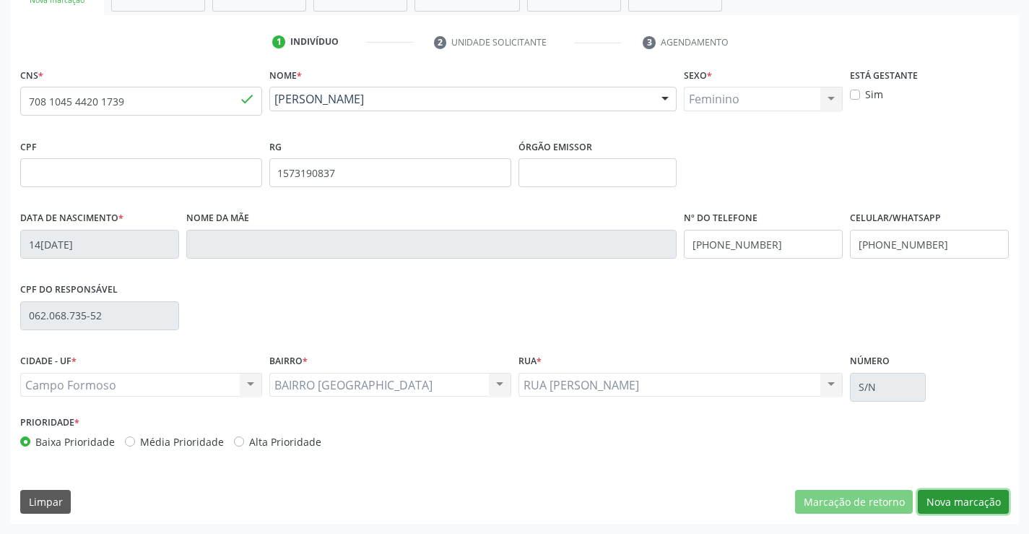
click at [971, 501] on button "Nova marcação" at bounding box center [963, 502] width 91 height 25
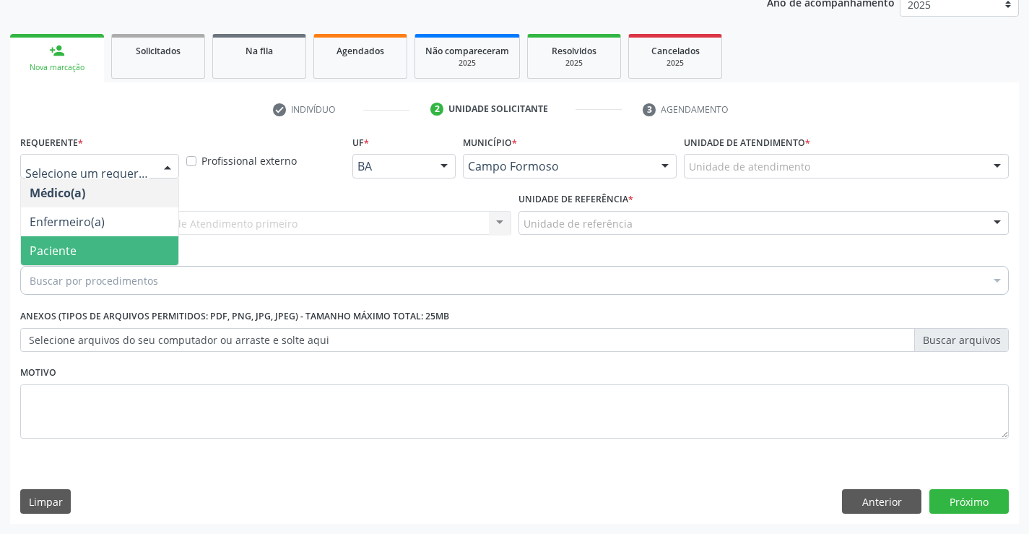
click at [82, 250] on span "Paciente" at bounding box center [99, 250] width 157 height 29
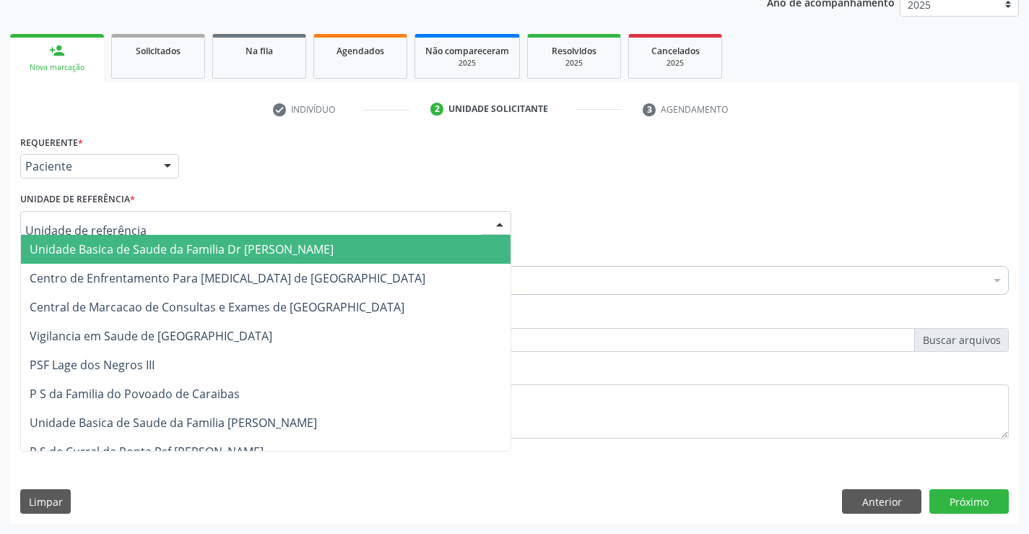
click at [139, 247] on span "Unidade Basica de Saude da Familia Dr Paulo Sudre" at bounding box center [182, 249] width 304 height 16
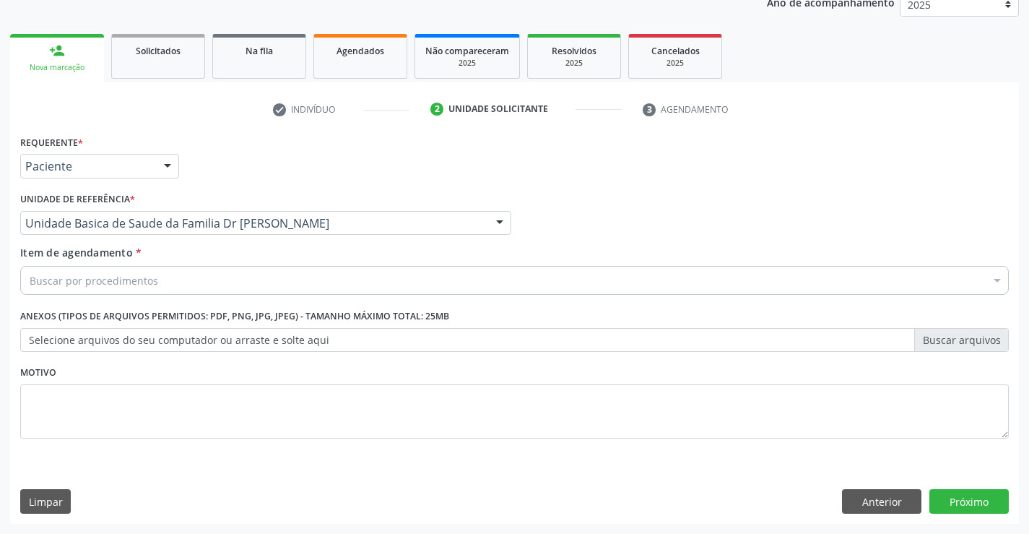
click at [208, 282] on div "Buscar por procedimentos" at bounding box center [514, 280] width 989 height 29
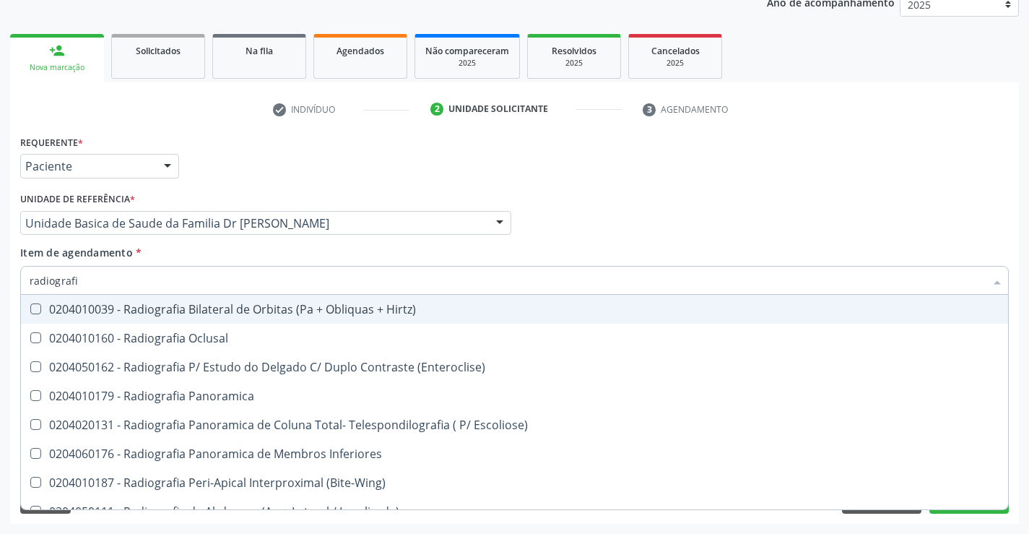
type input "radiografia"
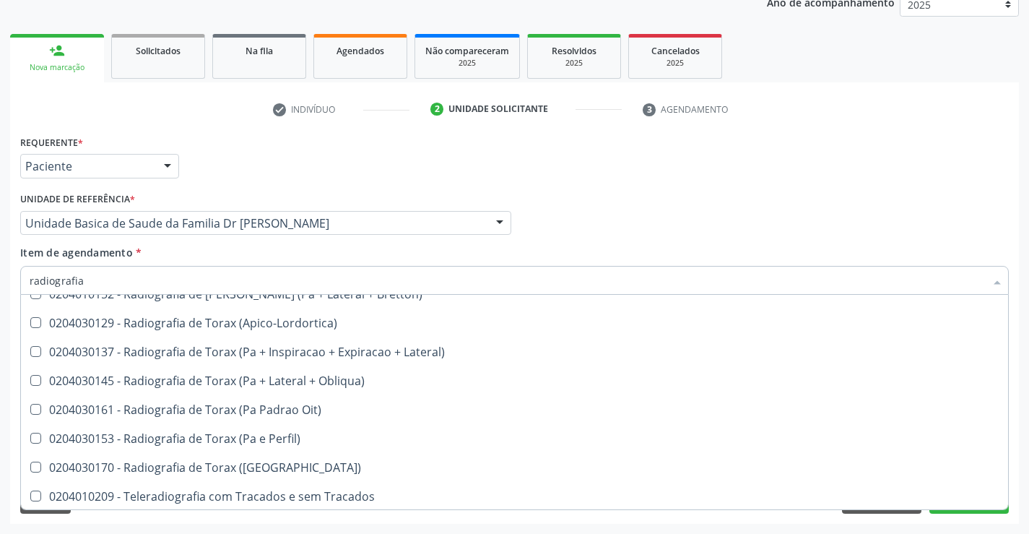
scroll to position [1837, 0]
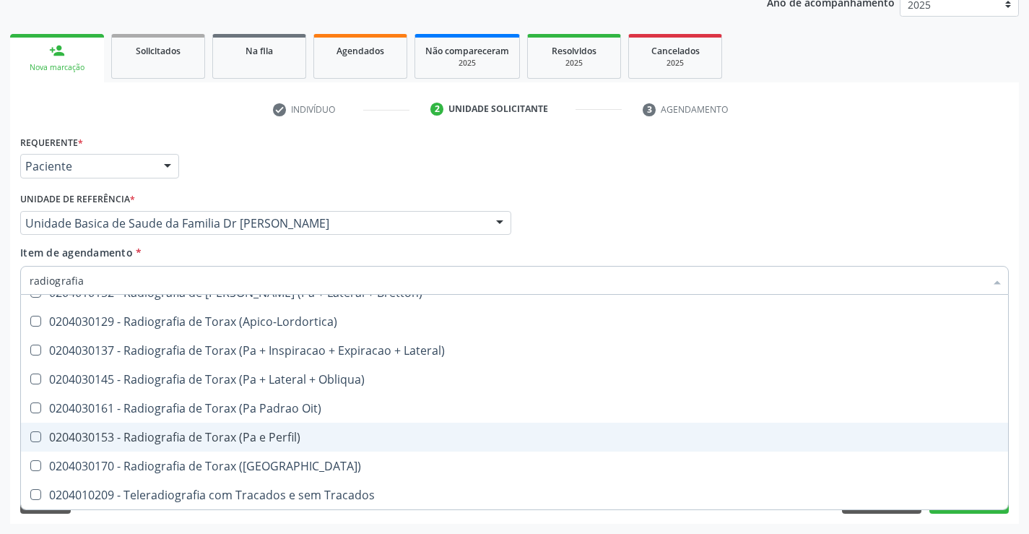
click at [293, 428] on span "0204030153 - Radiografia de Torax (Pa e Perfil)" at bounding box center [514, 436] width 987 height 29
checkbox Perfil\) "true"
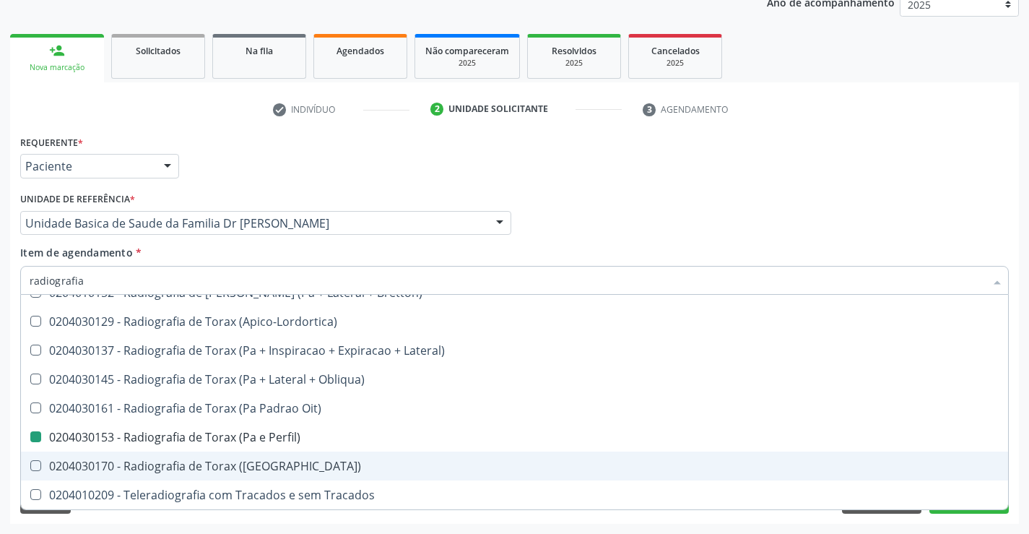
click at [1020, 441] on div "Acompanhamento Acompanhe a situação das marcações correntes e finalizadas Relat…" at bounding box center [514, 215] width 1029 height 636
checkbox Oclusal "true"
checkbox Perfil\) "false"
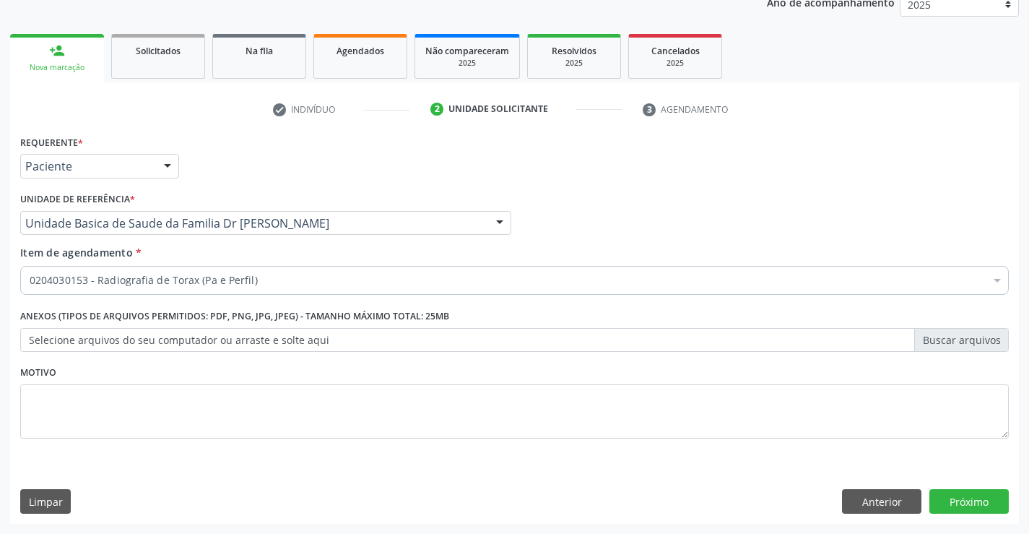
scroll to position [0, 0]
click at [967, 505] on button "Próximo" at bounding box center [968, 501] width 79 height 25
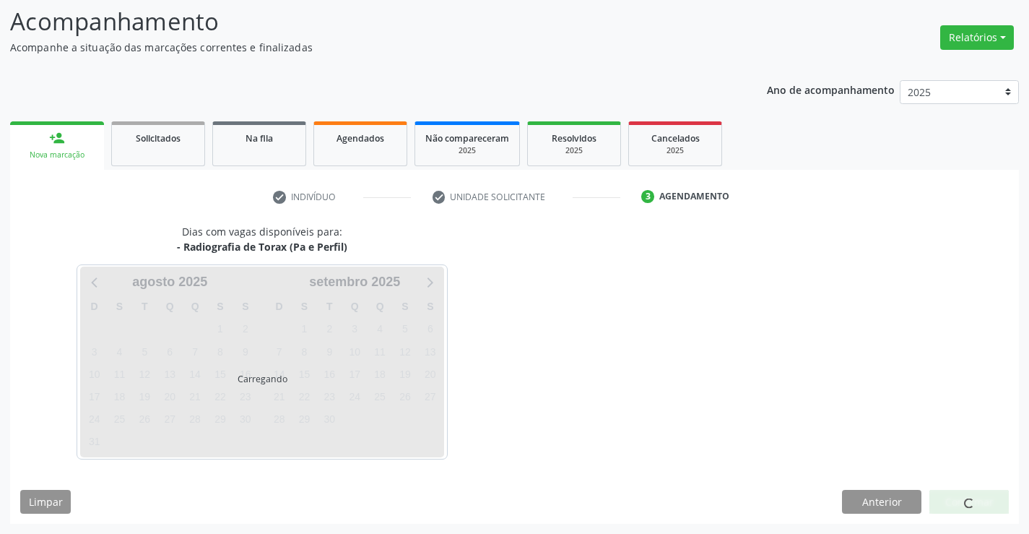
scroll to position [95, 0]
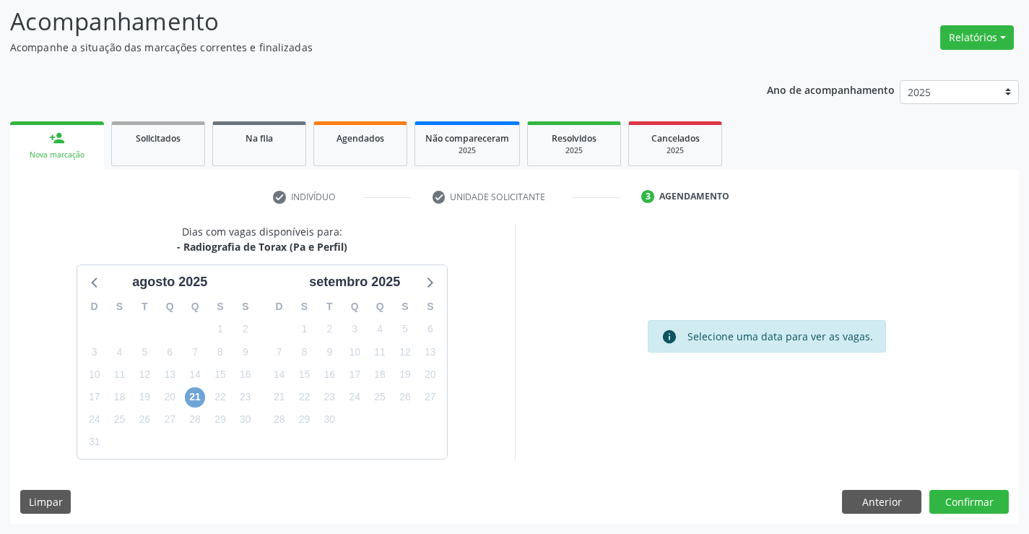
click at [191, 396] on span "21" at bounding box center [195, 397] width 20 height 20
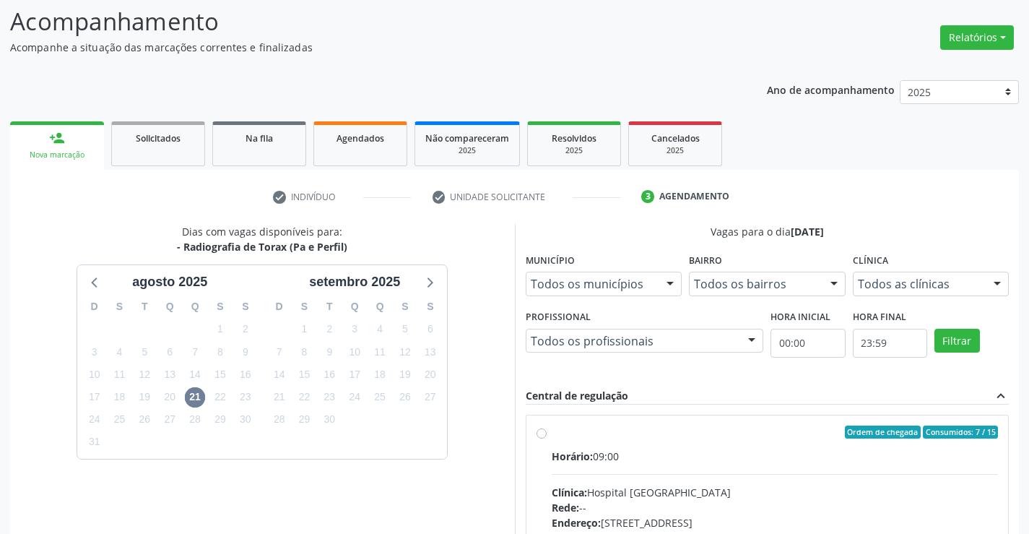
click at [781, 430] on div "Ordem de chegada Consumidos: 7 / 15" at bounding box center [775, 431] width 447 height 13
click at [547, 430] on input "Ordem de chegada Consumidos: 7 / 15 Horário: 09:00 Clínica: Hospital Sao Franci…" at bounding box center [542, 431] width 10 height 13
radio input "true"
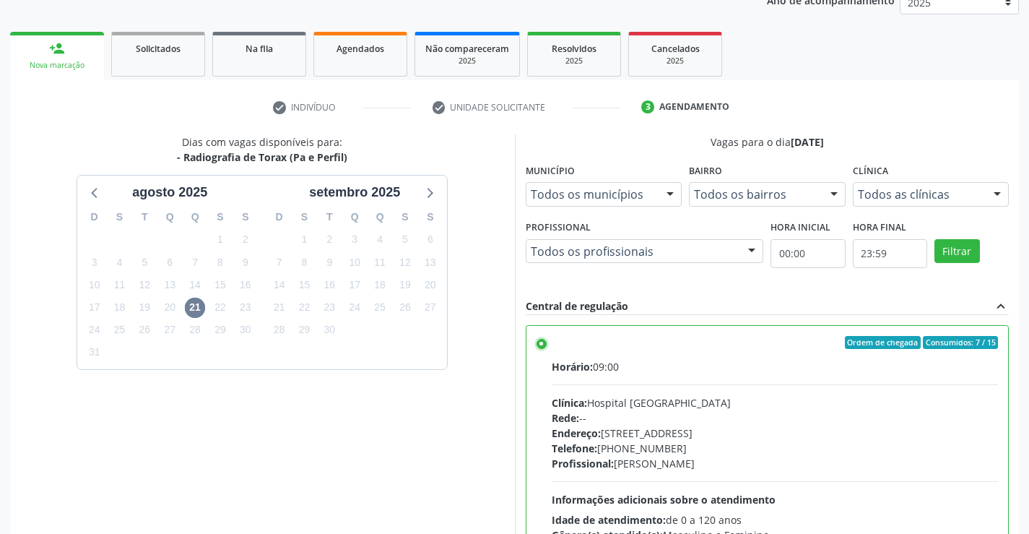
scroll to position [329, 0]
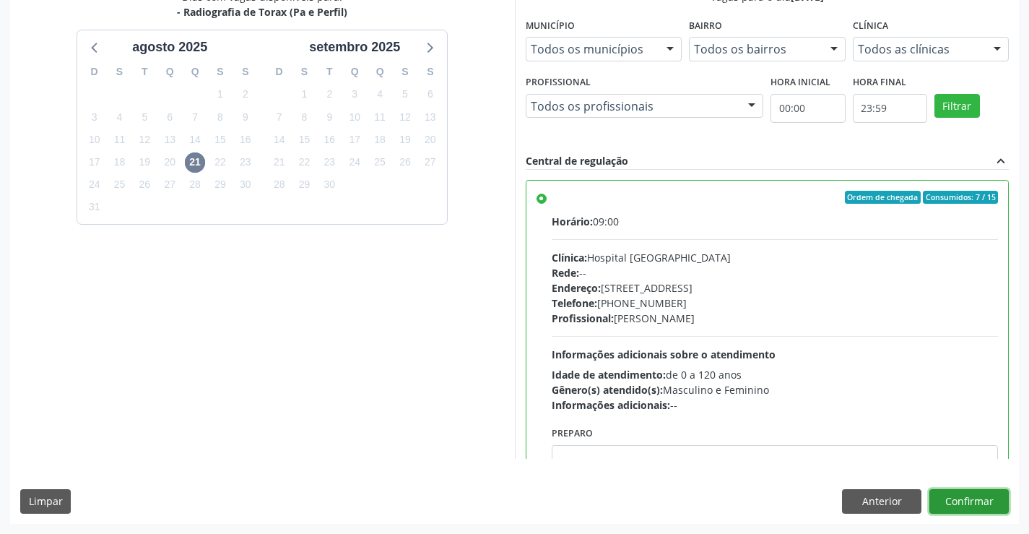
click at [962, 502] on button "Confirmar" at bounding box center [968, 501] width 79 height 25
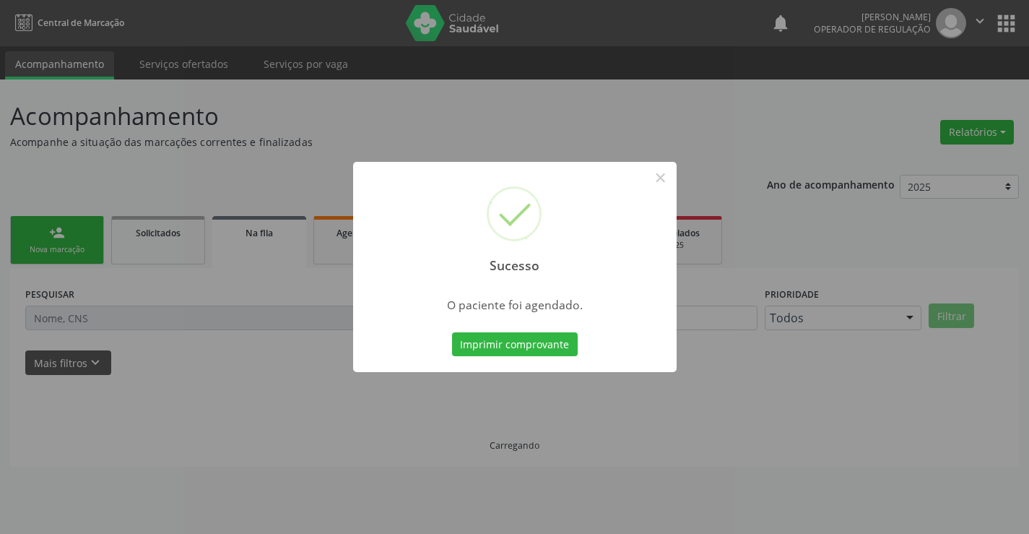
scroll to position [0, 0]
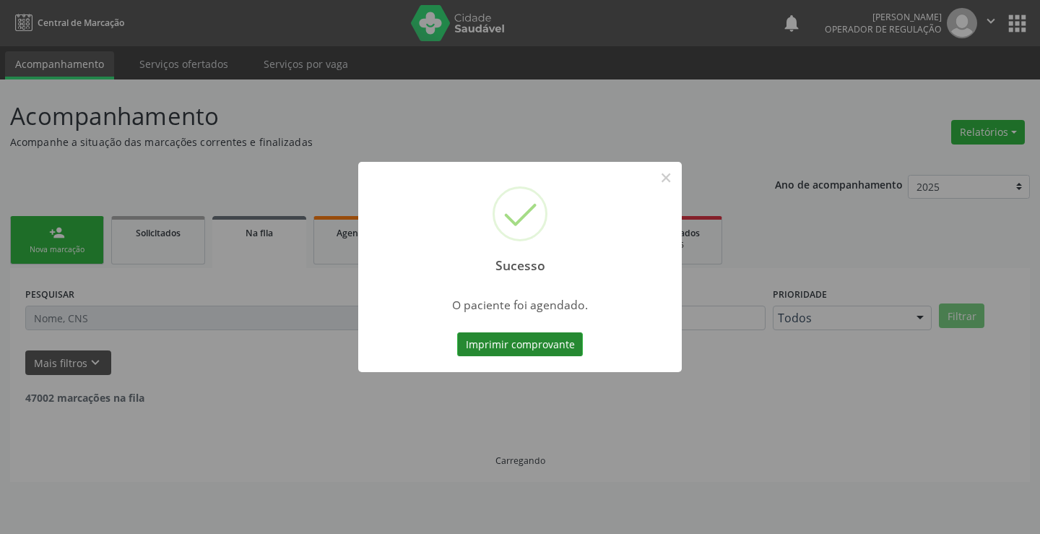
click at [529, 343] on button "Imprimir comprovante" at bounding box center [520, 344] width 126 height 25
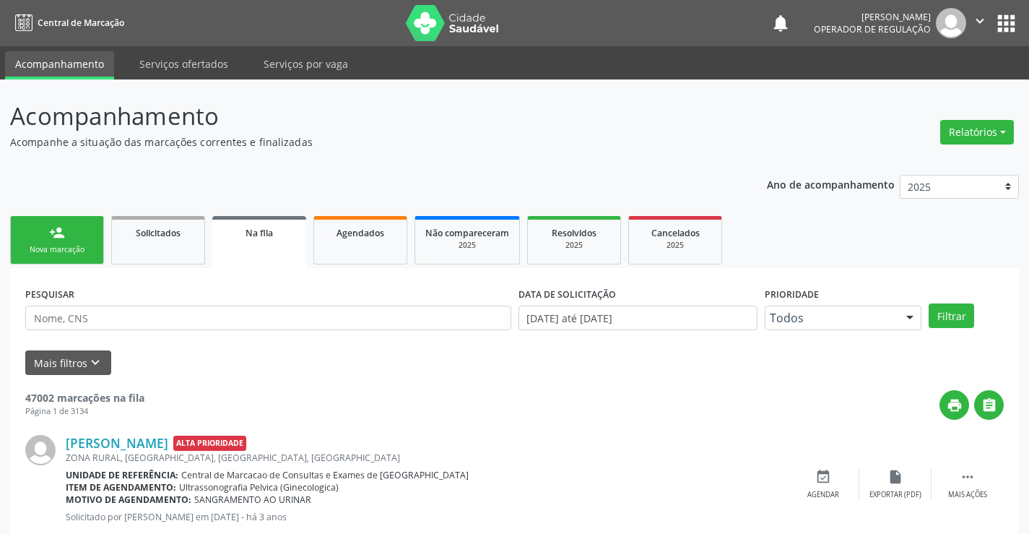
click at [53, 240] on div "person_add" at bounding box center [57, 233] width 16 height 16
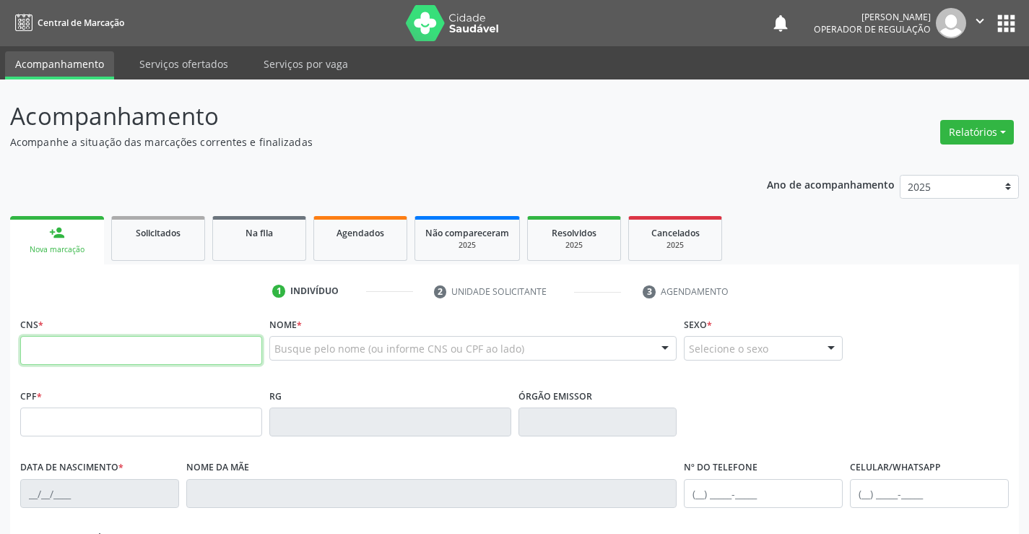
click at [129, 357] on input "text" at bounding box center [141, 350] width 242 height 29
type input "700 0066 3895 5106"
type input "05/07/2018"
type input "(74) 9190-8651"
type input "S/N"
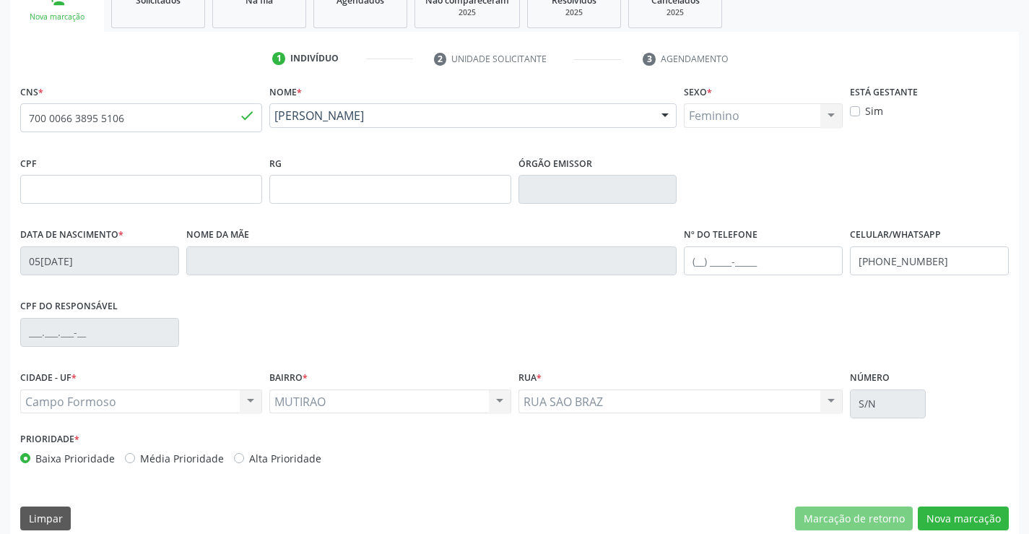
scroll to position [249, 0]
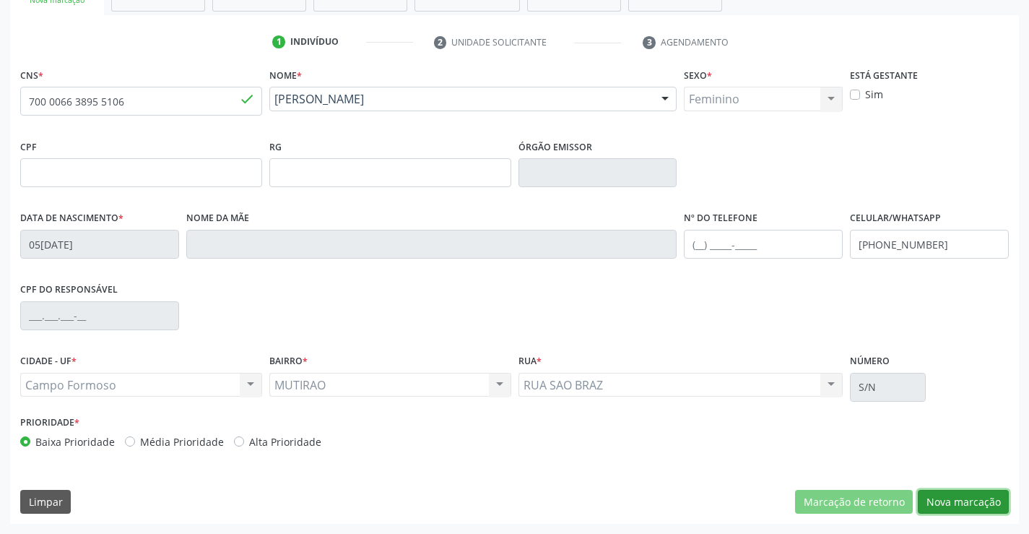
click at [961, 500] on button "Nova marcação" at bounding box center [963, 502] width 91 height 25
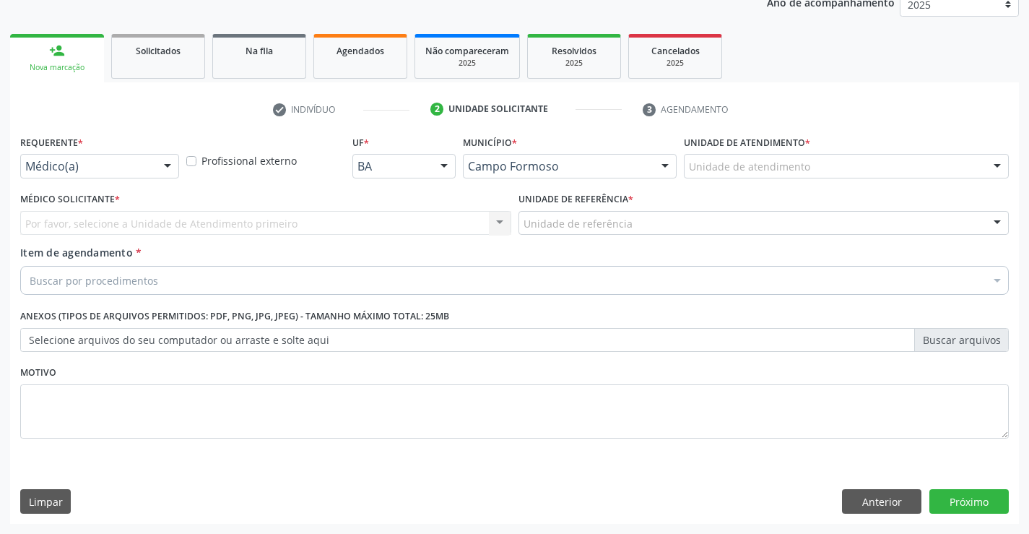
scroll to position [182, 0]
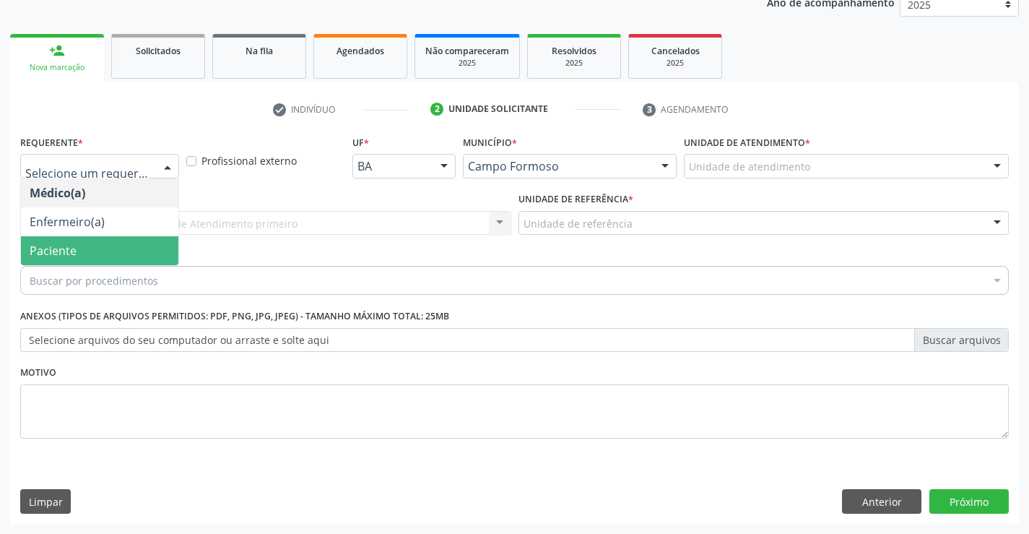
click at [106, 248] on span "Paciente" at bounding box center [99, 250] width 157 height 29
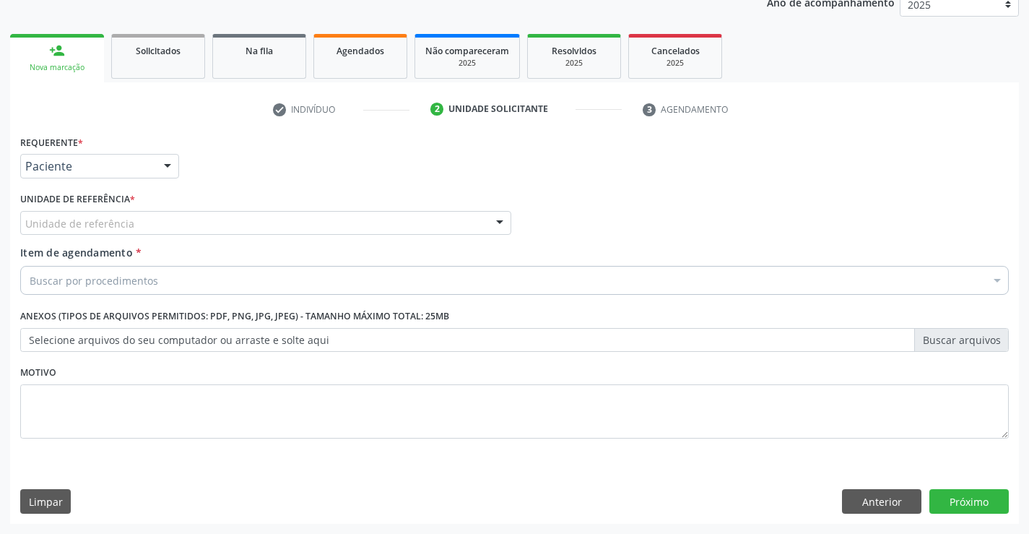
click at [137, 221] on div "Unidade de referência" at bounding box center [265, 223] width 491 height 25
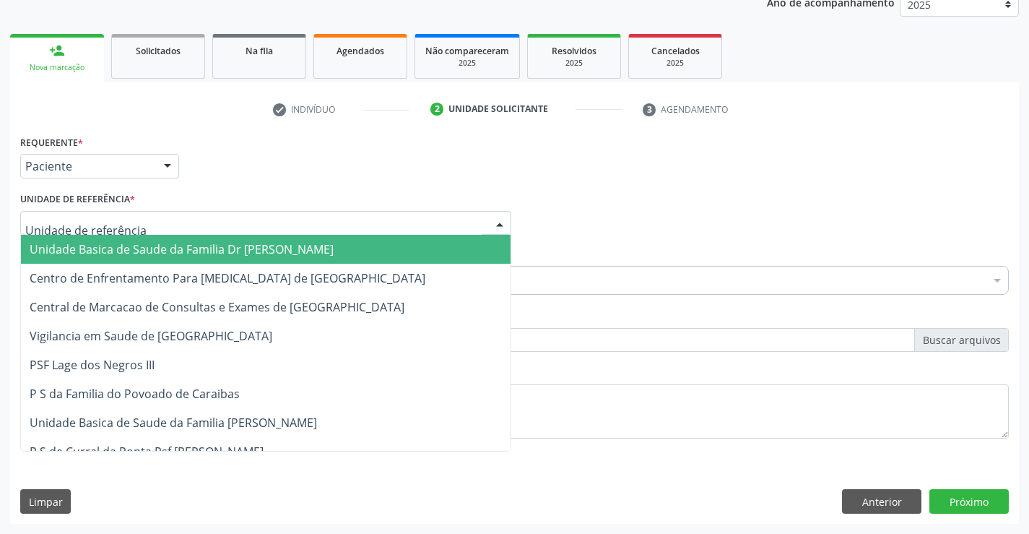
click at [157, 252] on span "Unidade Basica de Saude da Familia Dr [PERSON_NAME]" at bounding box center [182, 249] width 304 height 16
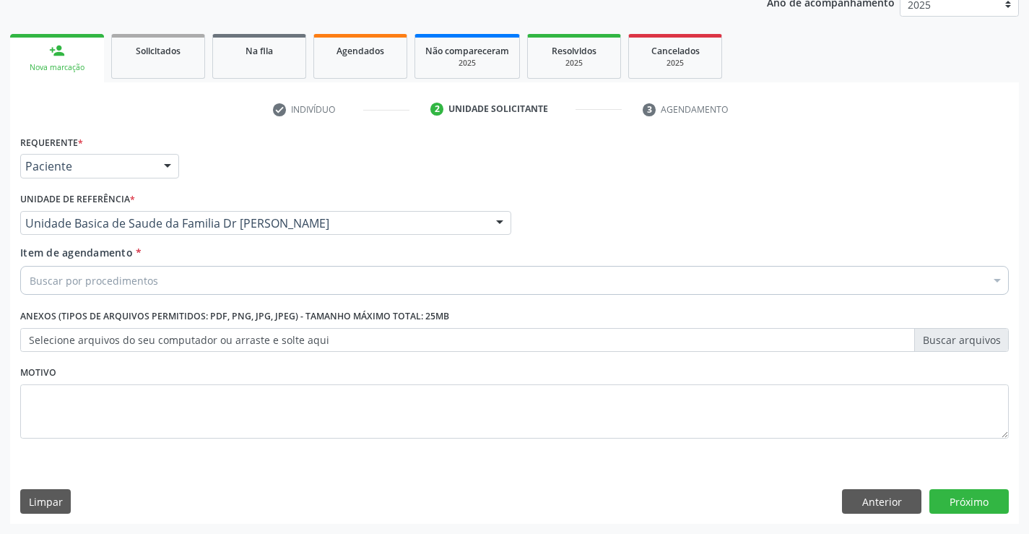
click at [178, 282] on div "Buscar por procedimentos" at bounding box center [514, 280] width 989 height 29
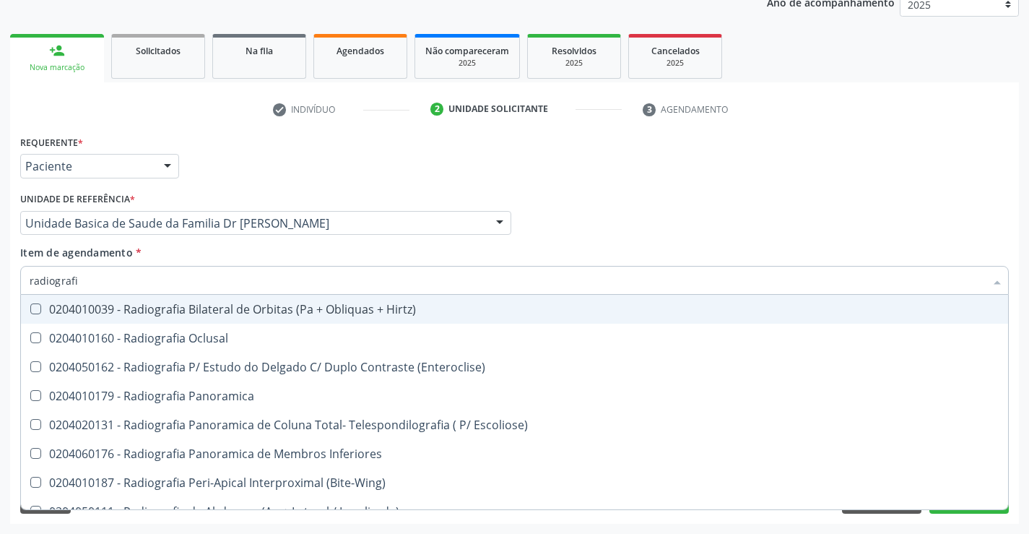
type input "radiografia"
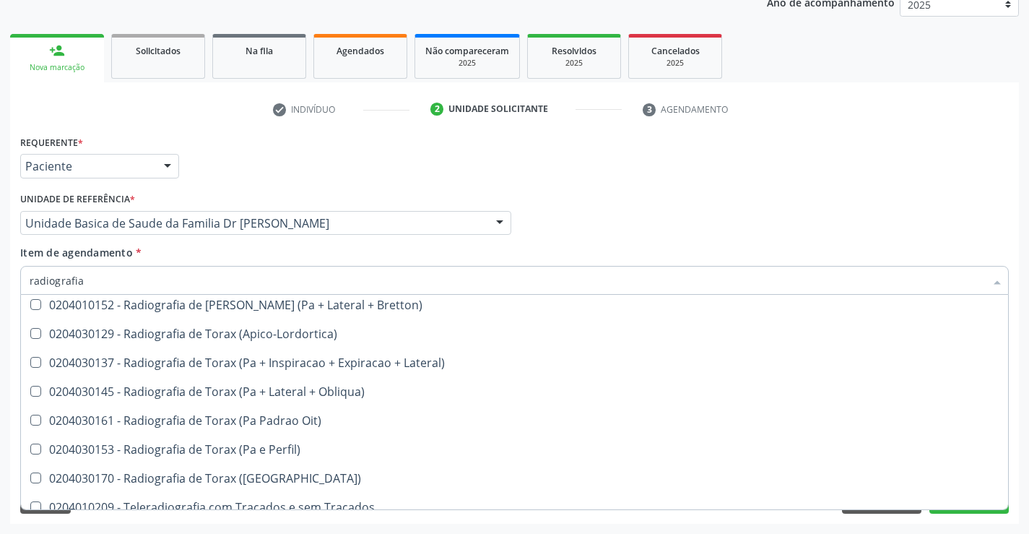
scroll to position [1837, 0]
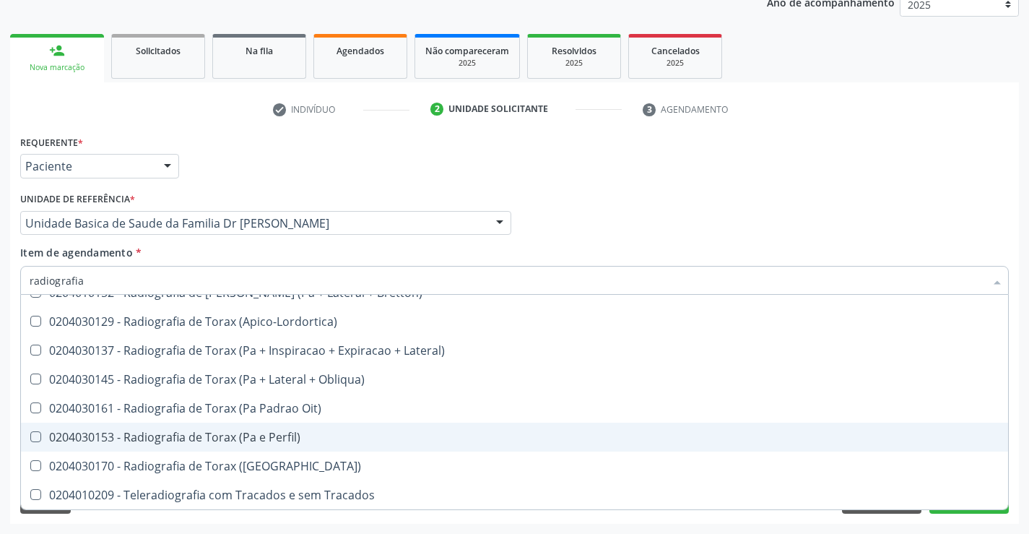
click at [333, 437] on div "0204030153 - Radiografia de Torax (Pa e Perfil)" at bounding box center [515, 437] width 970 height 12
checkbox Perfil\) "true"
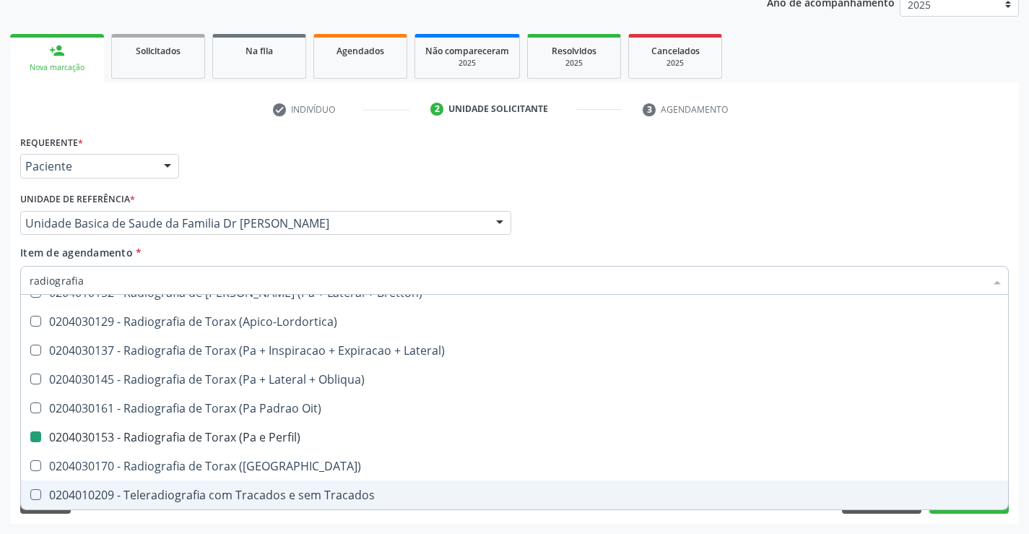
click at [1022, 485] on div "Acompanhamento Acompanhe a situação das marcações correntes e finalizadas Relat…" at bounding box center [514, 215] width 1029 height 636
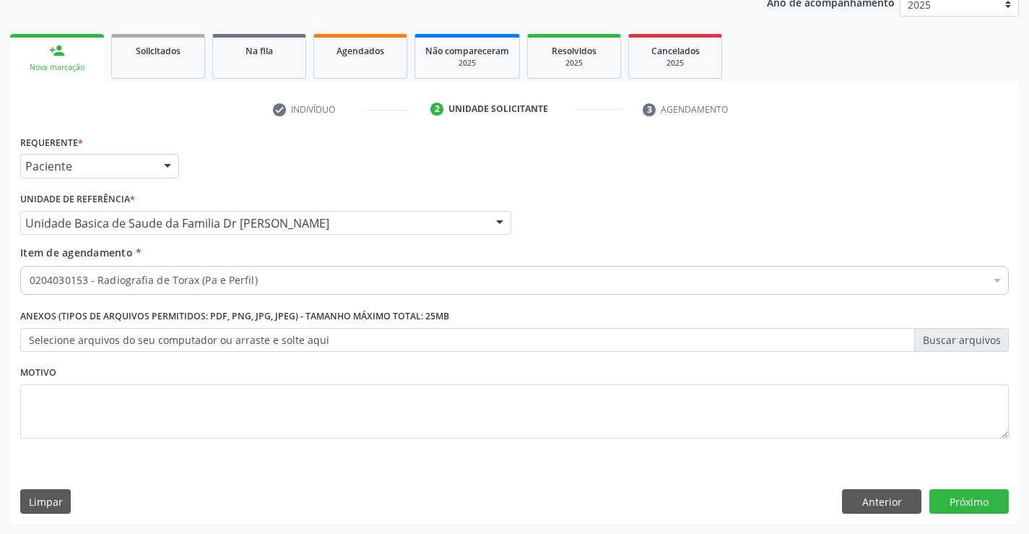
scroll to position [0, 0]
click at [983, 501] on button "Próximo" at bounding box center [968, 501] width 79 height 25
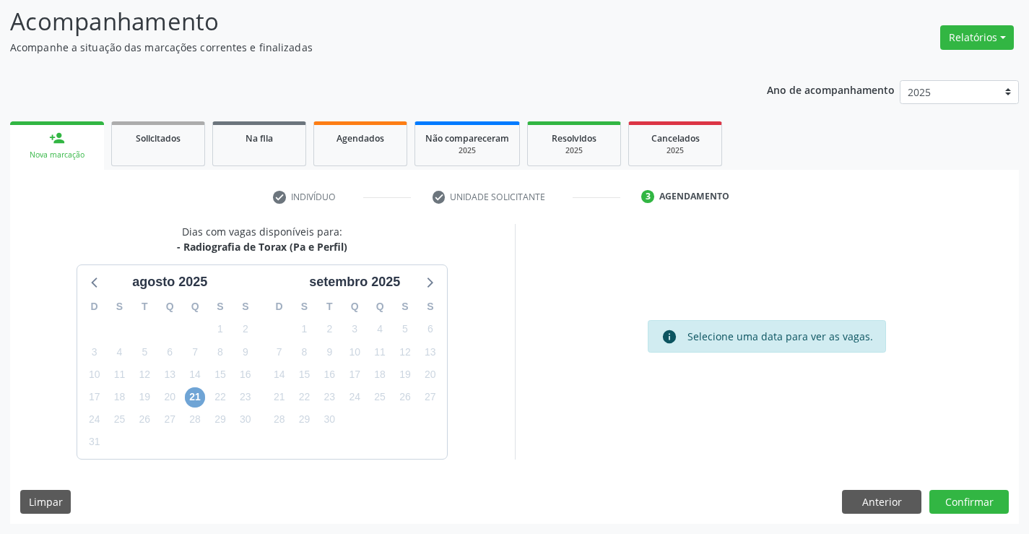
click at [193, 393] on span "21" at bounding box center [195, 397] width 20 height 20
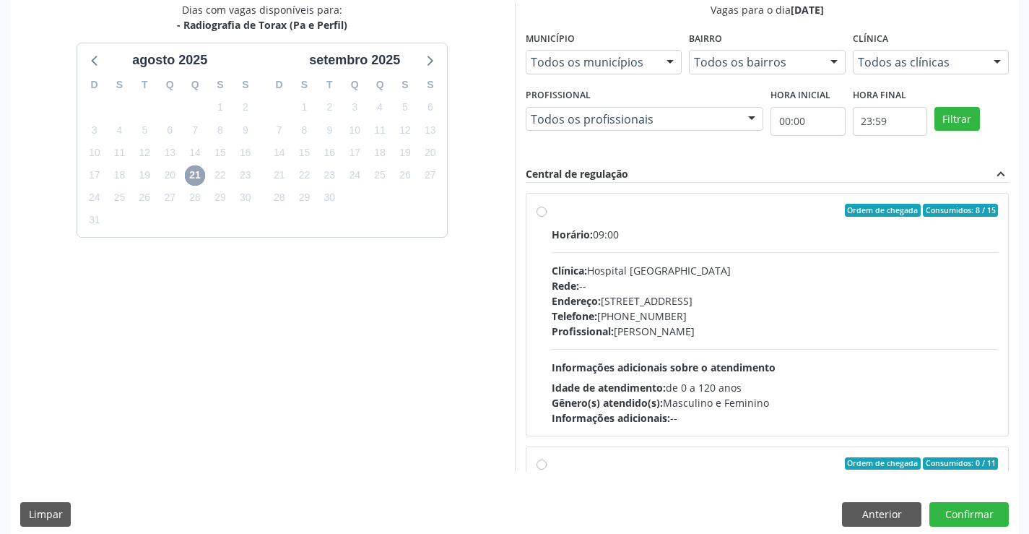
scroll to position [329, 0]
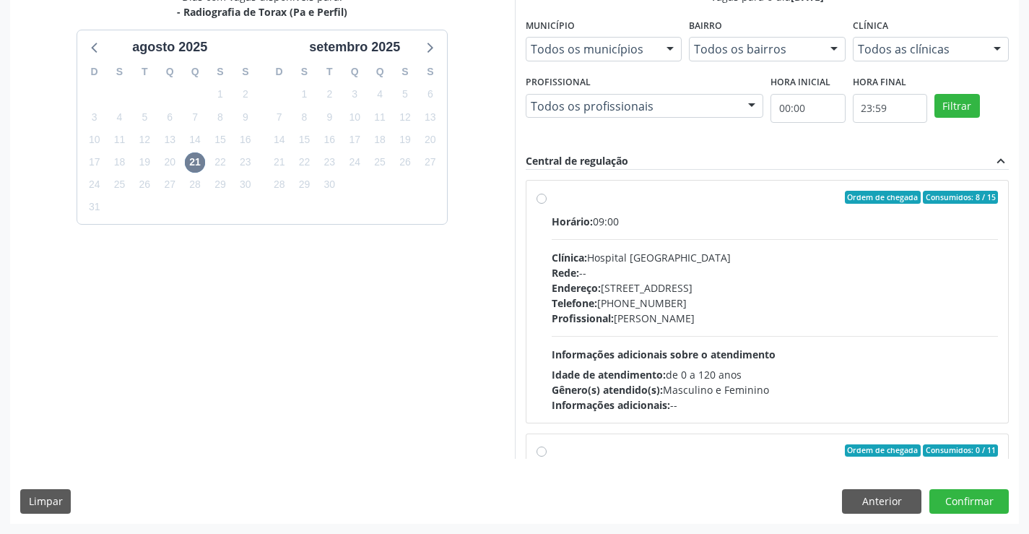
click at [685, 209] on label "Ordem de chegada Consumidos: 8 / 15 Horário: 09:00 Clínica: Hospital Sao Franci…" at bounding box center [775, 302] width 447 height 222
click at [547, 204] on input "Ordem de chegada Consumidos: 8 / 15 Horário: 09:00 Clínica: Hospital Sao Franci…" at bounding box center [542, 197] width 10 height 13
radio input "true"
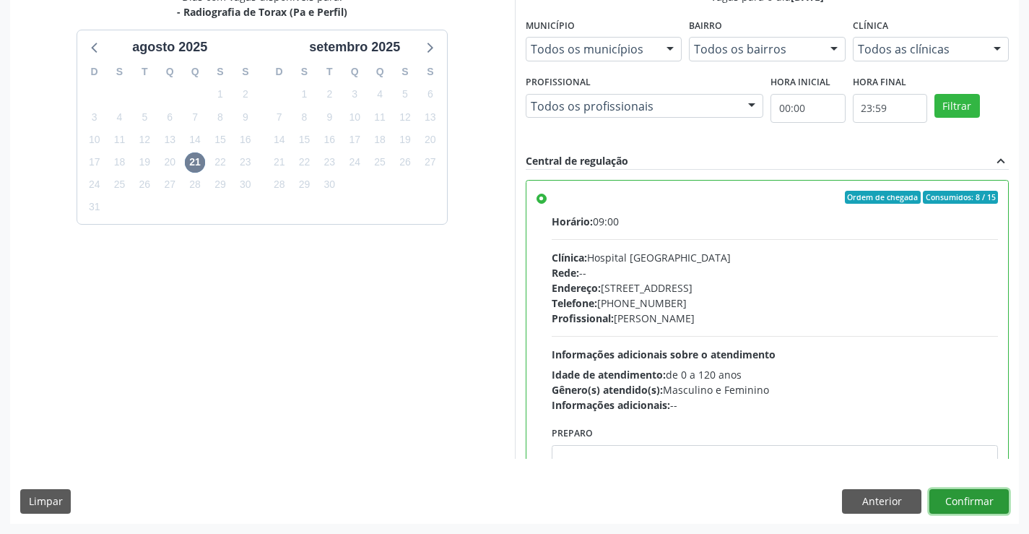
click at [957, 497] on button "Confirmar" at bounding box center [968, 501] width 79 height 25
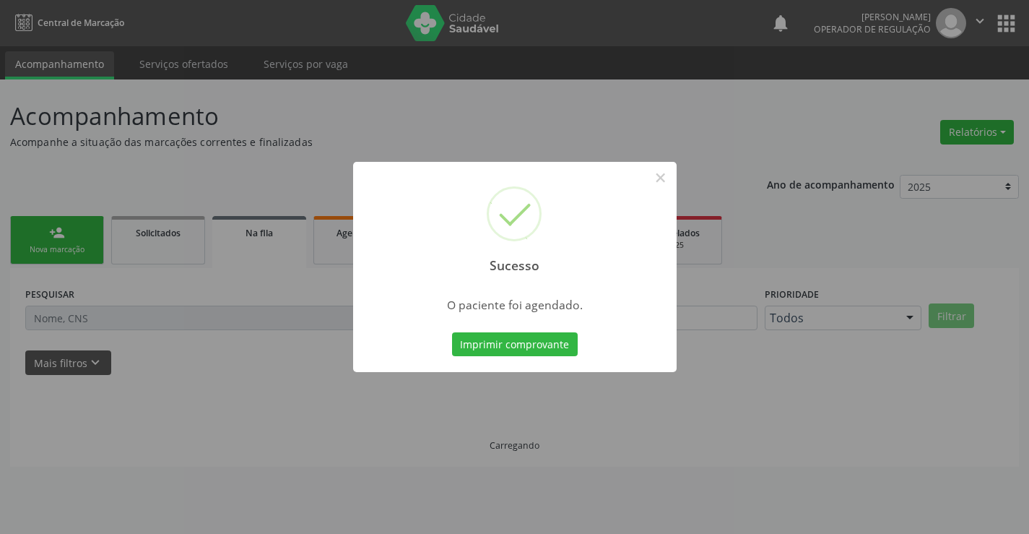
scroll to position [0, 0]
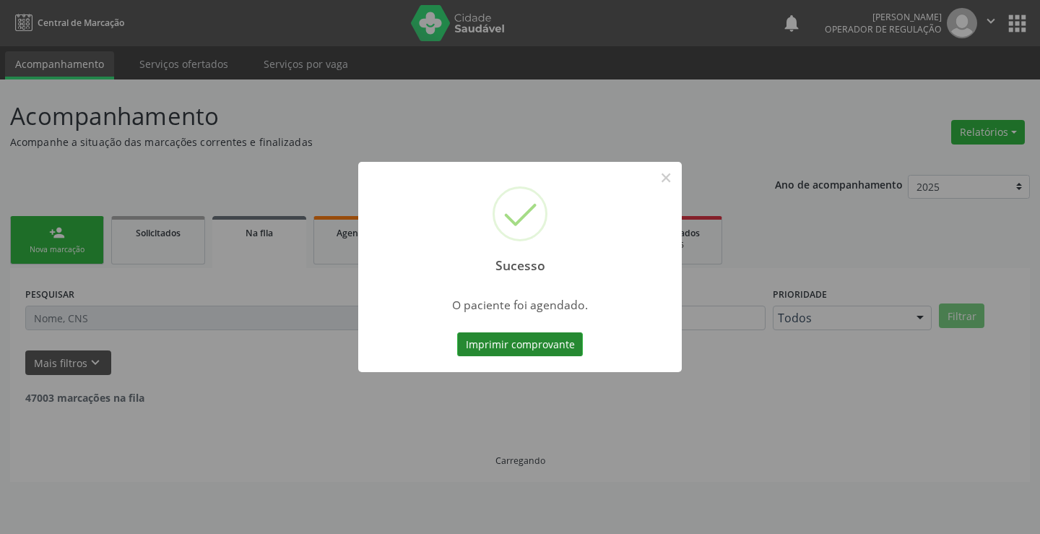
click at [498, 343] on button "Imprimir comprovante" at bounding box center [520, 344] width 126 height 25
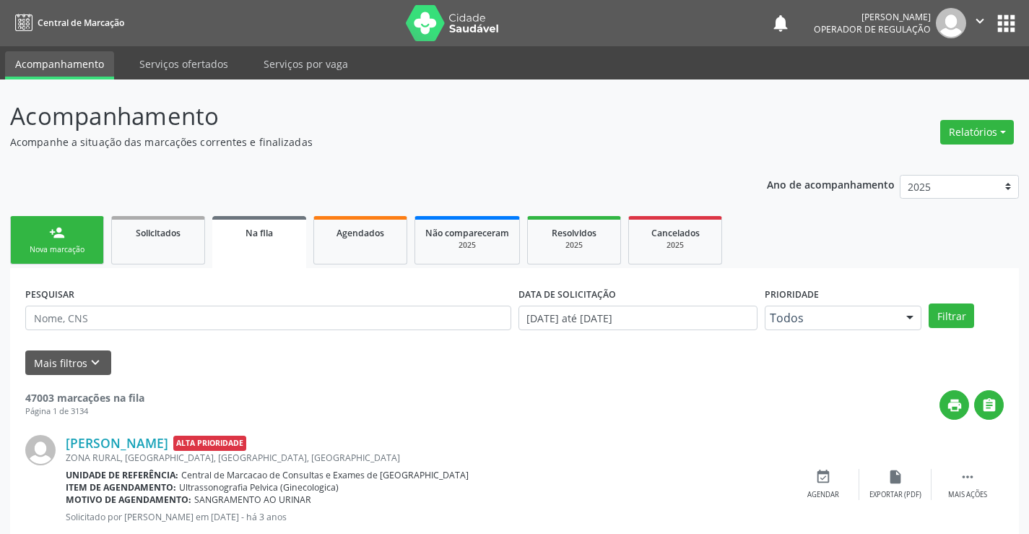
click at [54, 267] on ul "person_add Nova marcação Solicitados Na fila Agendados Não compareceram 2025 Re…" at bounding box center [514, 240] width 1009 height 56
click at [63, 245] on div "Nova marcação" at bounding box center [57, 249] width 72 height 11
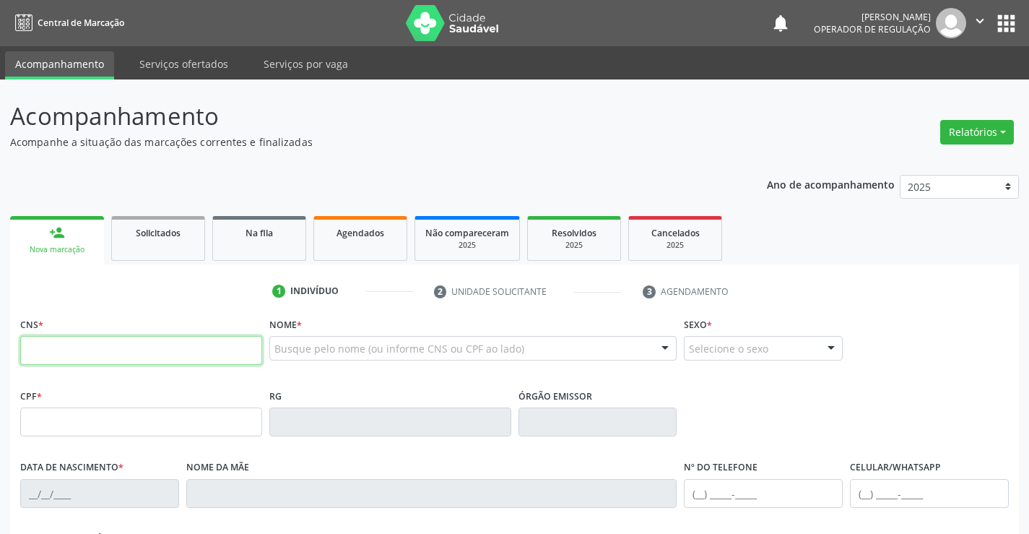
click at [121, 354] on input "text" at bounding box center [141, 350] width 242 height 29
type input "707 7046 8956 6610"
type input "26/04/2009"
type input "(74) 98853-3049"
type input "S/N"
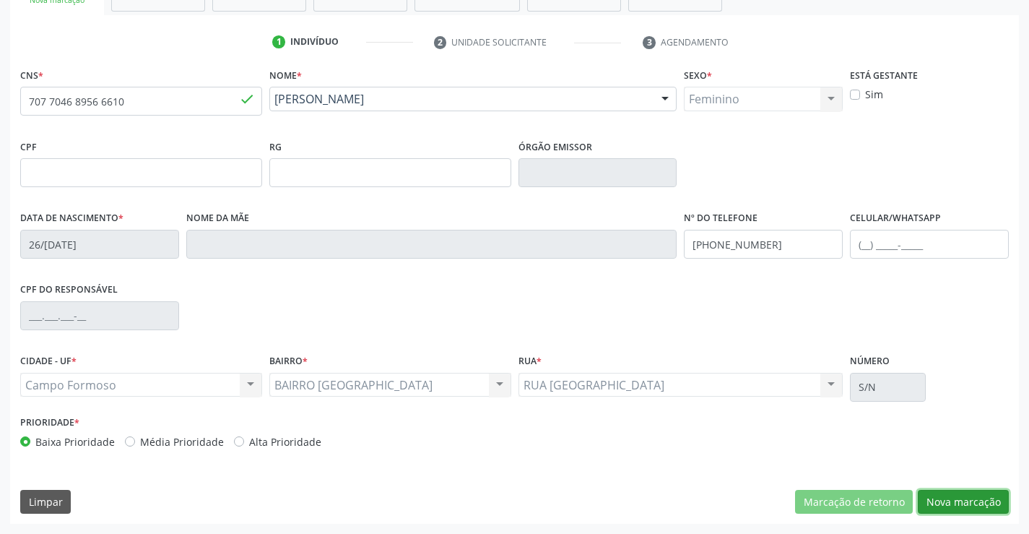
click at [968, 497] on button "Nova marcação" at bounding box center [963, 502] width 91 height 25
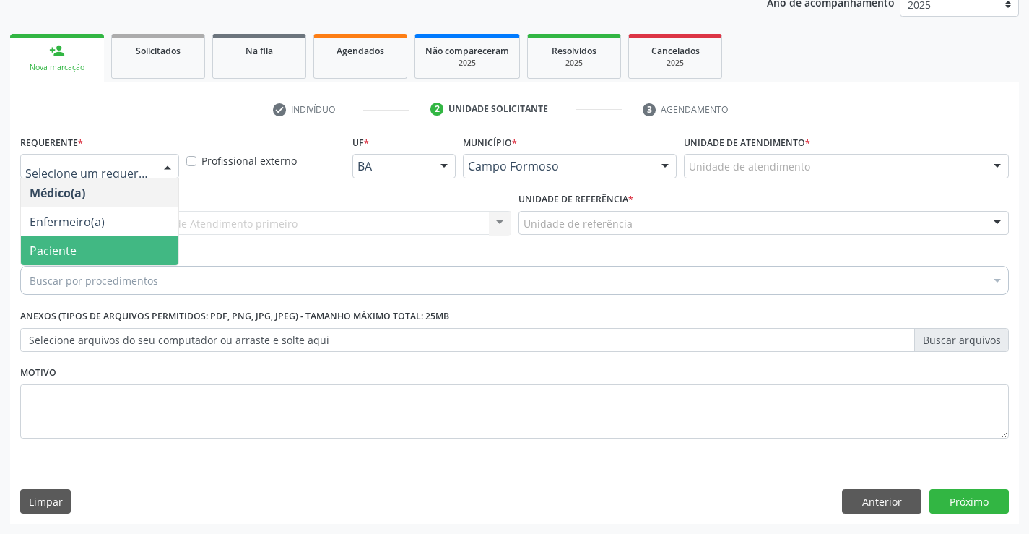
click at [98, 245] on span "Paciente" at bounding box center [99, 250] width 157 height 29
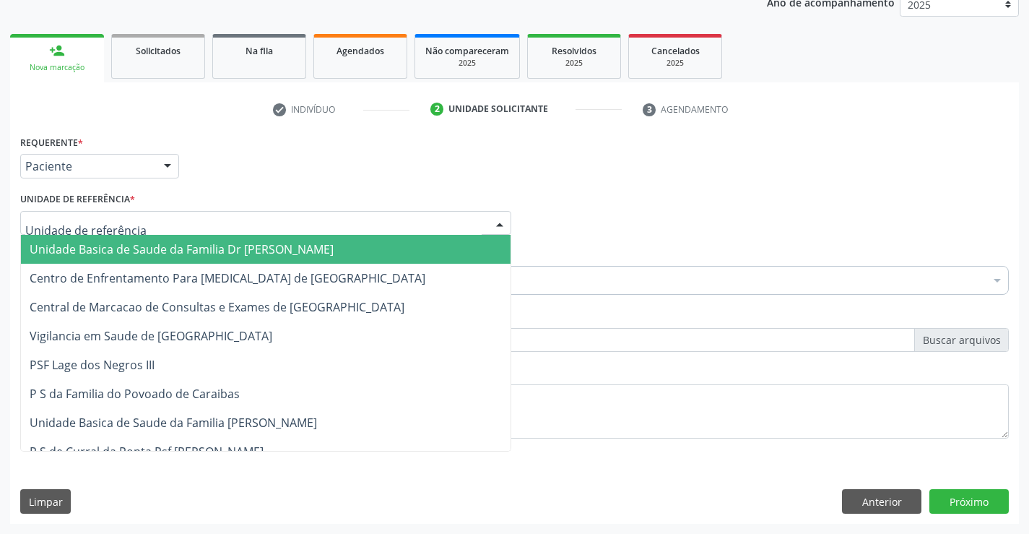
click at [122, 251] on span "Unidade Basica de Saude da Familia Dr [PERSON_NAME]" at bounding box center [182, 249] width 304 height 16
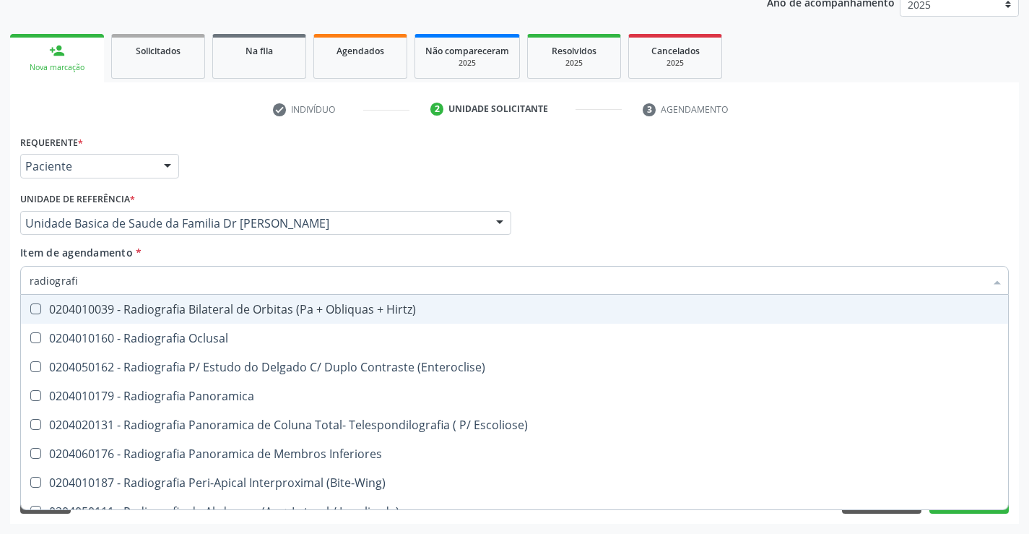
type input "radiografia"
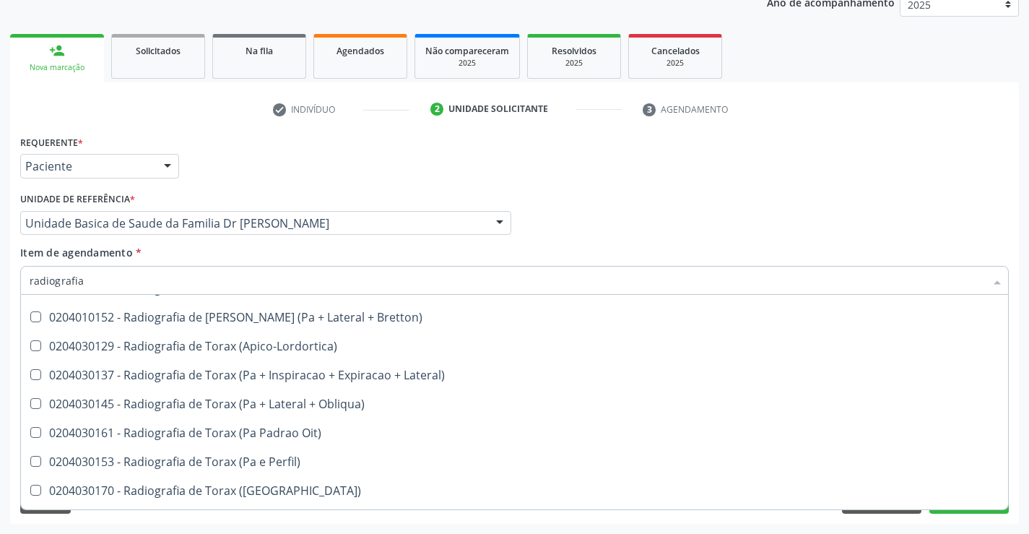
scroll to position [1837, 0]
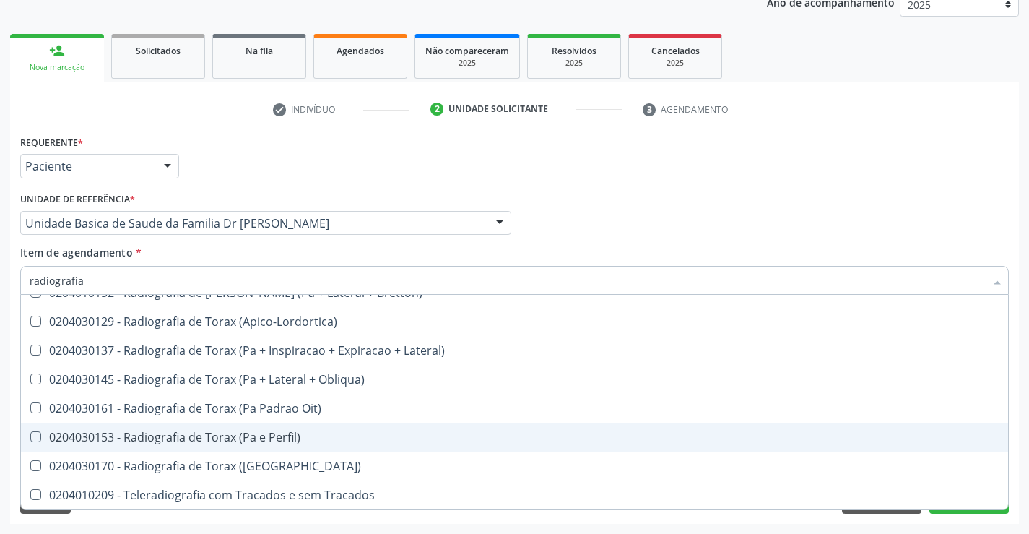
click at [395, 434] on div "0204030153 - Radiografia de Torax (Pa e Perfil)" at bounding box center [515, 437] width 970 height 12
checkbox Perfil\) "true"
click at [1021, 424] on div "Acompanhamento Acompanhe a situação das marcações correntes e finalizadas Relat…" at bounding box center [514, 215] width 1029 height 636
checkbox Oclusal "true"
checkbox Perfil\) "false"
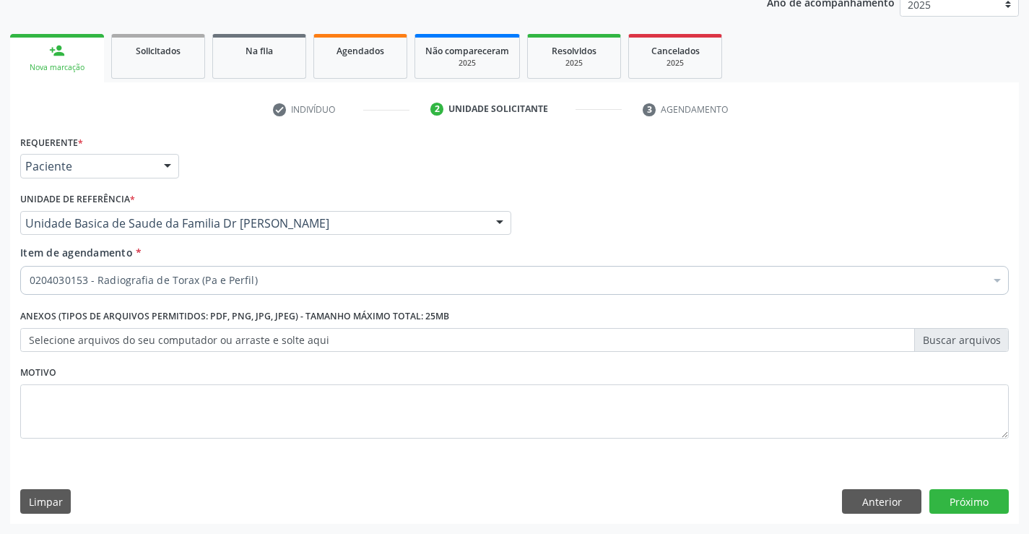
scroll to position [0, 0]
click at [959, 496] on button "Próximo" at bounding box center [968, 501] width 79 height 25
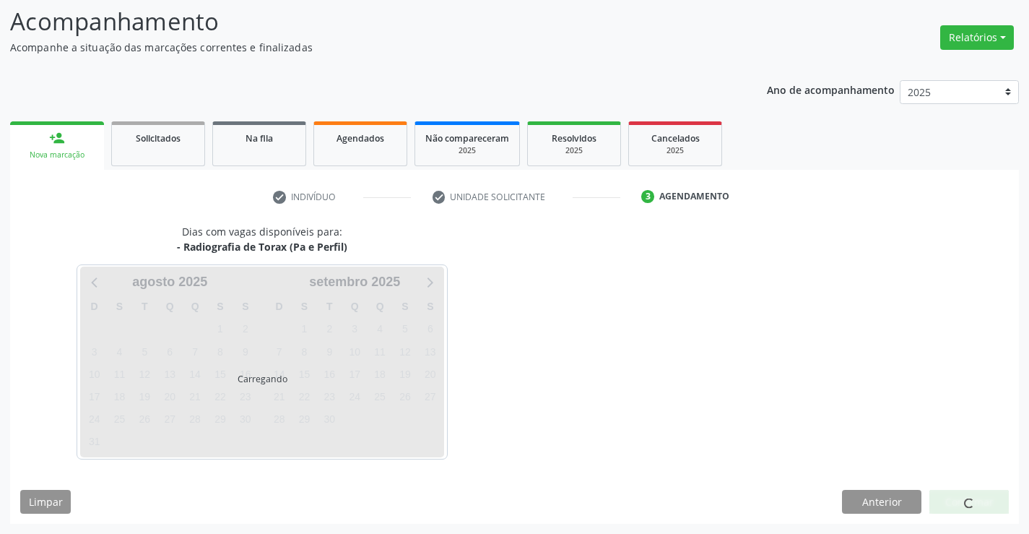
scroll to position [95, 0]
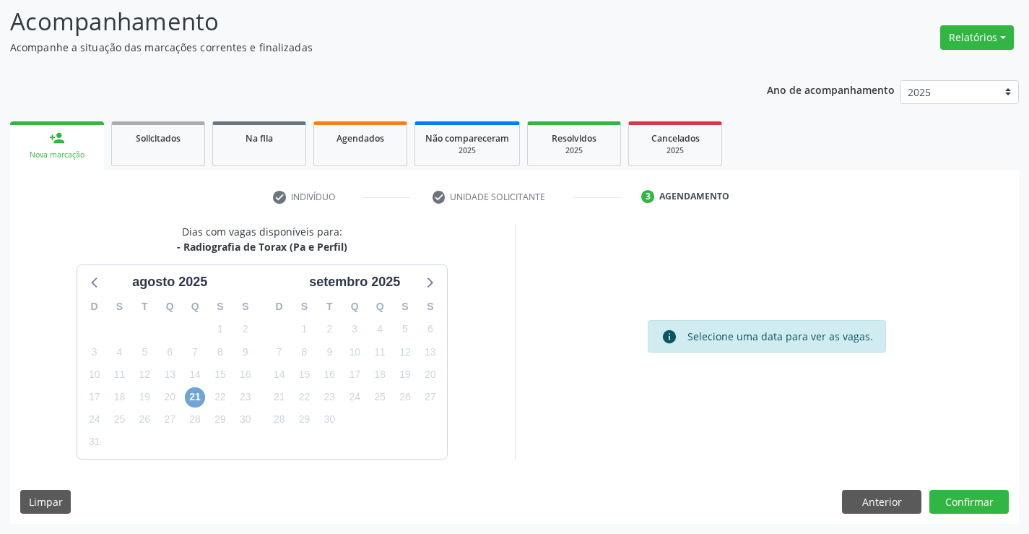
click at [195, 401] on span "21" at bounding box center [195, 397] width 20 height 20
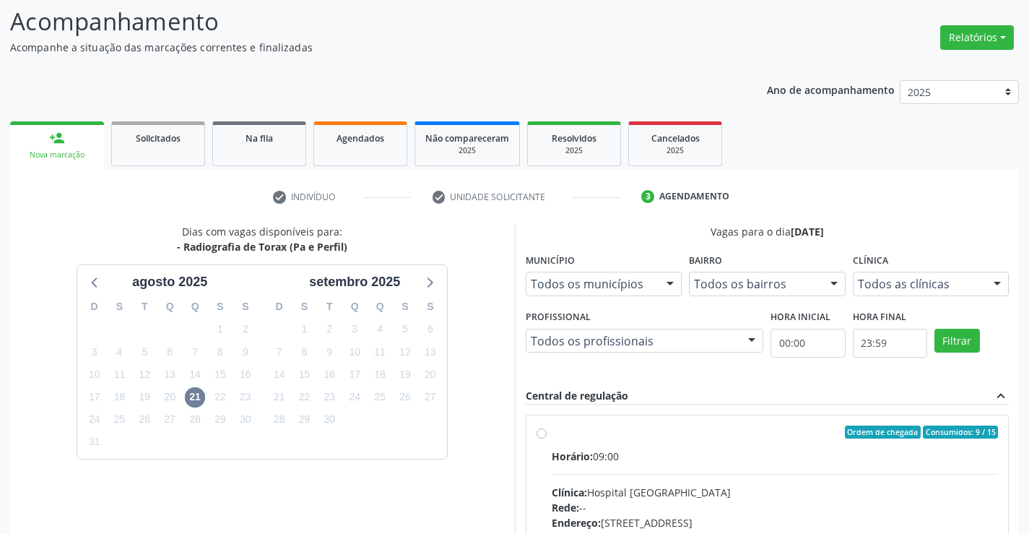
click at [765, 442] on label "Ordem de chegada Consumidos: 9 / 15 Horário: 09:00 Clínica: Hospital Sao Franci…" at bounding box center [775, 536] width 447 height 222
click at [547, 438] on input "Ordem de chegada Consumidos: 9 / 15 Horário: 09:00 Clínica: Hospital Sao Franci…" at bounding box center [542, 431] width 10 height 13
radio input "true"
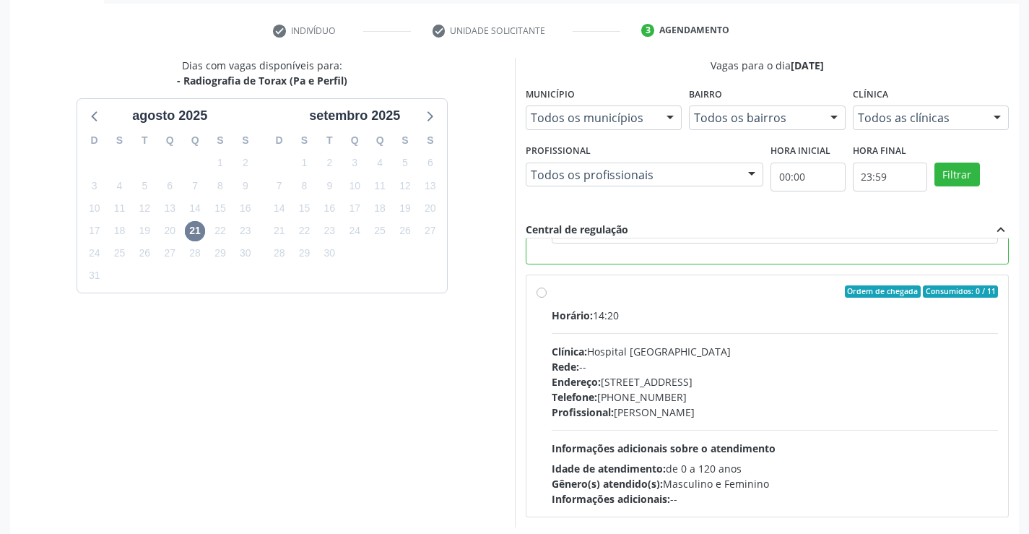
scroll to position [329, 0]
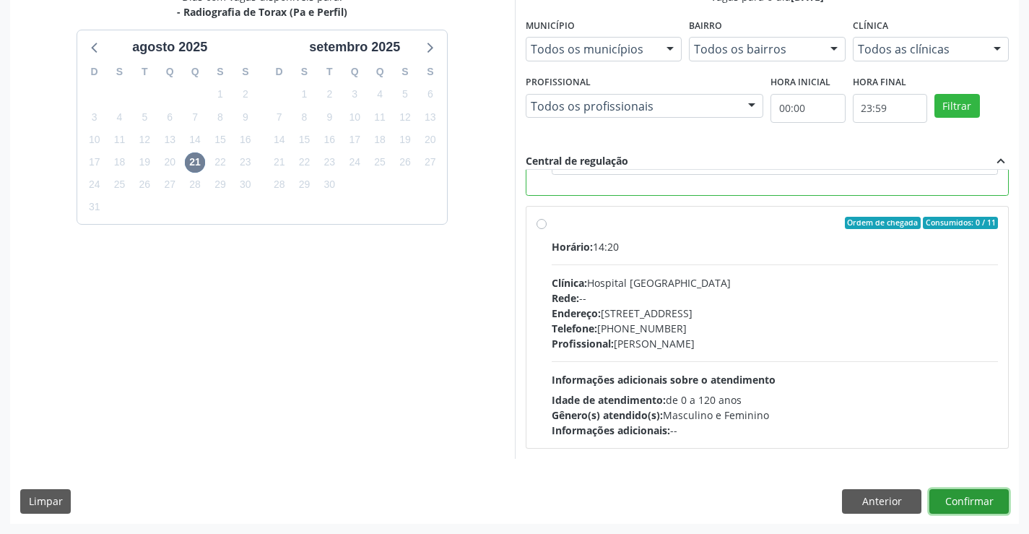
click at [977, 499] on button "Confirmar" at bounding box center [968, 501] width 79 height 25
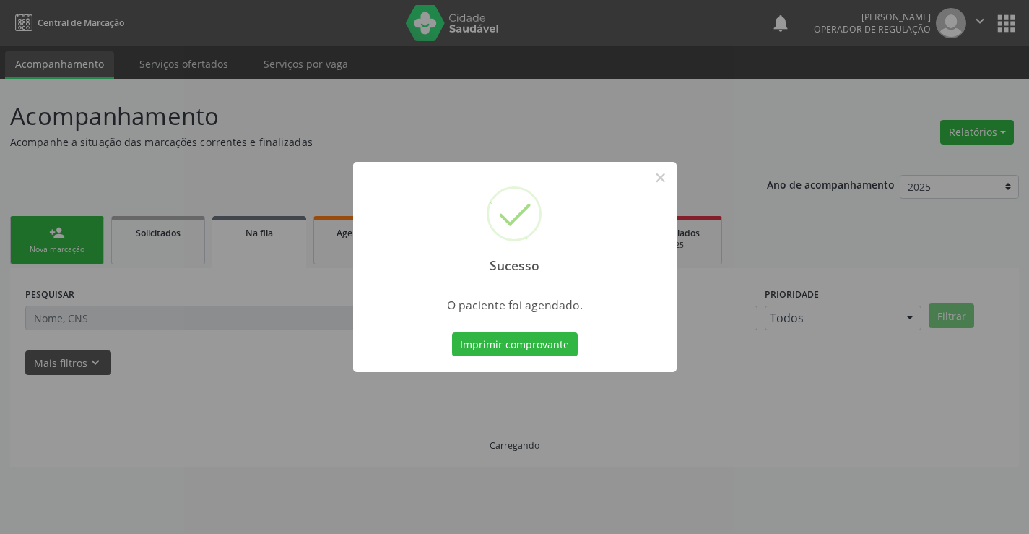
scroll to position [0, 0]
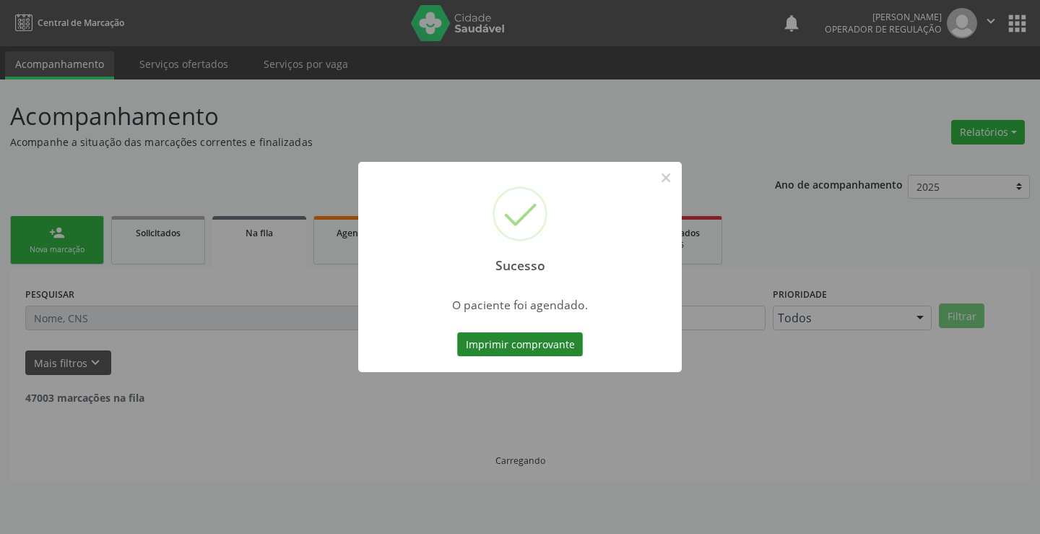
click at [481, 338] on button "Imprimir comprovante" at bounding box center [520, 344] width 126 height 25
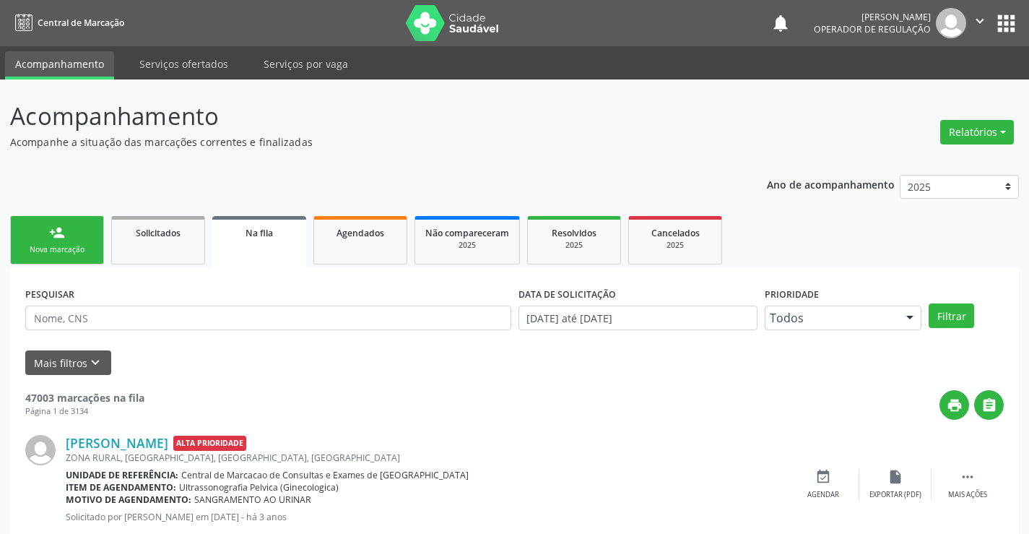
click at [61, 238] on div "person_add" at bounding box center [57, 233] width 16 height 16
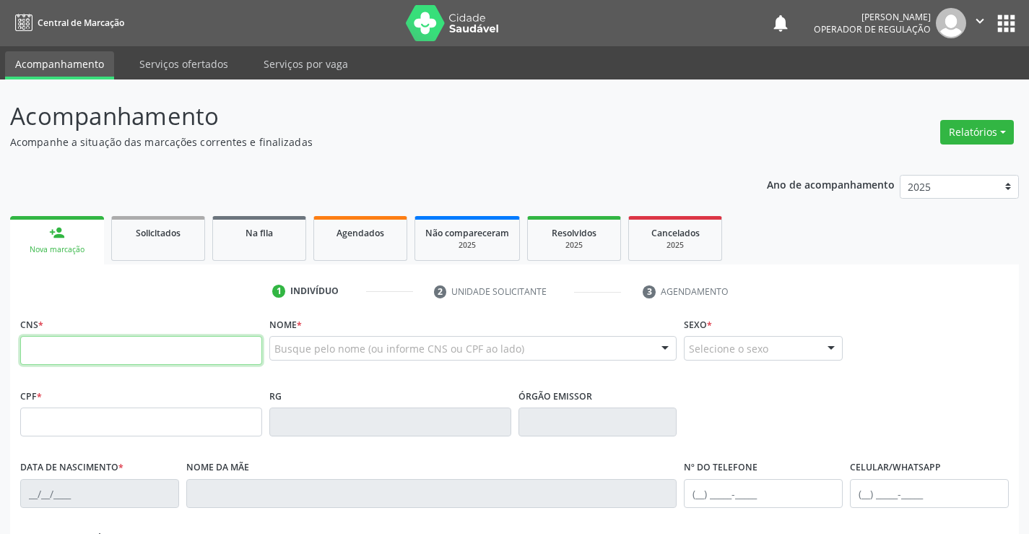
click at [115, 355] on input "text" at bounding box center [141, 350] width 242 height 29
type input "708 1045 4420 1739"
type input "1573190837"
type input "14/01/1992"
type input "(74) 9190-8651"
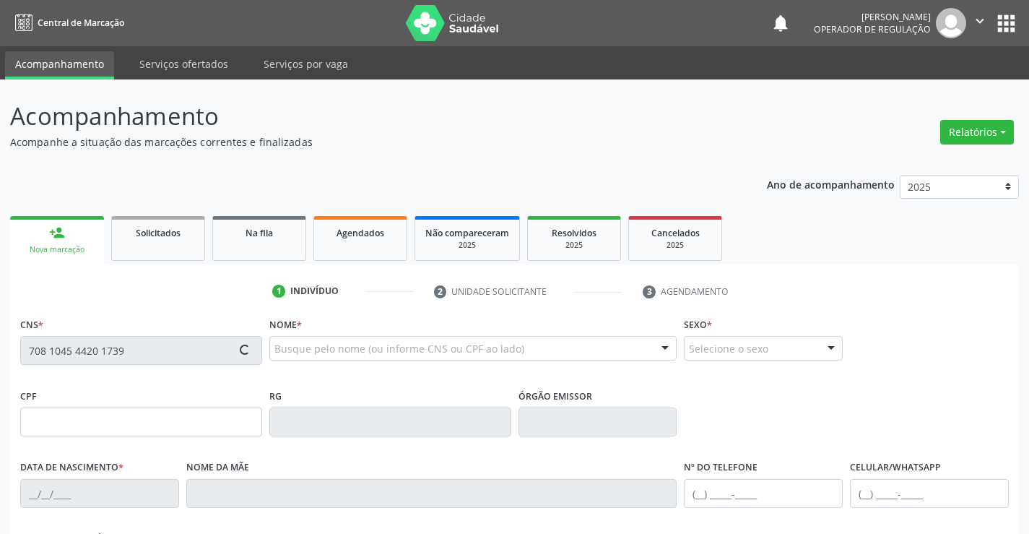
type input "(74) 99190-8651"
type input "062.068.735-52"
type input "S/N"
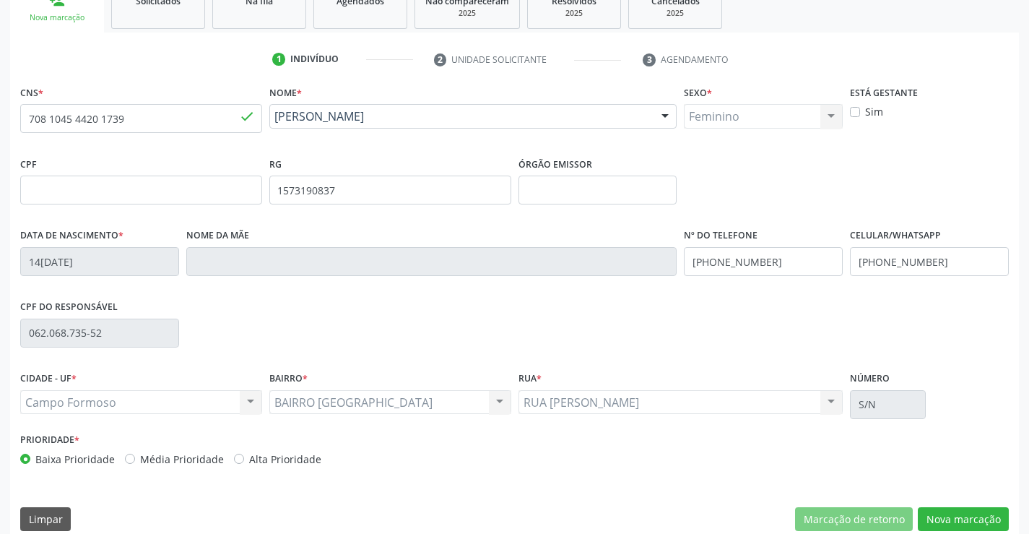
scroll to position [249, 0]
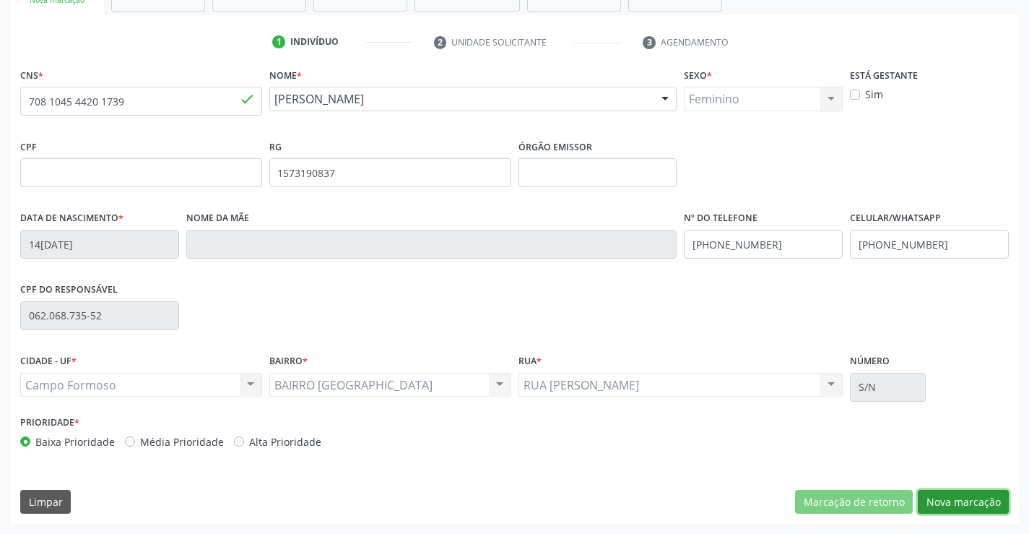
click at [963, 498] on button "Nova marcação" at bounding box center [963, 502] width 91 height 25
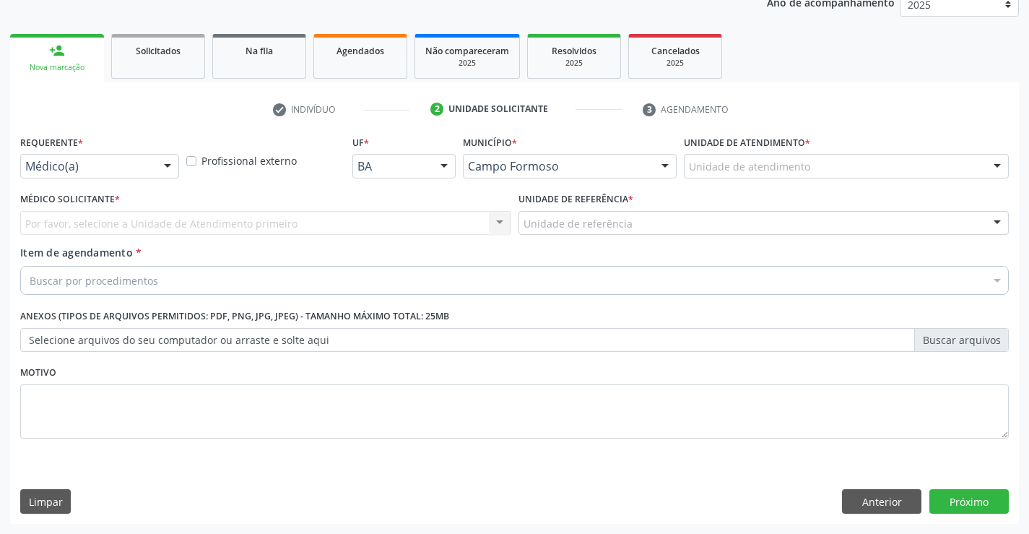
scroll to position [182, 0]
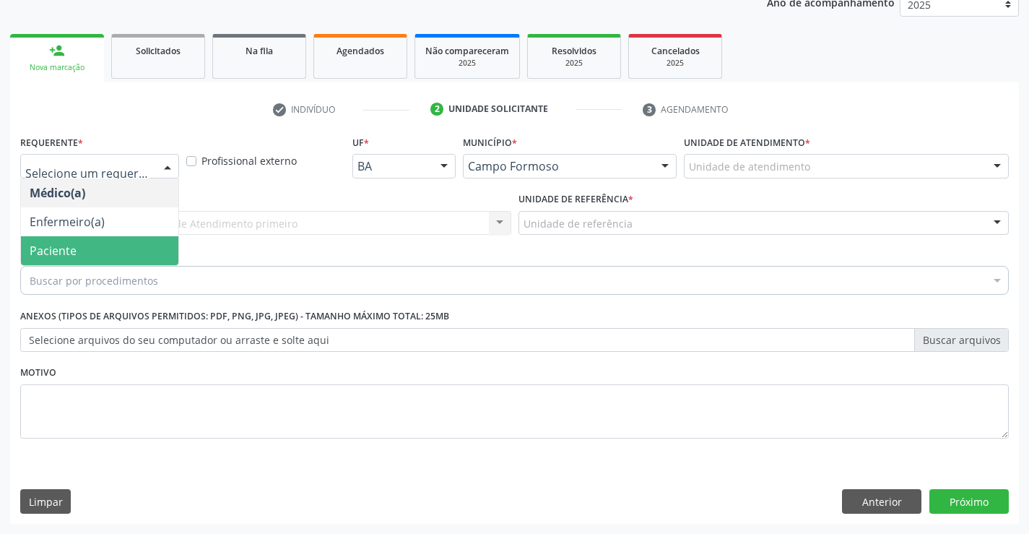
click at [105, 244] on span "Paciente" at bounding box center [99, 250] width 157 height 29
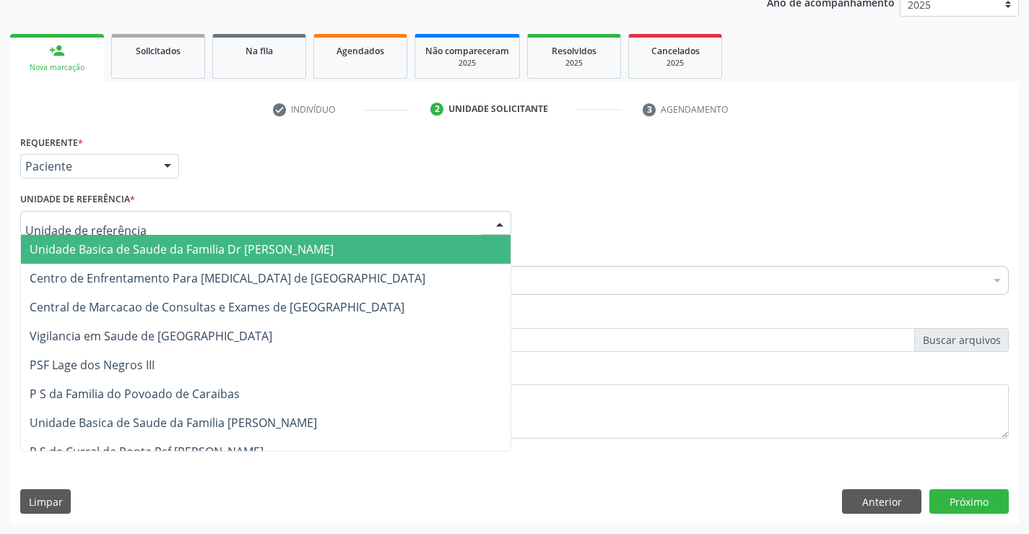
click at [140, 248] on span "Unidade Basica de Saude da Familia Dr [PERSON_NAME]" at bounding box center [182, 249] width 304 height 16
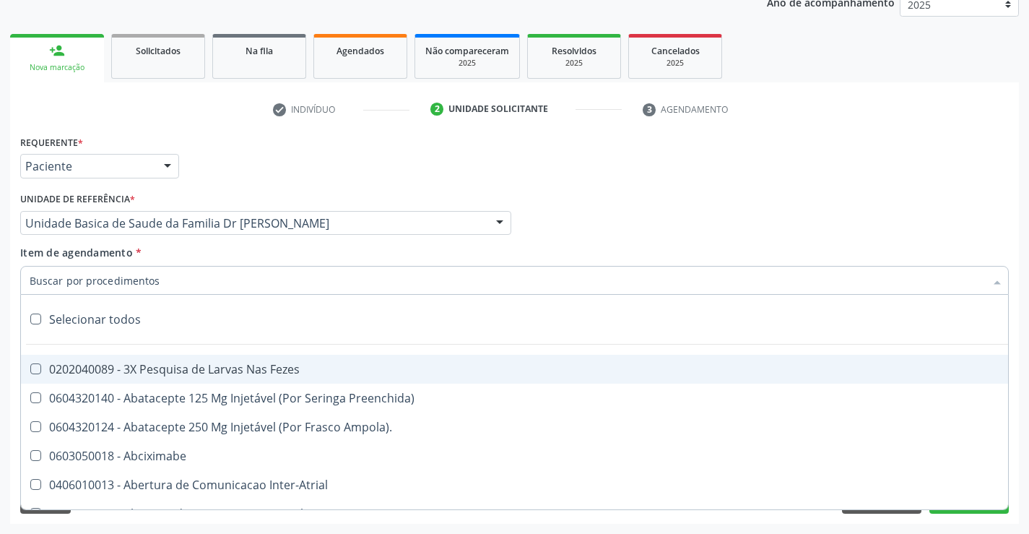
click at [177, 285] on div at bounding box center [514, 280] width 989 height 29
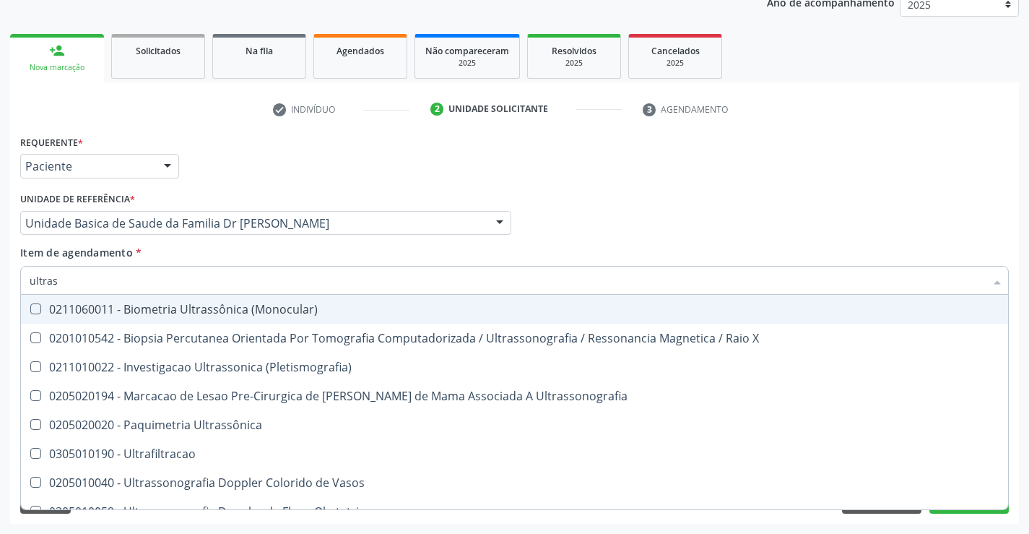
type input "ultrass"
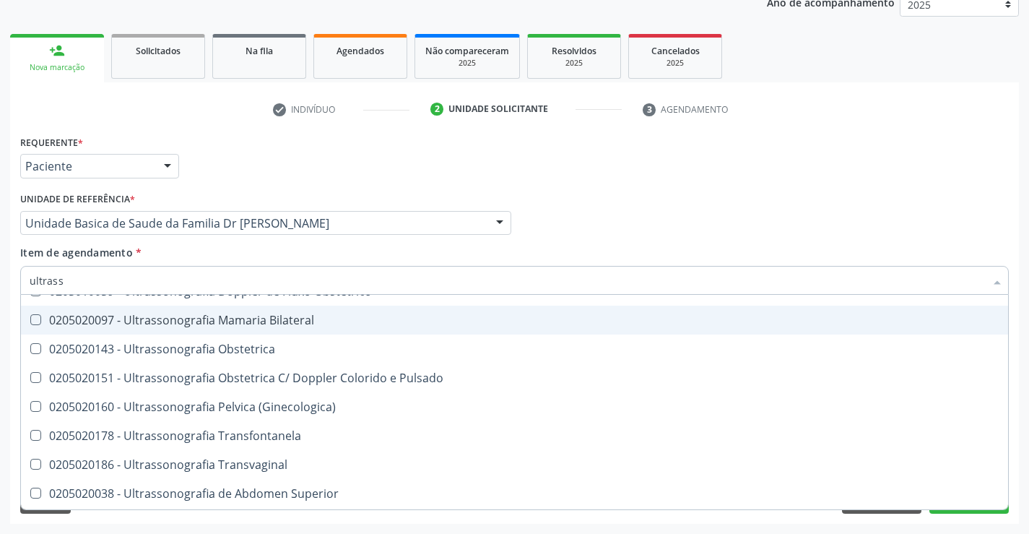
scroll to position [217, 0]
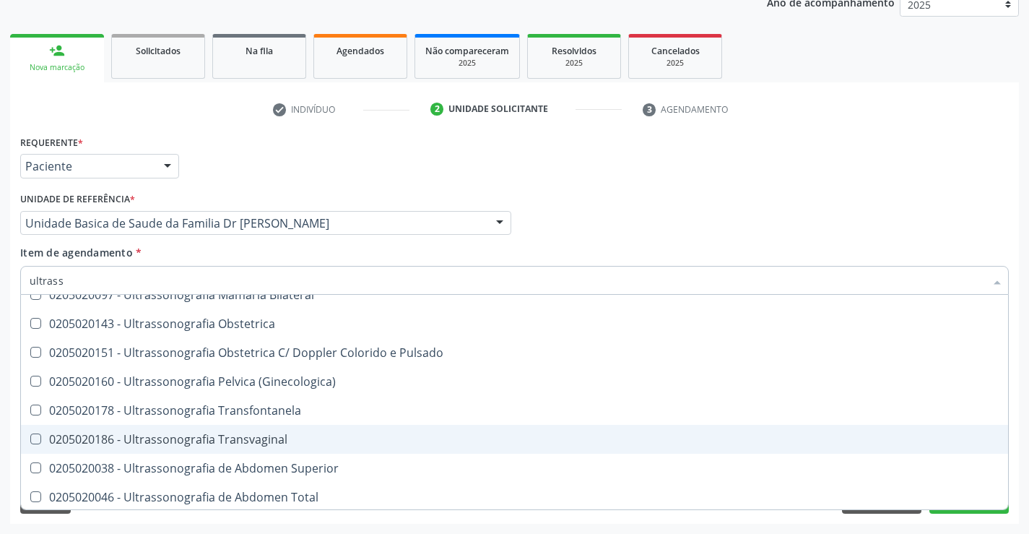
click at [318, 433] on div "0205020186 - Ultrassonografia Transvaginal" at bounding box center [515, 439] width 970 height 12
checkbox Transvaginal "true"
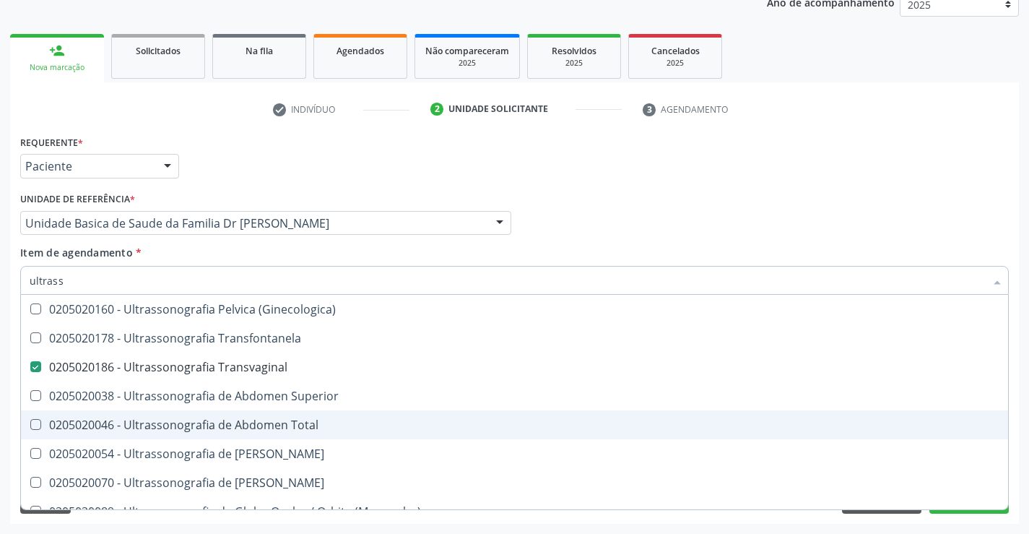
click at [324, 423] on div "0205020046 - Ultrassonografia de Abdomen Total" at bounding box center [515, 425] width 970 height 12
checkbox Total "true"
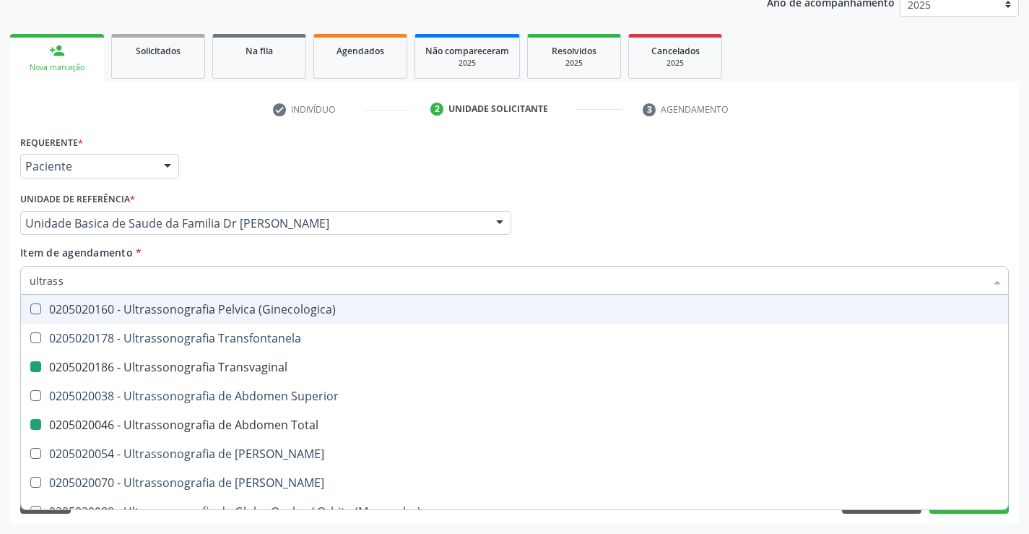
click at [582, 251] on div "Item de agendamento * ultrass Desfazer seleção 0211060011 - Biometria Ultrassôn…" at bounding box center [514, 267] width 989 height 45
checkbox X "true"
checkbox \(Pletismografia\) "true"
checkbox Transvaginal "false"
checkbox Total "false"
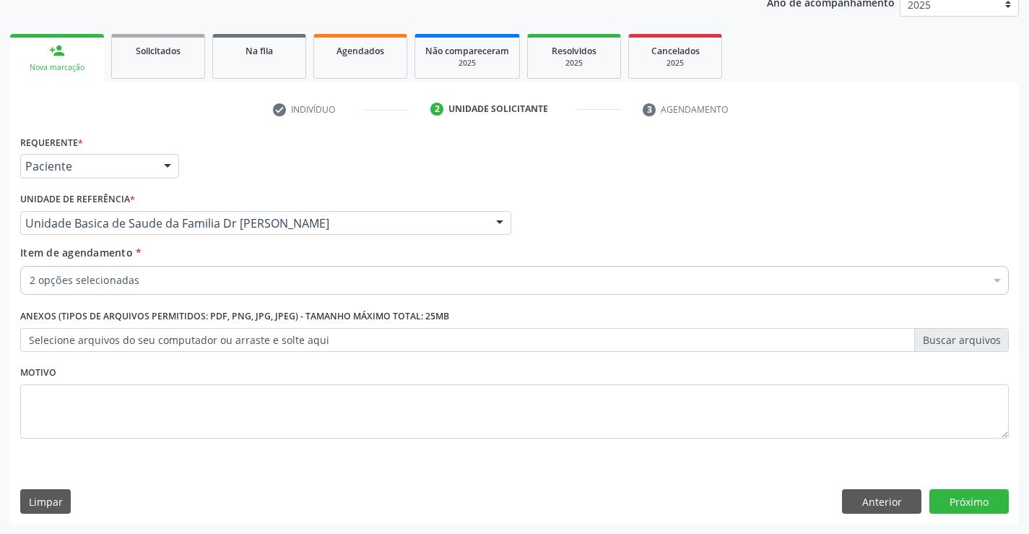
scroll to position [0, 0]
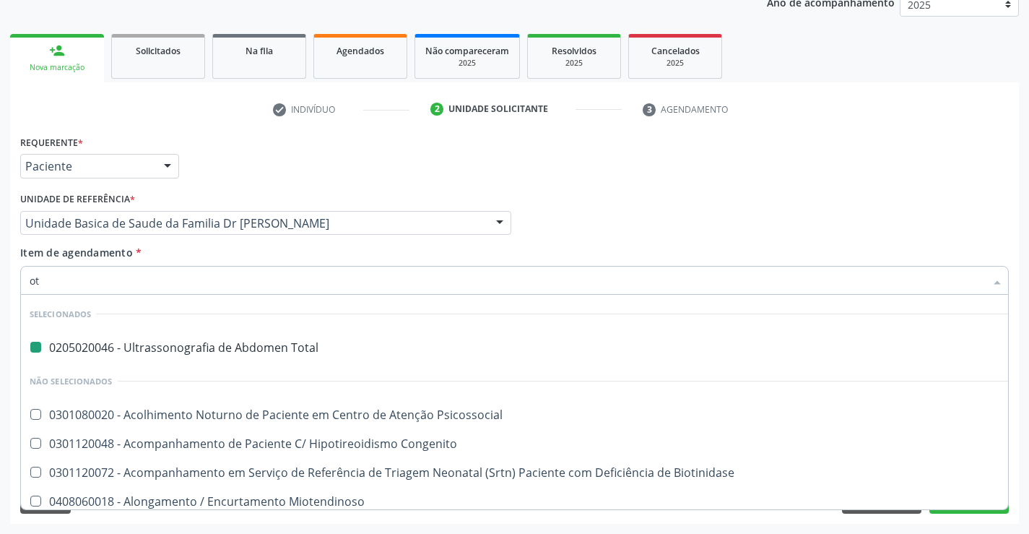
type input "oto"
checkbox Total "false"
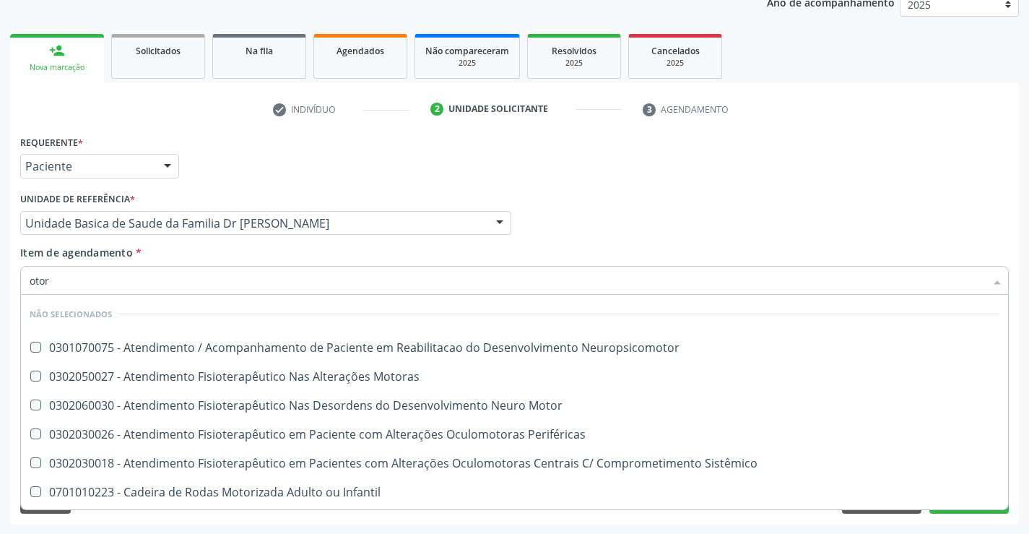
type input "otorr"
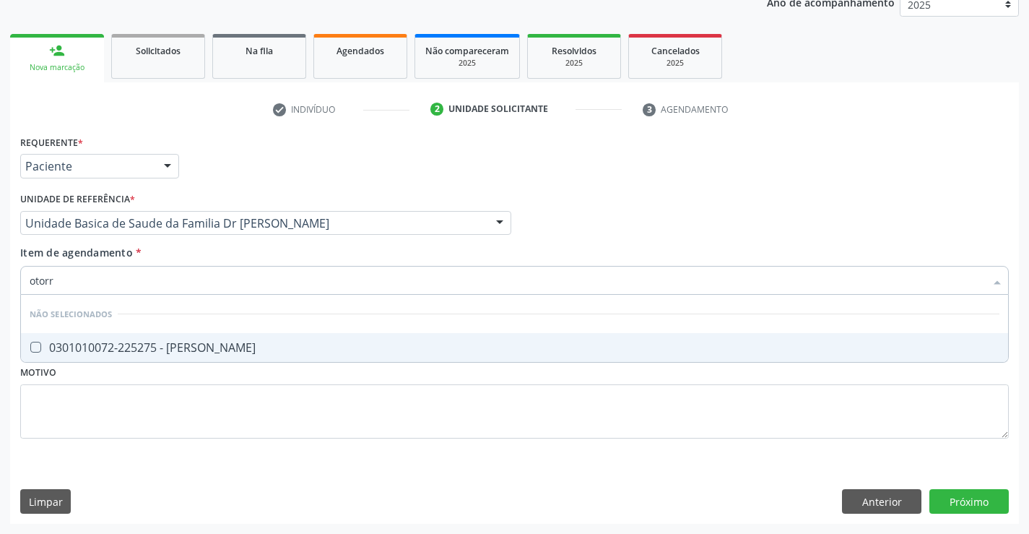
click at [213, 347] on div "0301010072-225275 - Médico Otorrinolaringologista" at bounding box center [515, 348] width 970 height 12
checkbox Otorrinolaringologista "true"
click at [966, 500] on div "Requerente * Paciente Médico(a) Enfermeiro(a) Paciente Nenhum resultado encontr…" at bounding box center [514, 327] width 1009 height 392
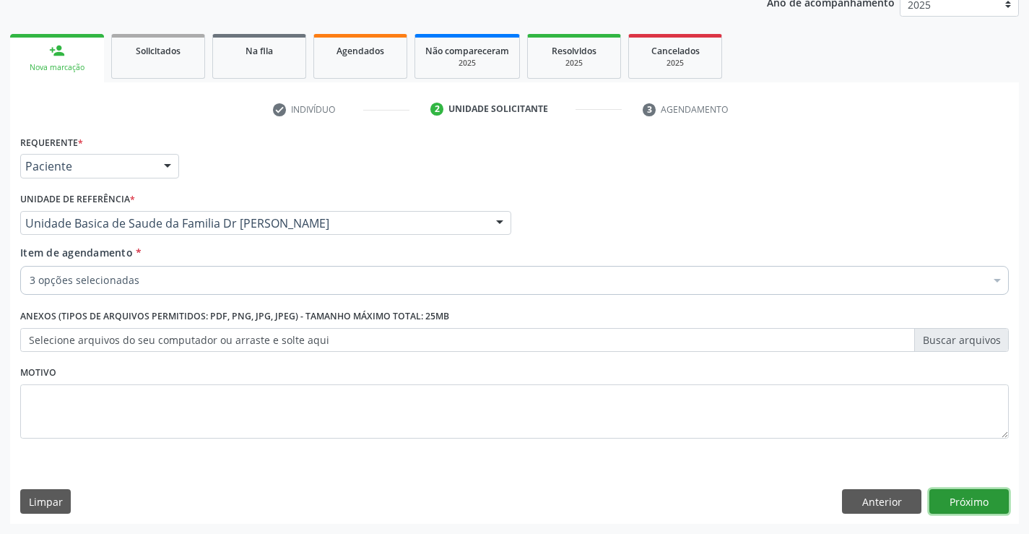
click at [966, 500] on button "Próximo" at bounding box center [968, 501] width 79 height 25
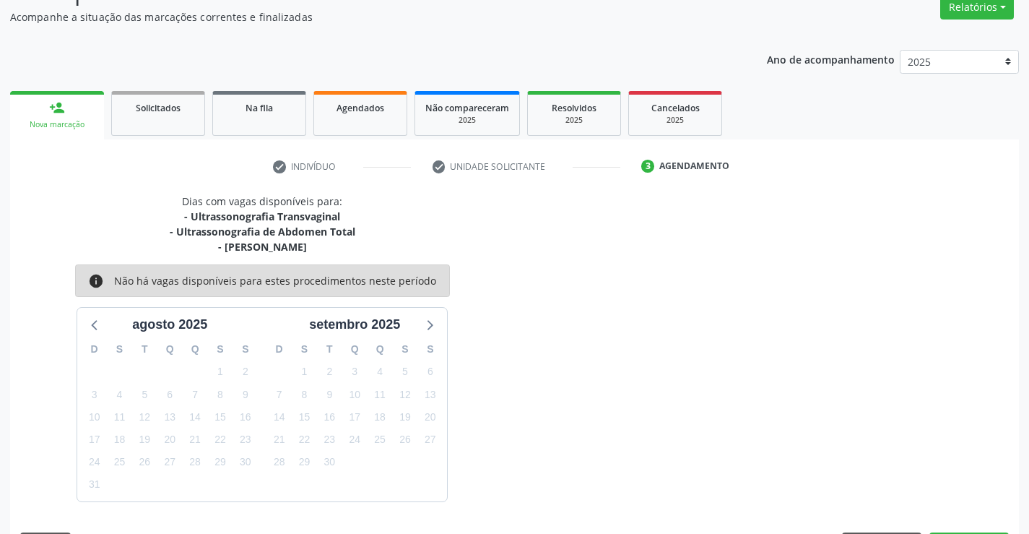
scroll to position [168, 0]
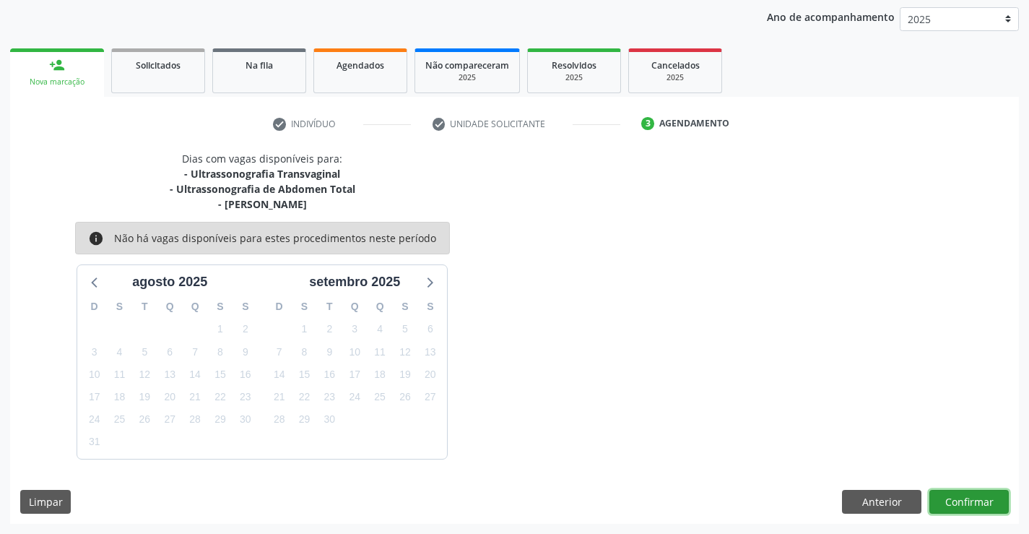
click at [966, 500] on button "Confirmar" at bounding box center [968, 502] width 79 height 25
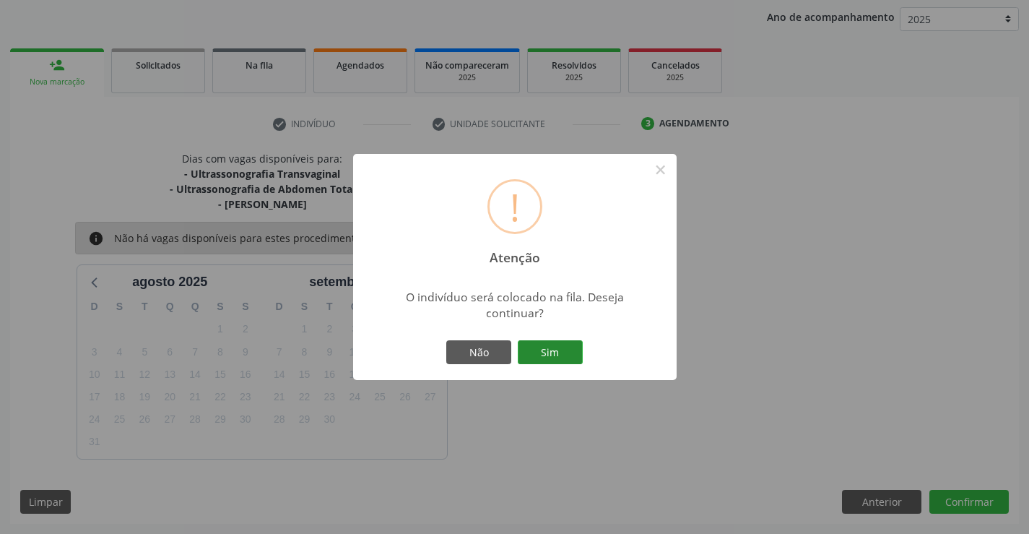
click at [554, 354] on button "Sim" at bounding box center [550, 352] width 65 height 25
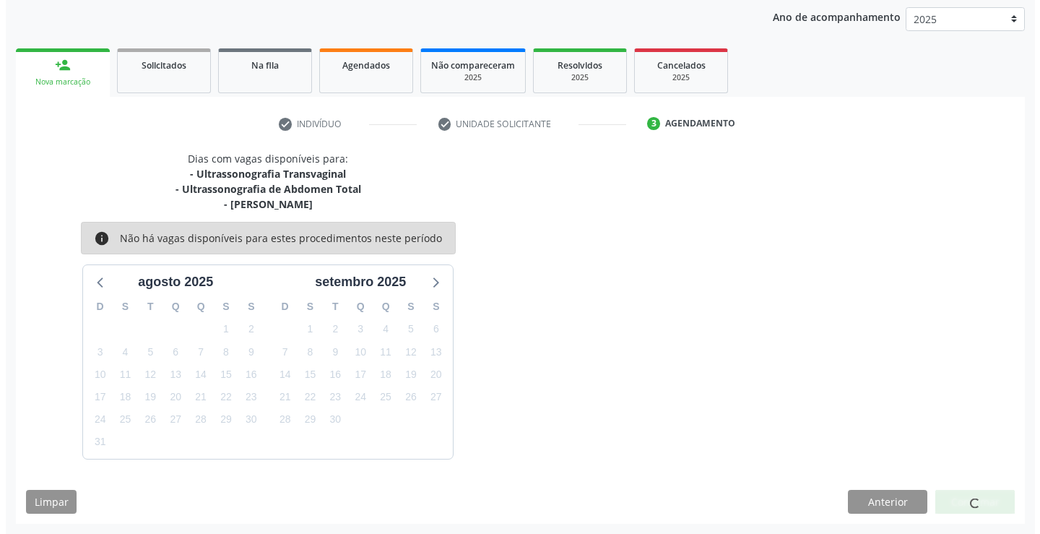
scroll to position [0, 0]
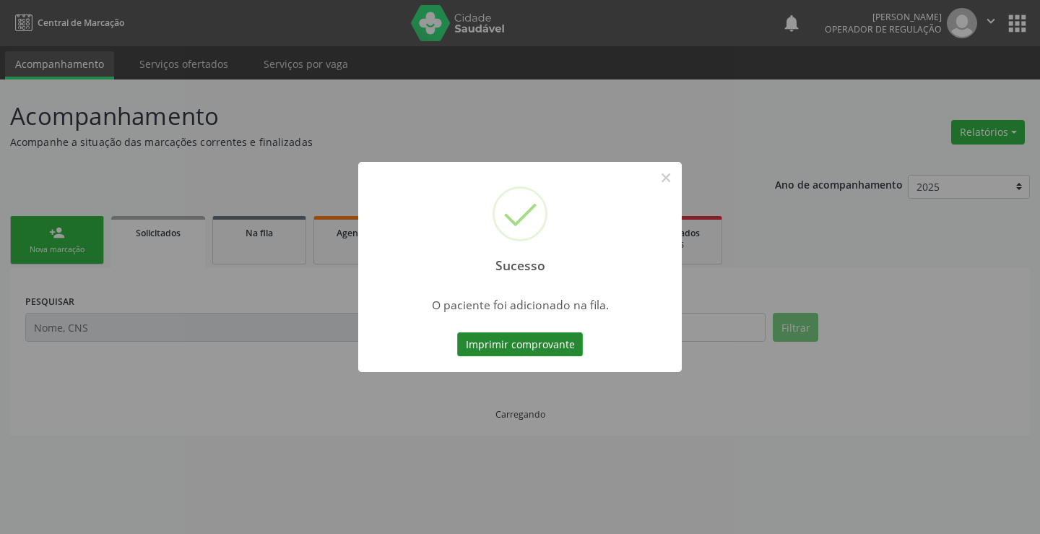
click at [557, 341] on button "Imprimir comprovante" at bounding box center [520, 344] width 126 height 25
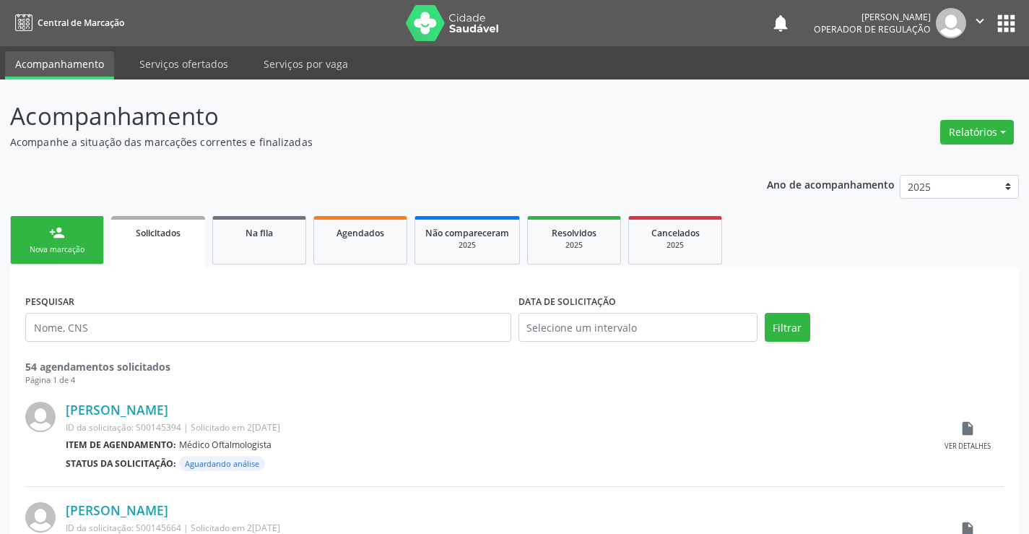
click at [66, 234] on link "person_add Nova marcação" at bounding box center [57, 240] width 94 height 48
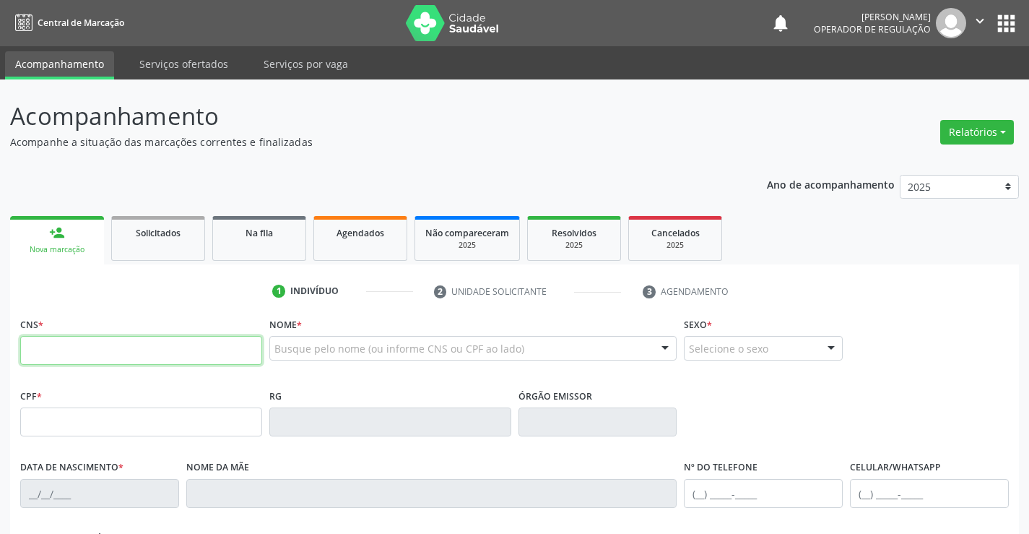
click at [74, 344] on input "text" at bounding box center [141, 350] width 242 height 29
type input "704 1091 2041 1371"
type input "0132977249"
type input "2[DATE]"
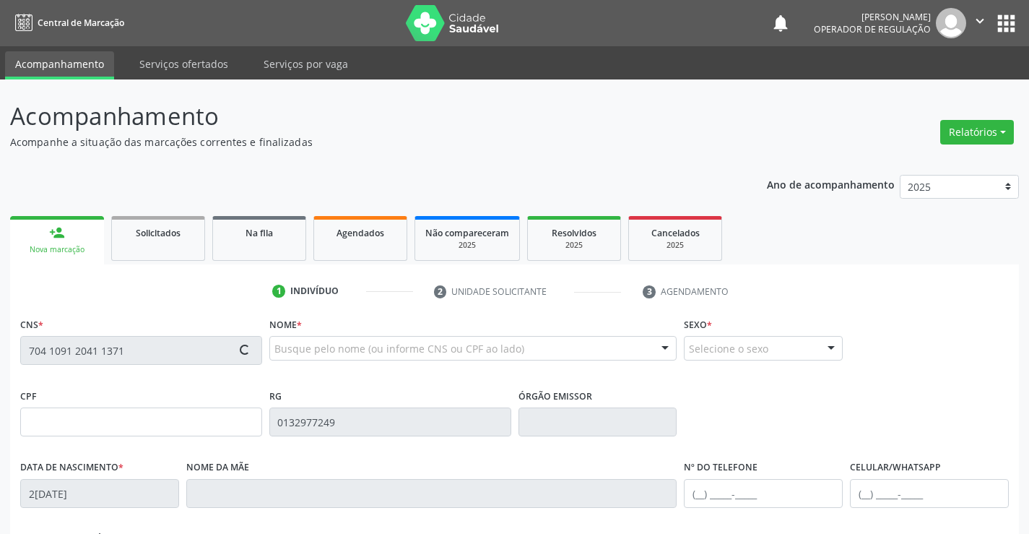
type input "[PERSON_NAME]"
type input "[PHONE_NUMBER]"
type input "160.279.495-20"
type input "S/N"
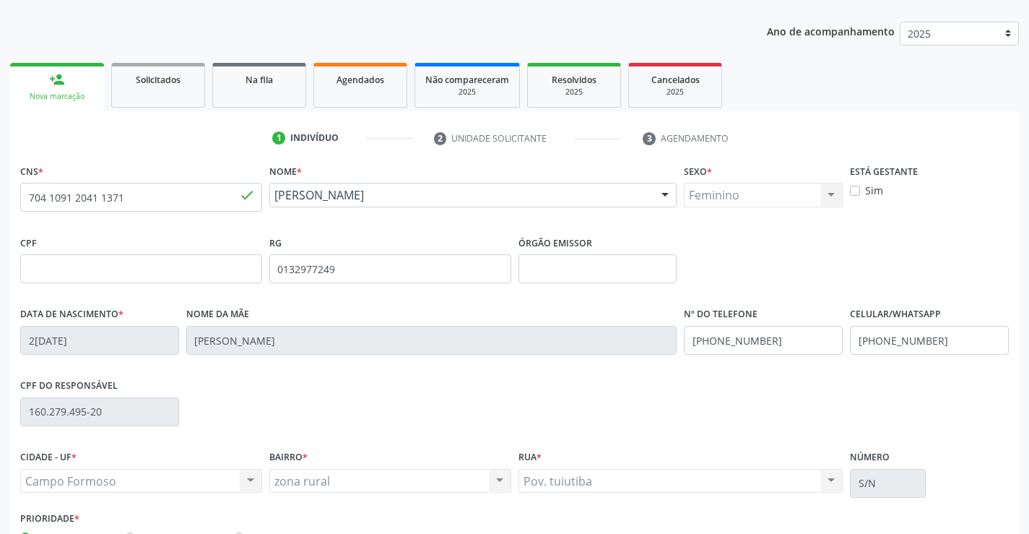
scroll to position [249, 0]
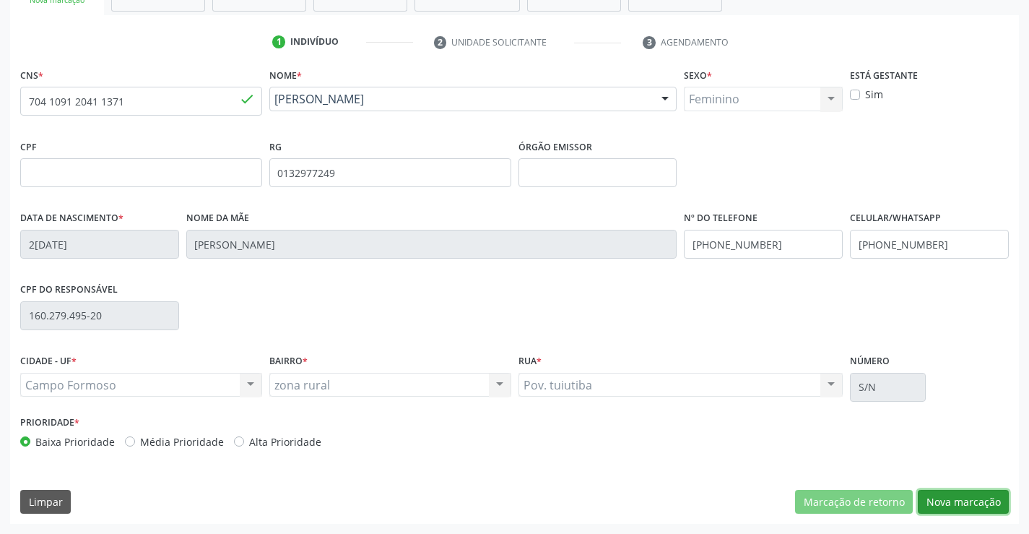
click at [971, 500] on button "Nova marcação" at bounding box center [963, 502] width 91 height 25
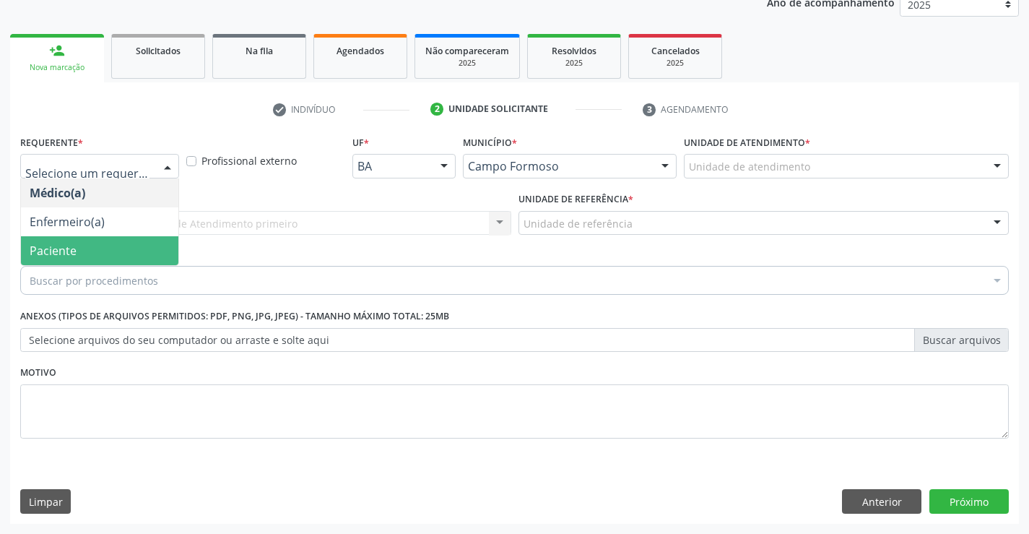
click at [85, 251] on span "Paciente" at bounding box center [99, 250] width 157 height 29
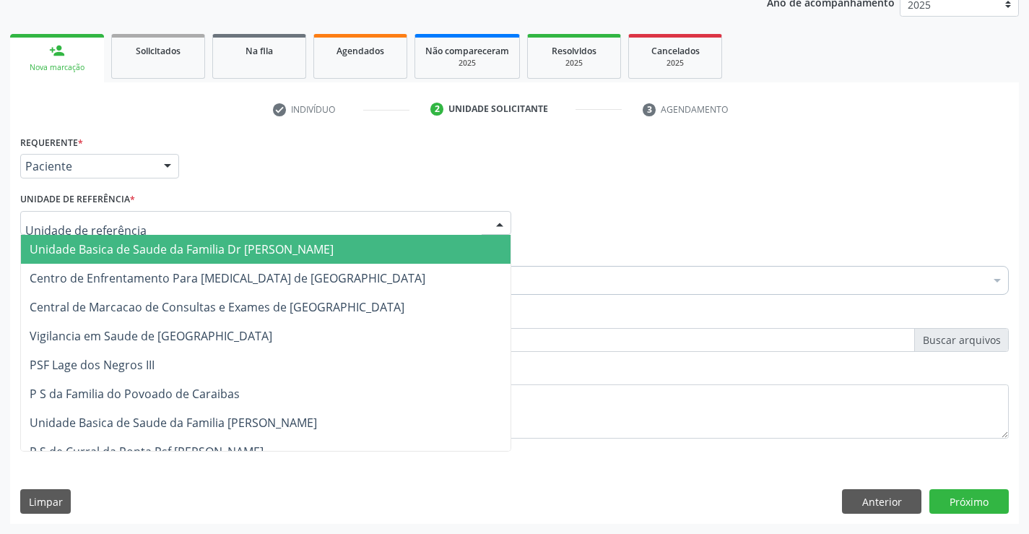
click at [149, 245] on span "Unidade Basica de Saude da Familia Dr [PERSON_NAME]" at bounding box center [182, 249] width 304 height 16
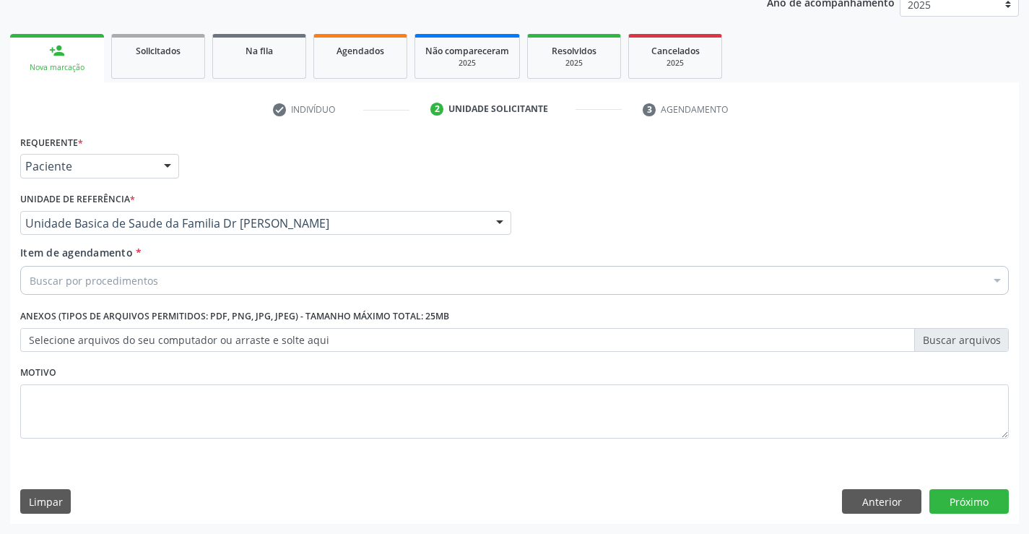
click at [165, 282] on div "Buscar por procedimentos" at bounding box center [514, 280] width 989 height 29
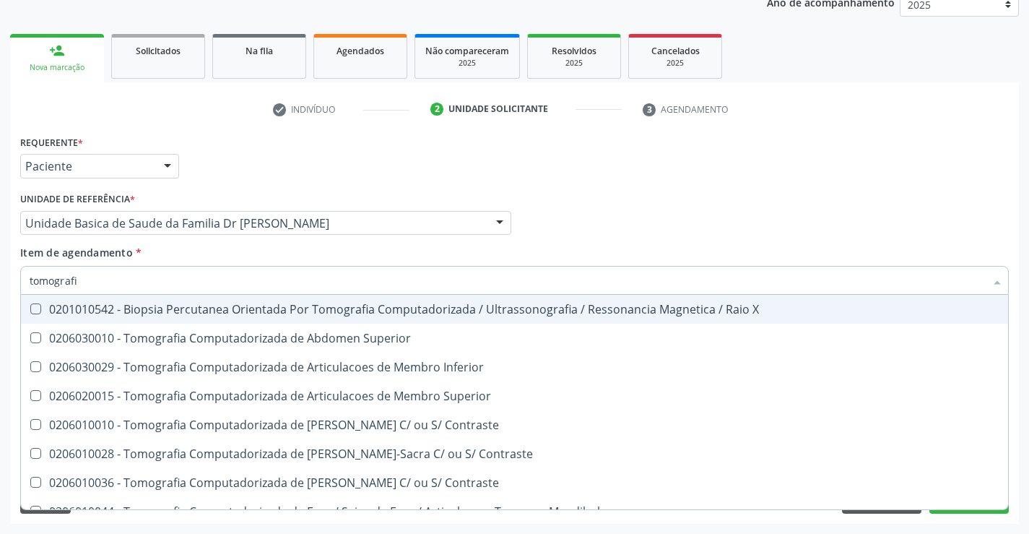
type input "tomografia"
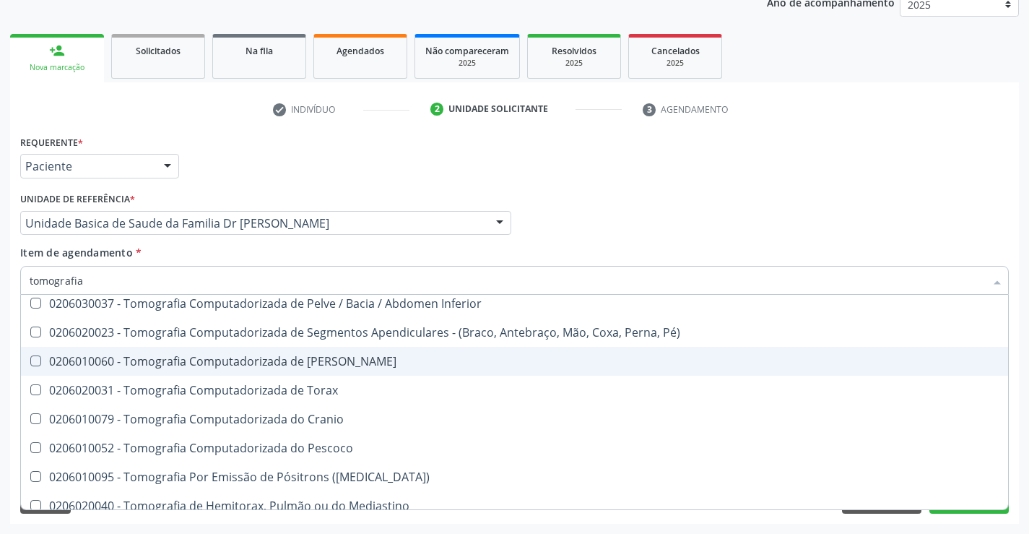
scroll to position [248, 0]
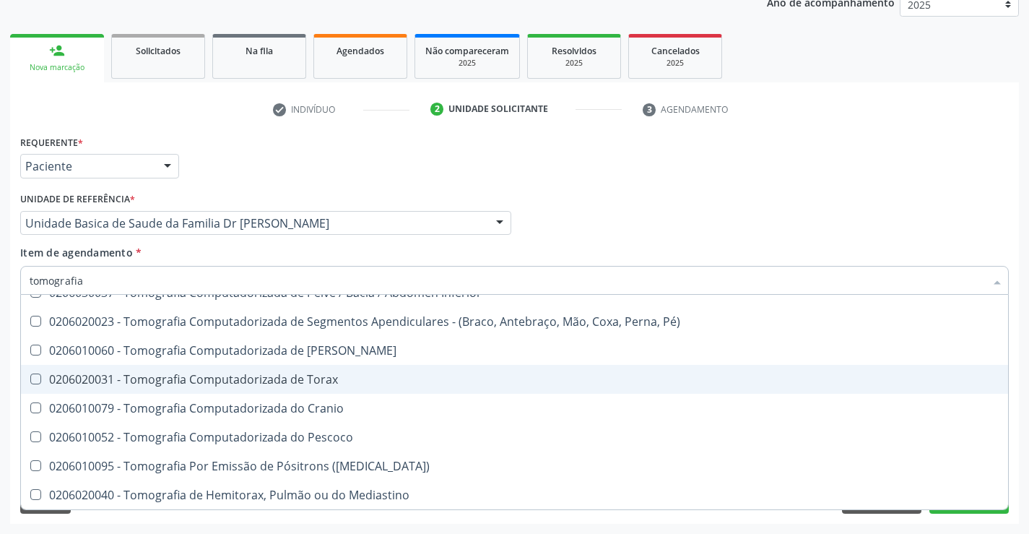
click at [358, 378] on div "0206020031 - Tomografia Computadorizada de Torax" at bounding box center [515, 379] width 970 height 12
checkbox Torax "true"
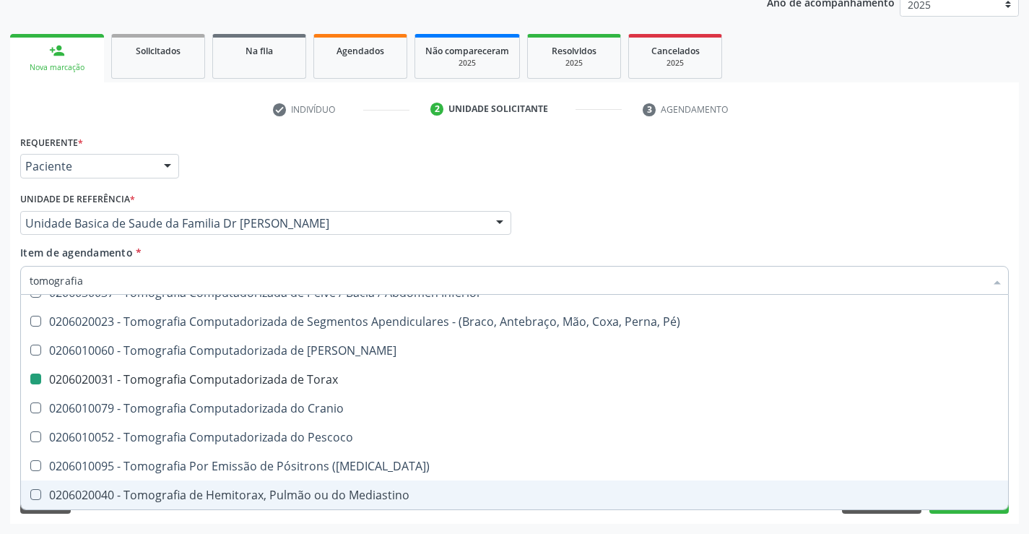
click at [1027, 472] on div "Acompanhamento Acompanhe a situação das marcações correntes e finalizadas Relat…" at bounding box center [514, 215] width 1029 height 636
checkbox Superior "true"
checkbox Torax "false"
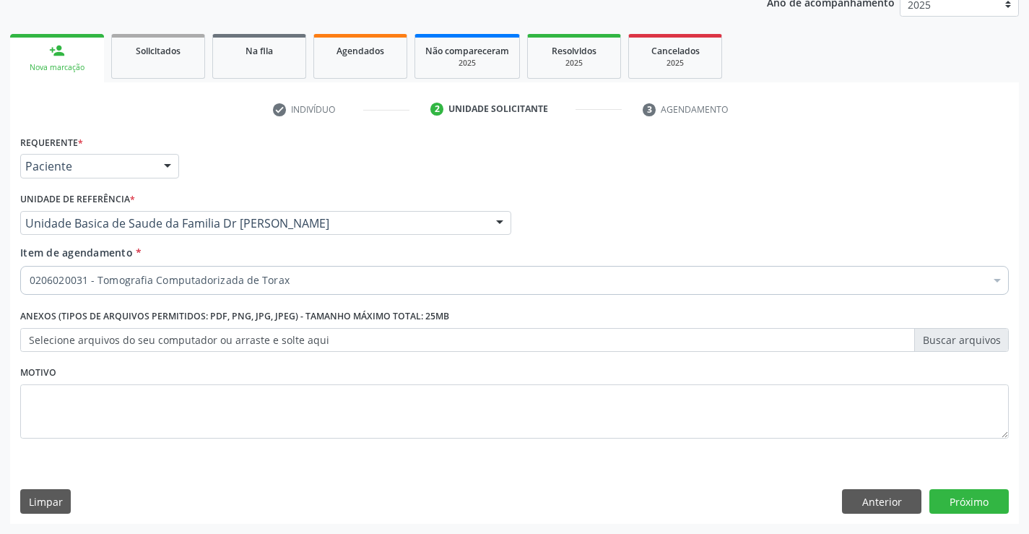
scroll to position [0, 0]
click at [957, 503] on button "Próximo" at bounding box center [968, 501] width 79 height 25
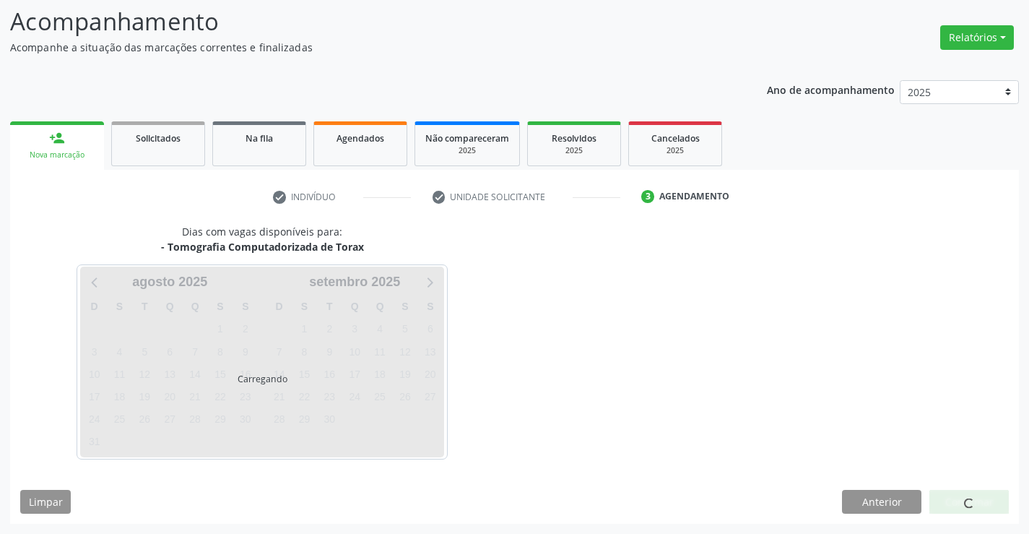
scroll to position [95, 0]
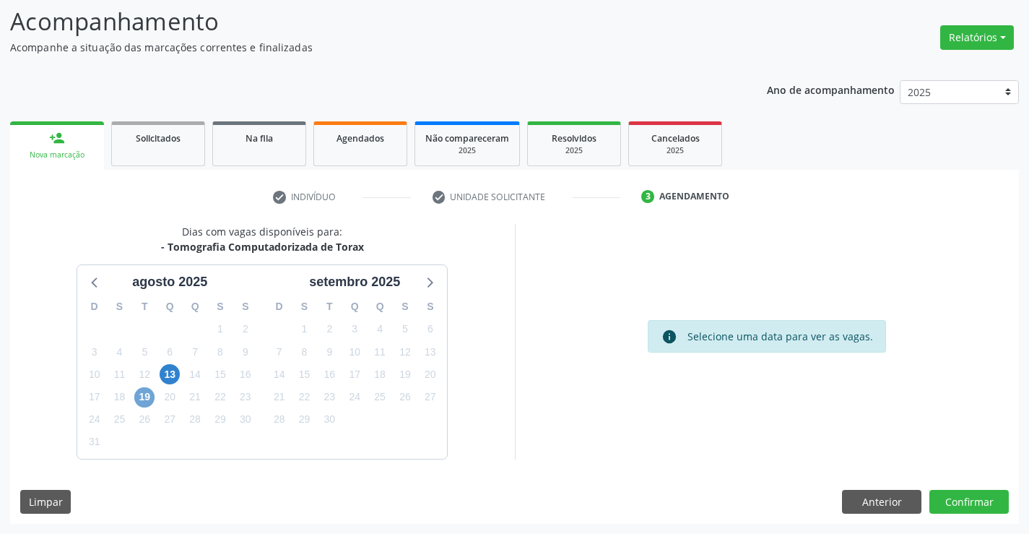
click at [144, 394] on span "19" at bounding box center [144, 397] width 20 height 20
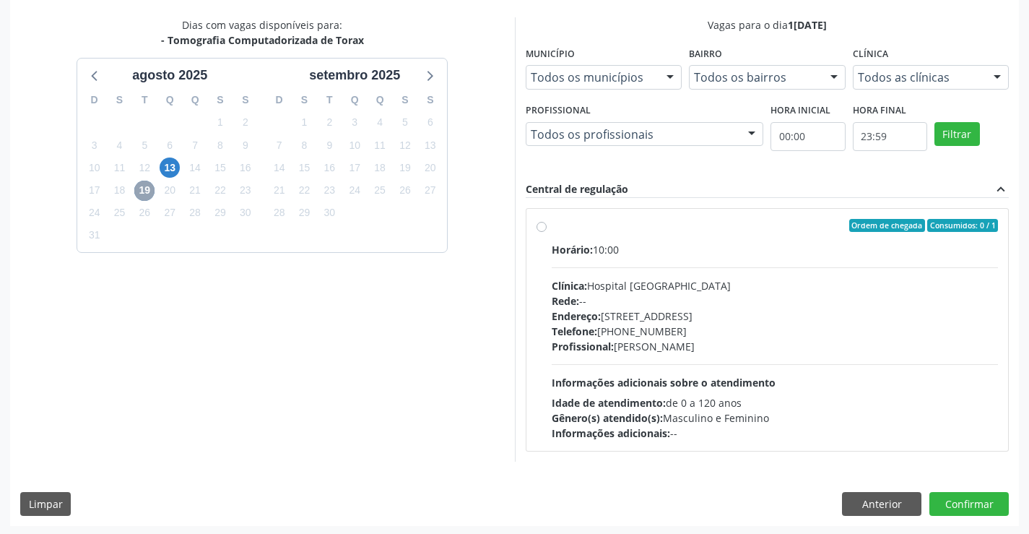
scroll to position [303, 0]
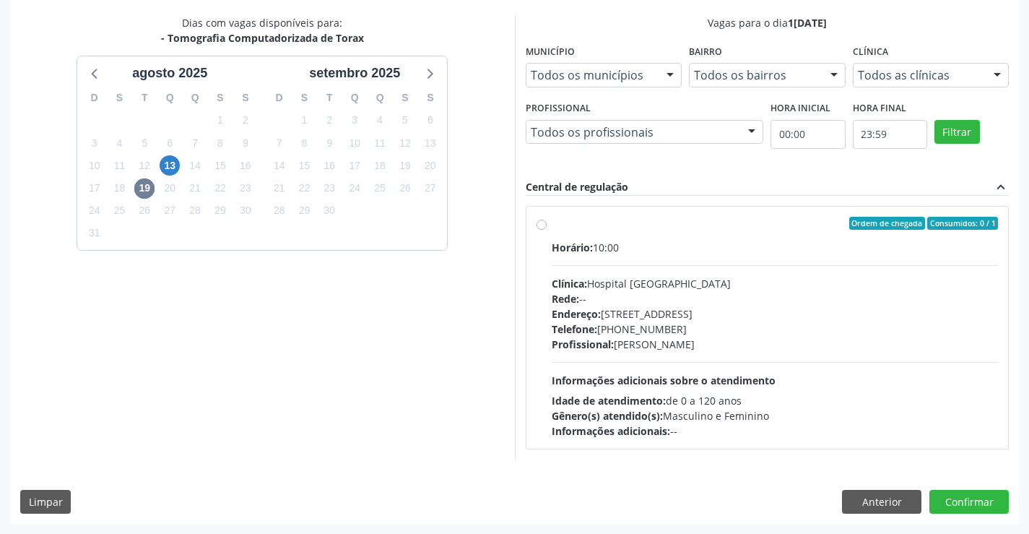
click at [680, 233] on label "Ordem de chegada Consumidos: 0 / 1 Horário: 10:00 Clínica: Hospital [GEOGRAPHIC…" at bounding box center [775, 328] width 447 height 222
click at [547, 230] on input "Ordem de chegada Consumidos: 0 / 1 Horário: 10:00 Clínica: Hospital [GEOGRAPHIC…" at bounding box center [542, 223] width 10 height 13
radio input "true"
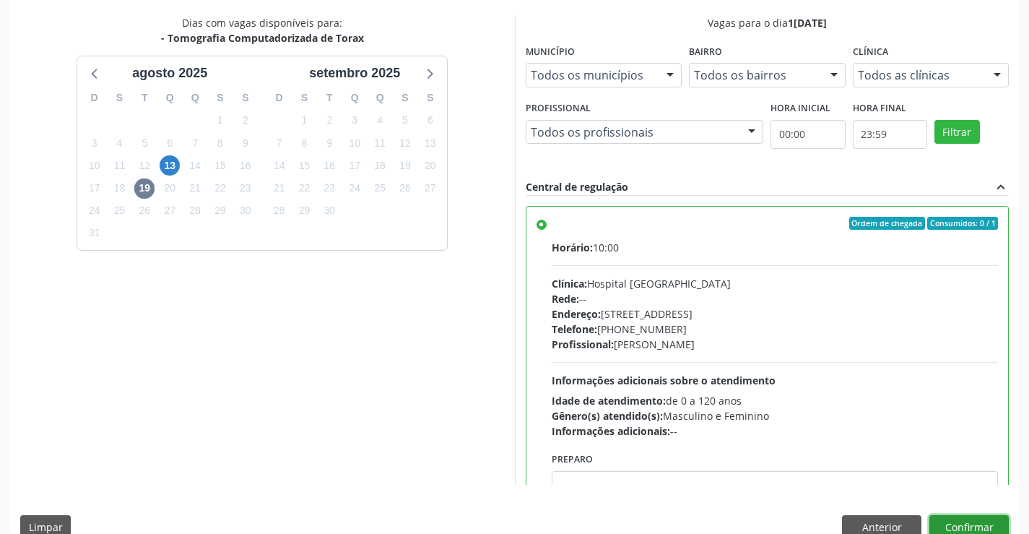
click at [966, 519] on button "Confirmar" at bounding box center [968, 527] width 79 height 25
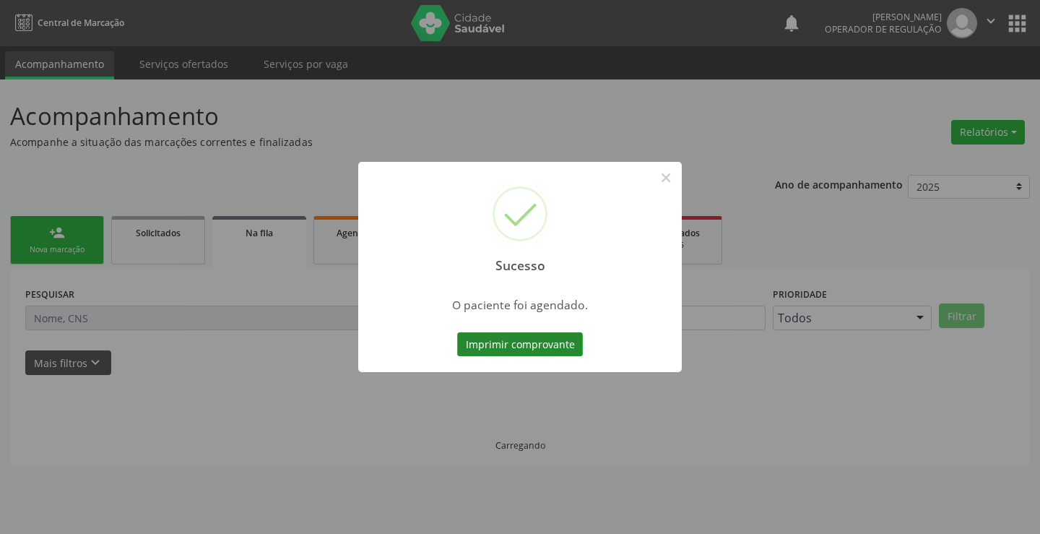
click at [503, 339] on button "Imprimir comprovante" at bounding box center [520, 344] width 126 height 25
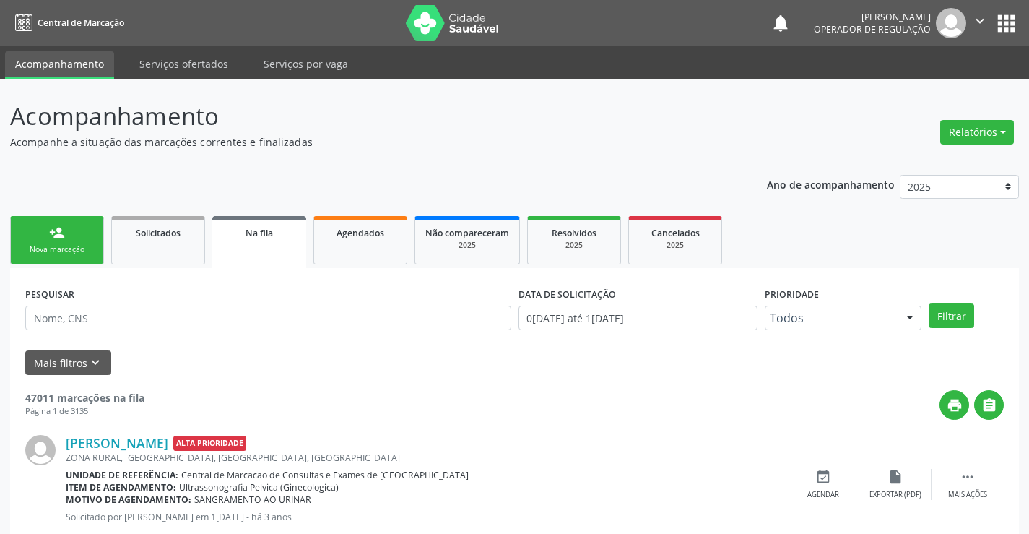
click at [66, 238] on link "person_add Nova marcação" at bounding box center [57, 240] width 94 height 48
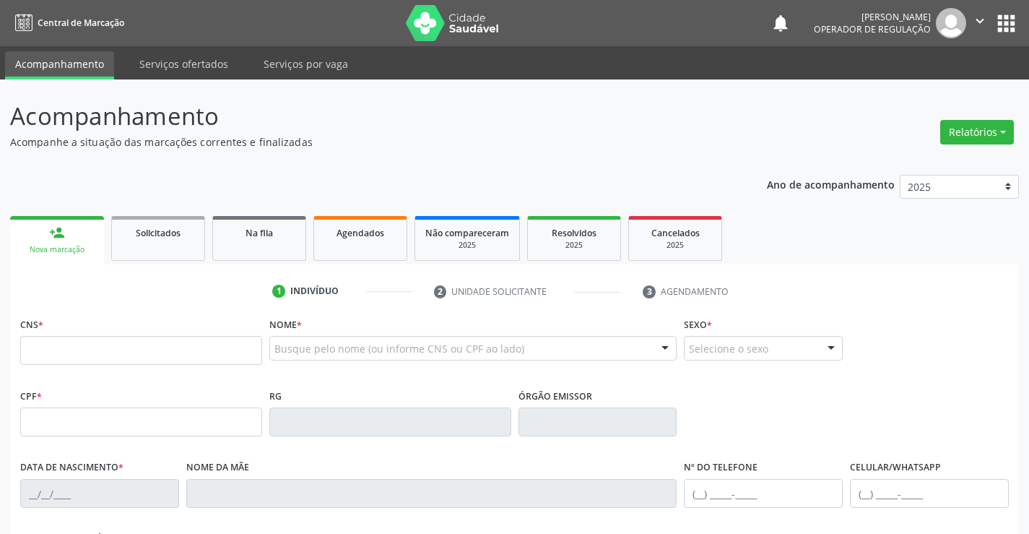
click at [981, 12] on button "" at bounding box center [979, 23] width 27 height 30
click at [929, 87] on link "Sair" at bounding box center [943, 88] width 100 height 20
